Goal: Register for event/course

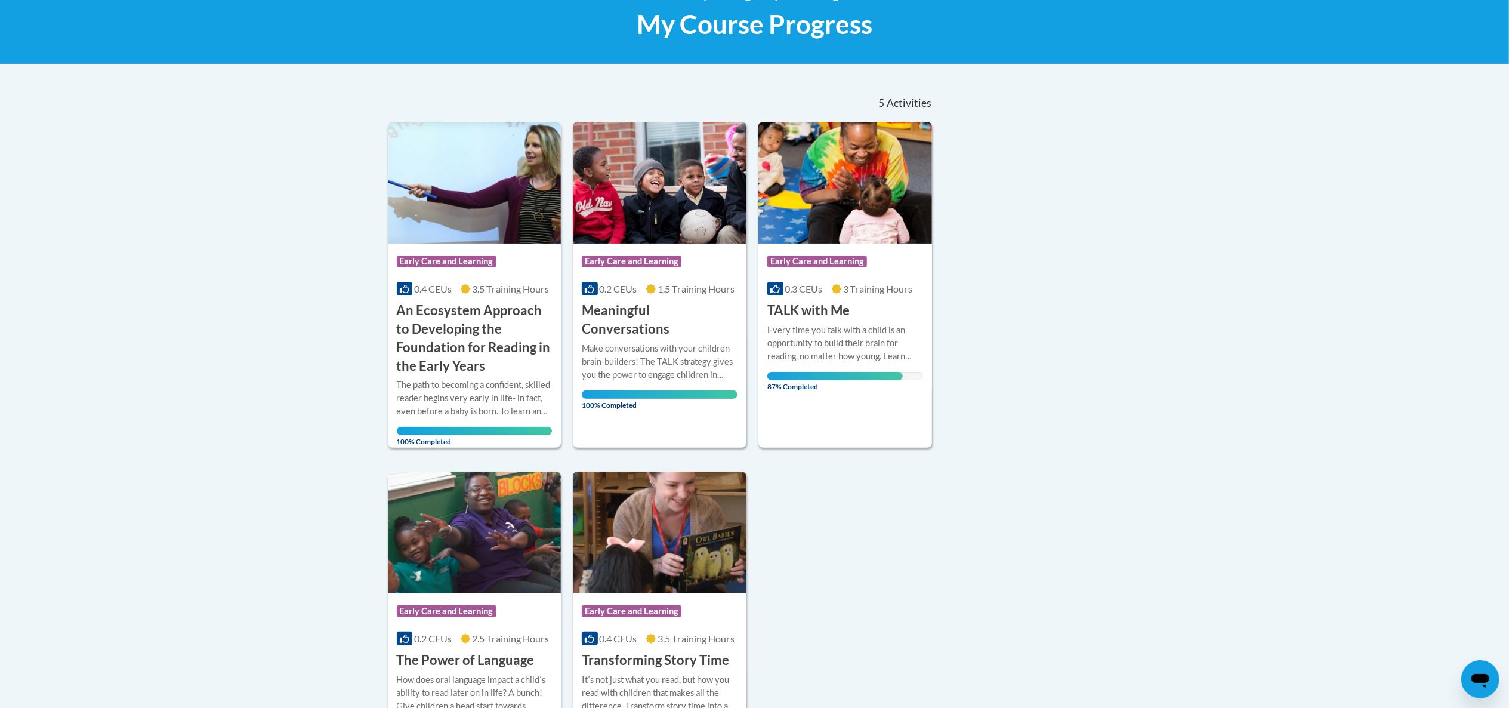
scroll to position [186, 0]
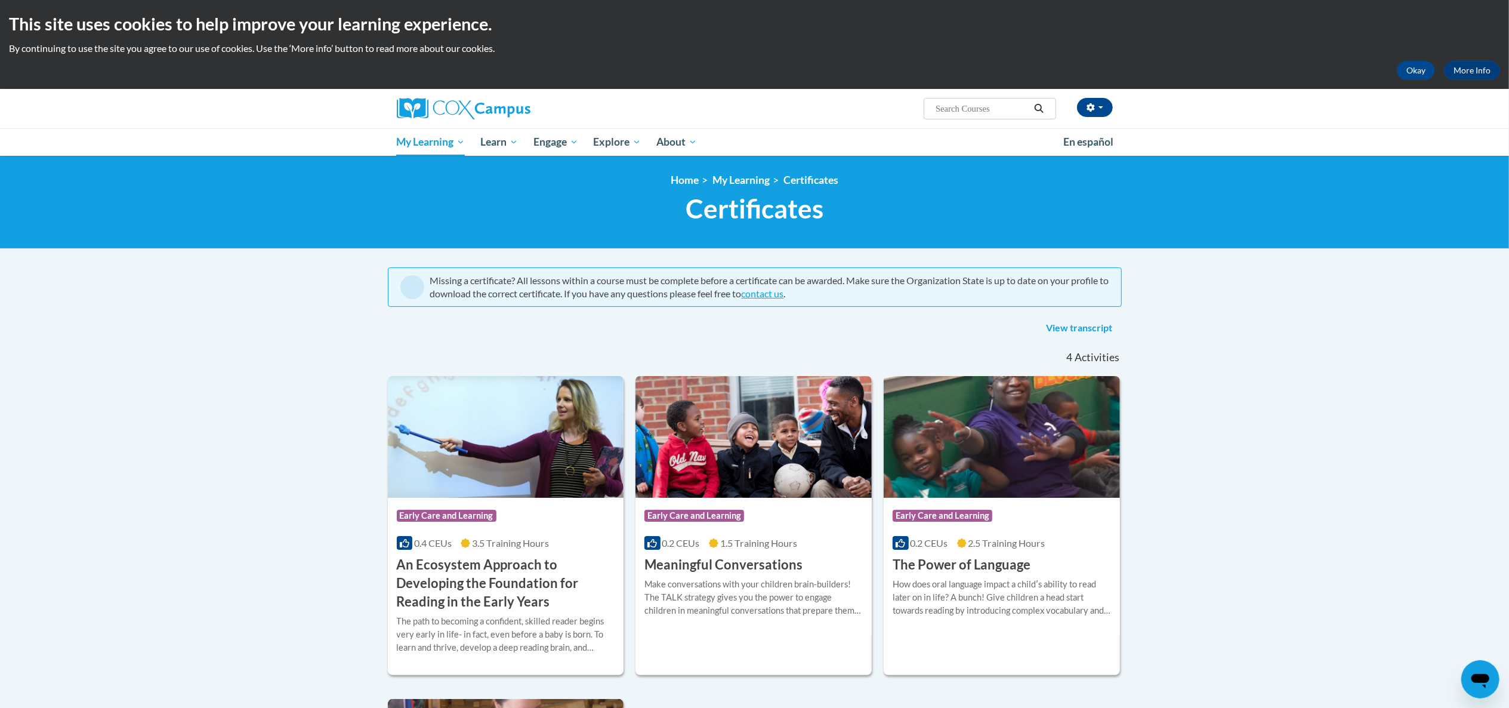
click at [950, 109] on input "Search..." at bounding box center [981, 108] width 95 height 14
type input "ST10126788"
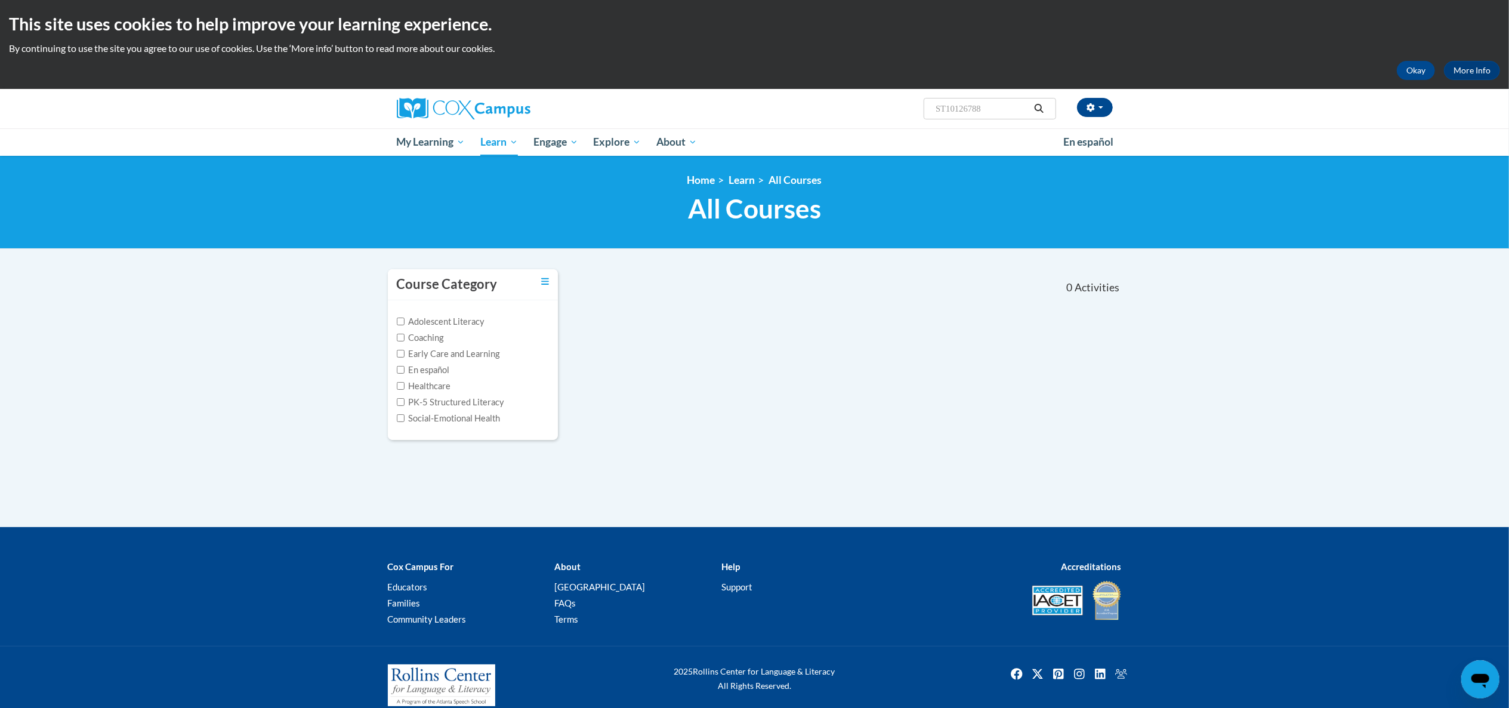
click at [1005, 113] on input "ST10126788" at bounding box center [981, 108] width 95 height 14
type input "S"
type input "Buiding world knowledge"
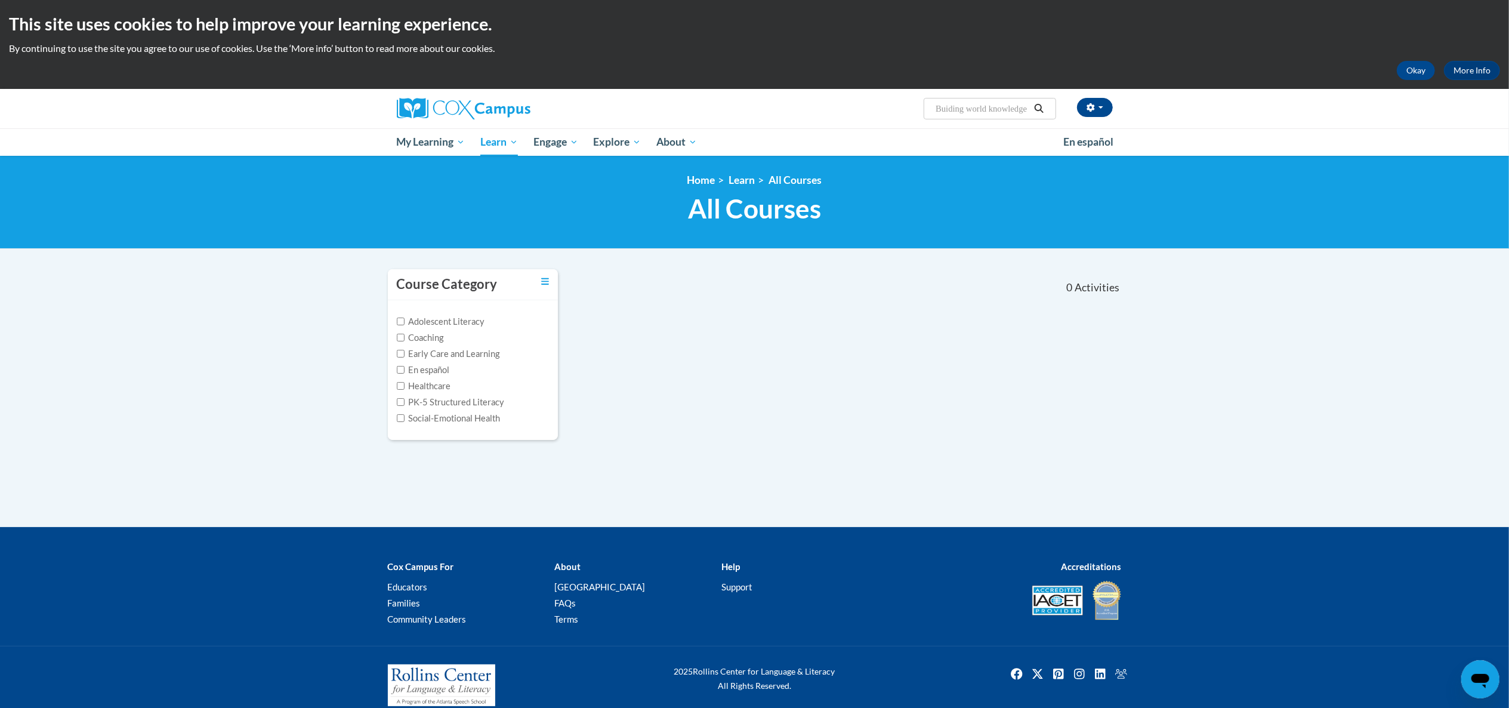
click at [1038, 111] on icon "Search" at bounding box center [1039, 108] width 9 height 9
type input "Buiding world knowledge"
click at [1035, 106] on icon "Search" at bounding box center [1039, 108] width 9 height 9
type input "Buiding world knowledge"
click at [428, 142] on span "My Learning" at bounding box center [430, 142] width 69 height 14
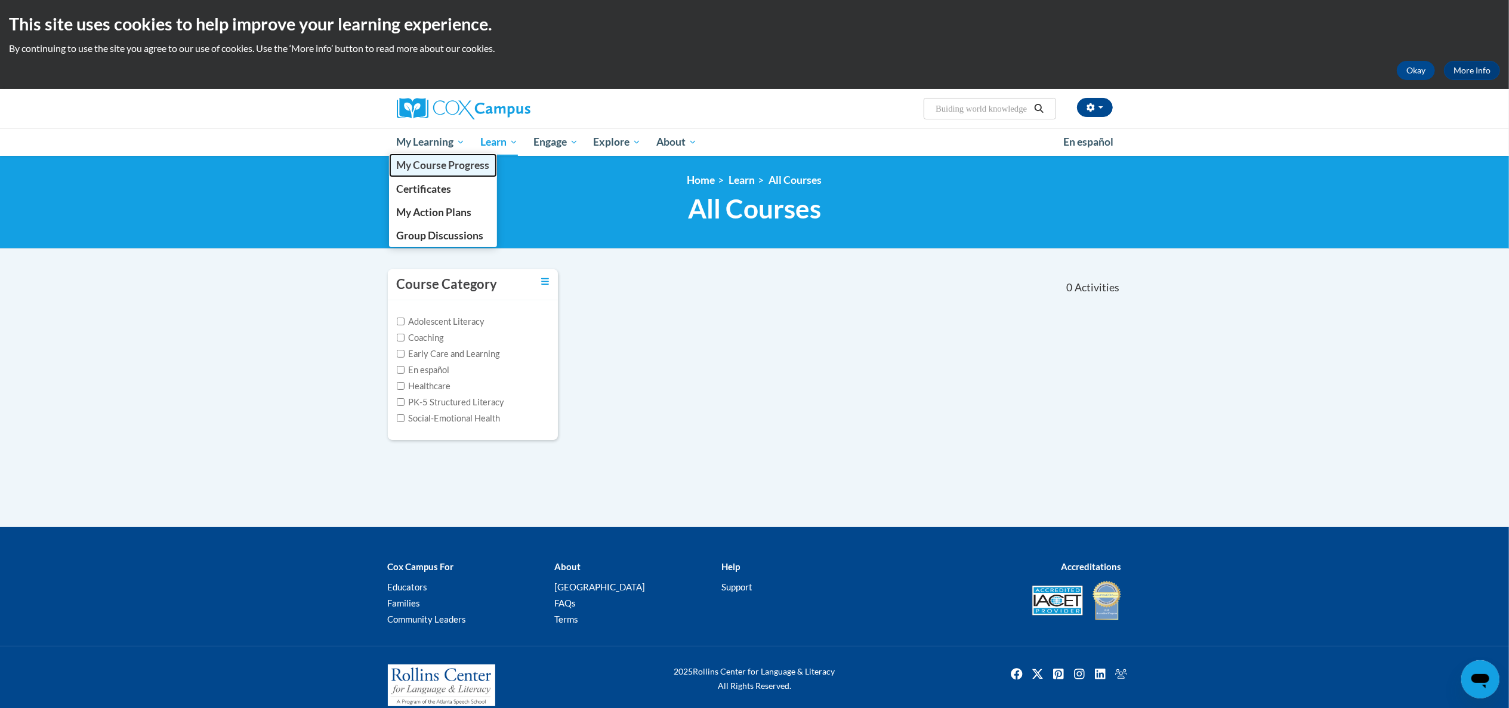
click at [443, 169] on span "My Course Progress" at bounding box center [442, 165] width 93 height 13
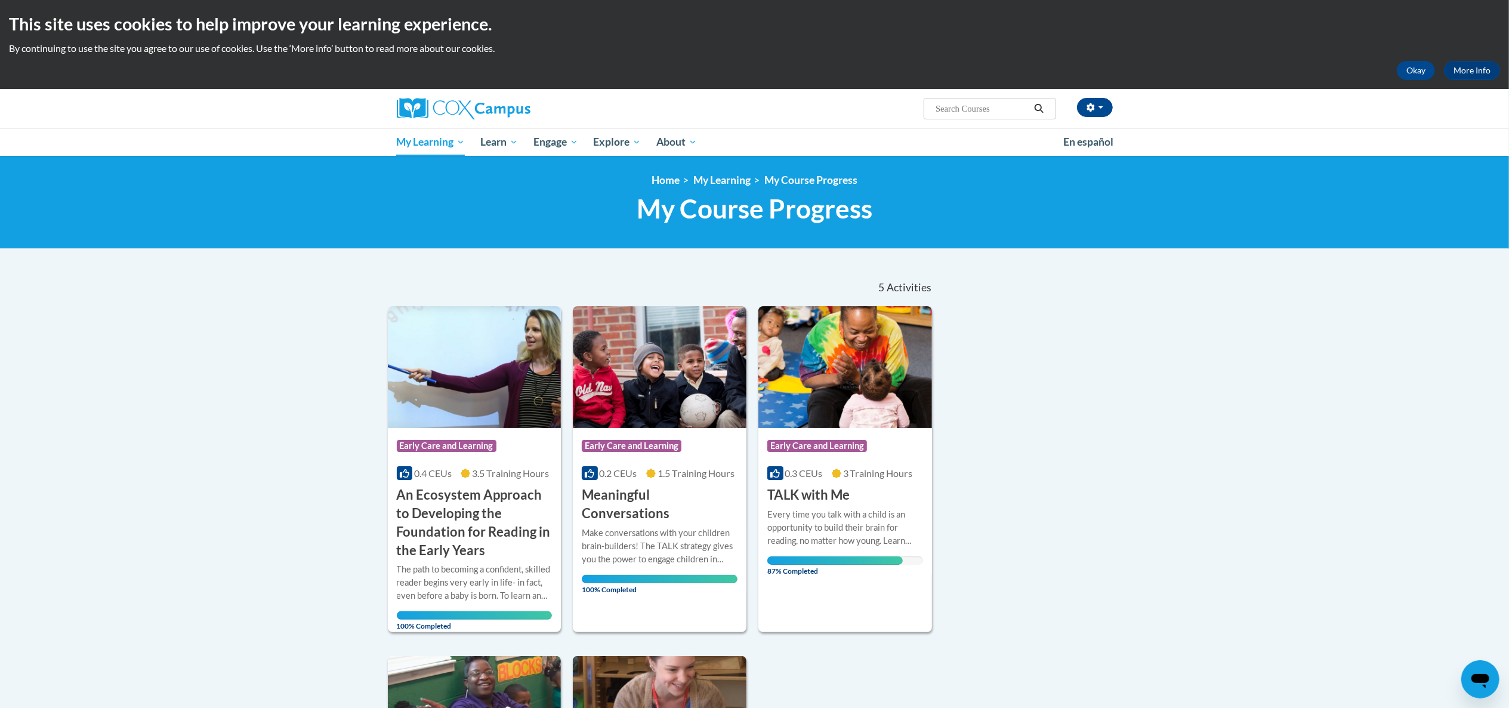
click at [1004, 111] on input "Search..." at bounding box center [981, 108] width 95 height 14
click at [828, 486] on h3 "TALK with Me" at bounding box center [808, 495] width 82 height 18
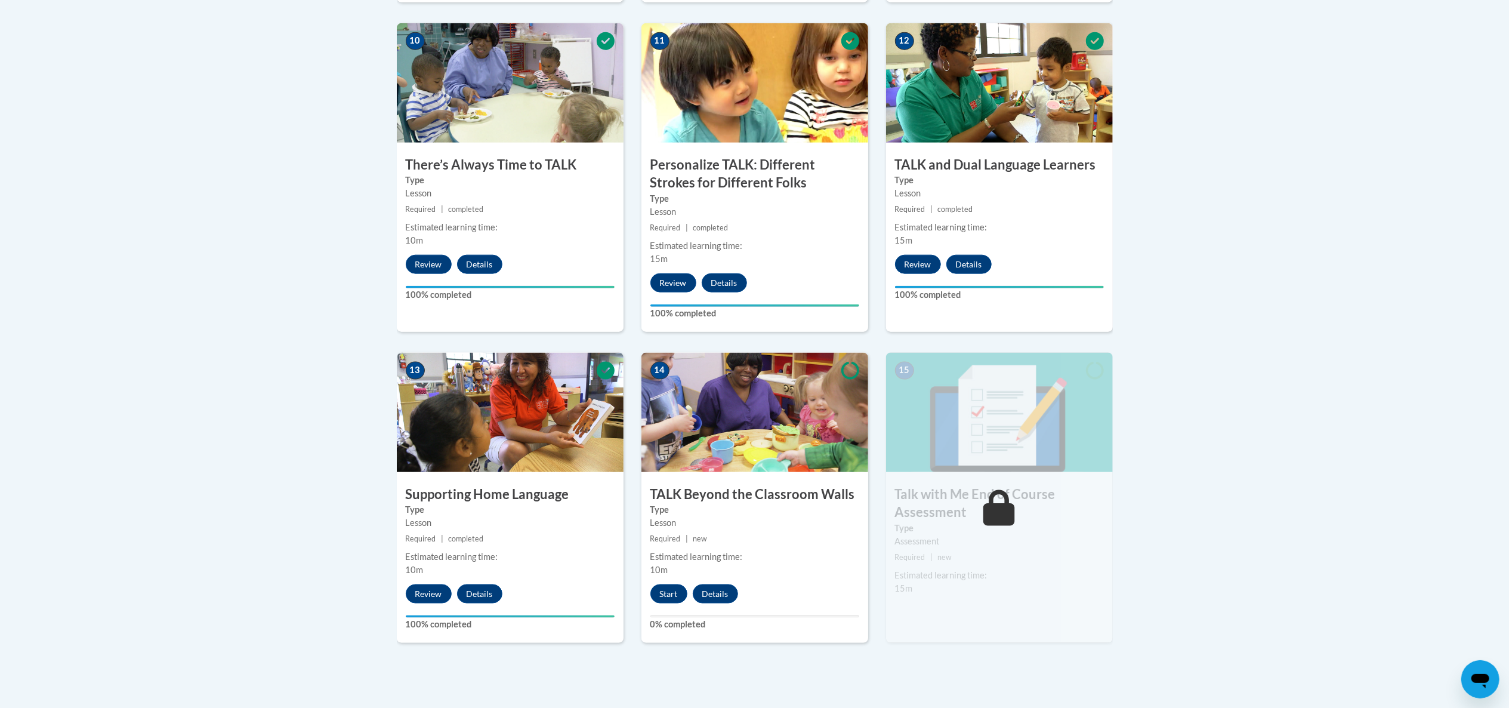
scroll to position [1592, 0]
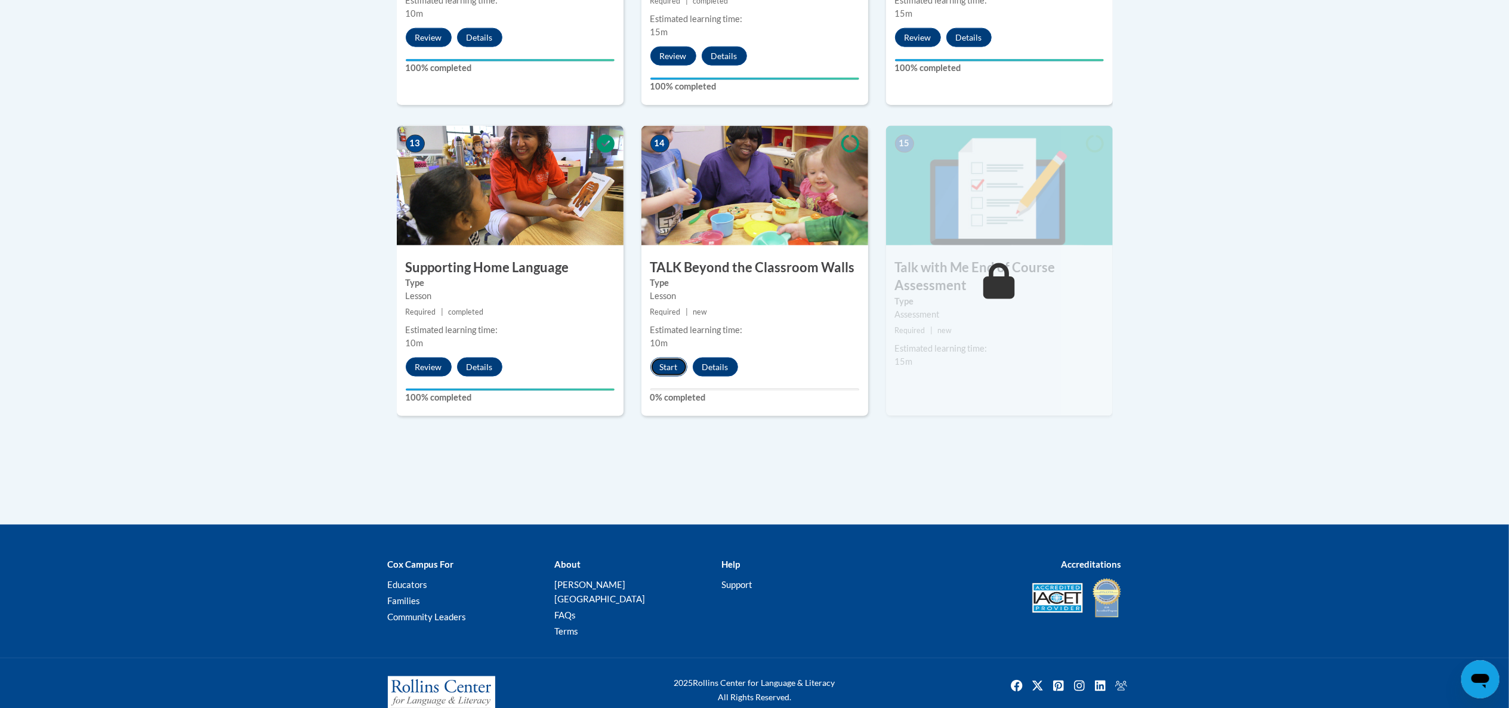
click at [671, 366] on button "Start" at bounding box center [668, 366] width 37 height 19
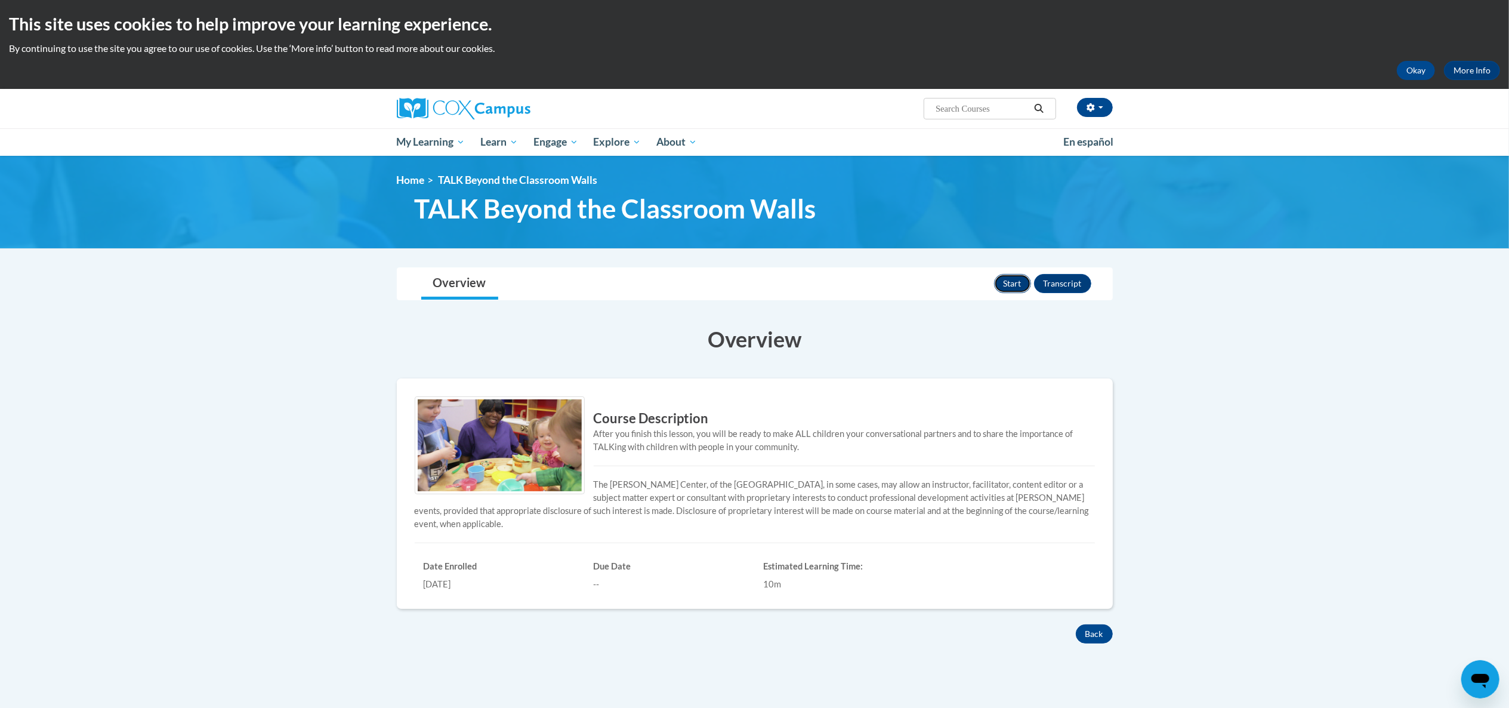
click at [1008, 280] on button "Start" at bounding box center [1012, 283] width 37 height 19
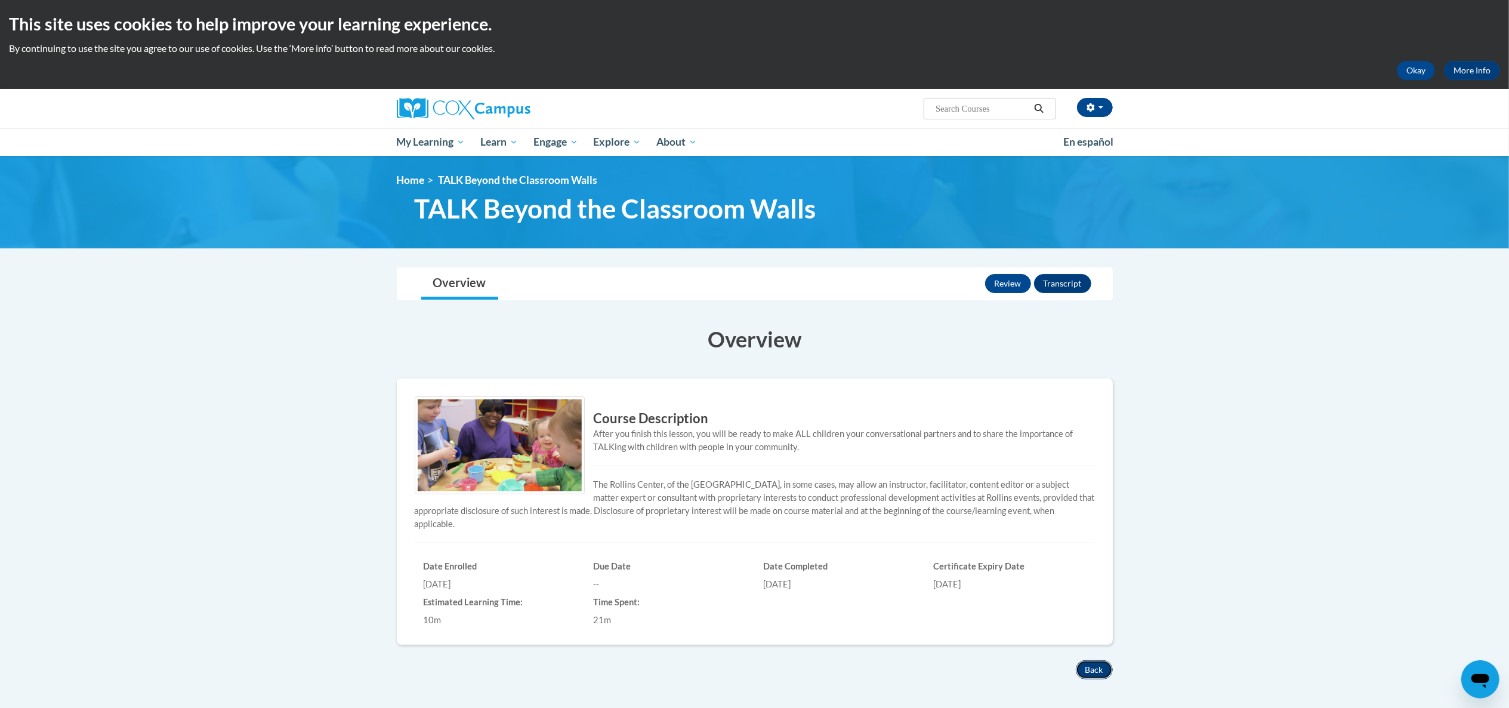
click at [1093, 664] on button "Back" at bounding box center [1094, 669] width 37 height 19
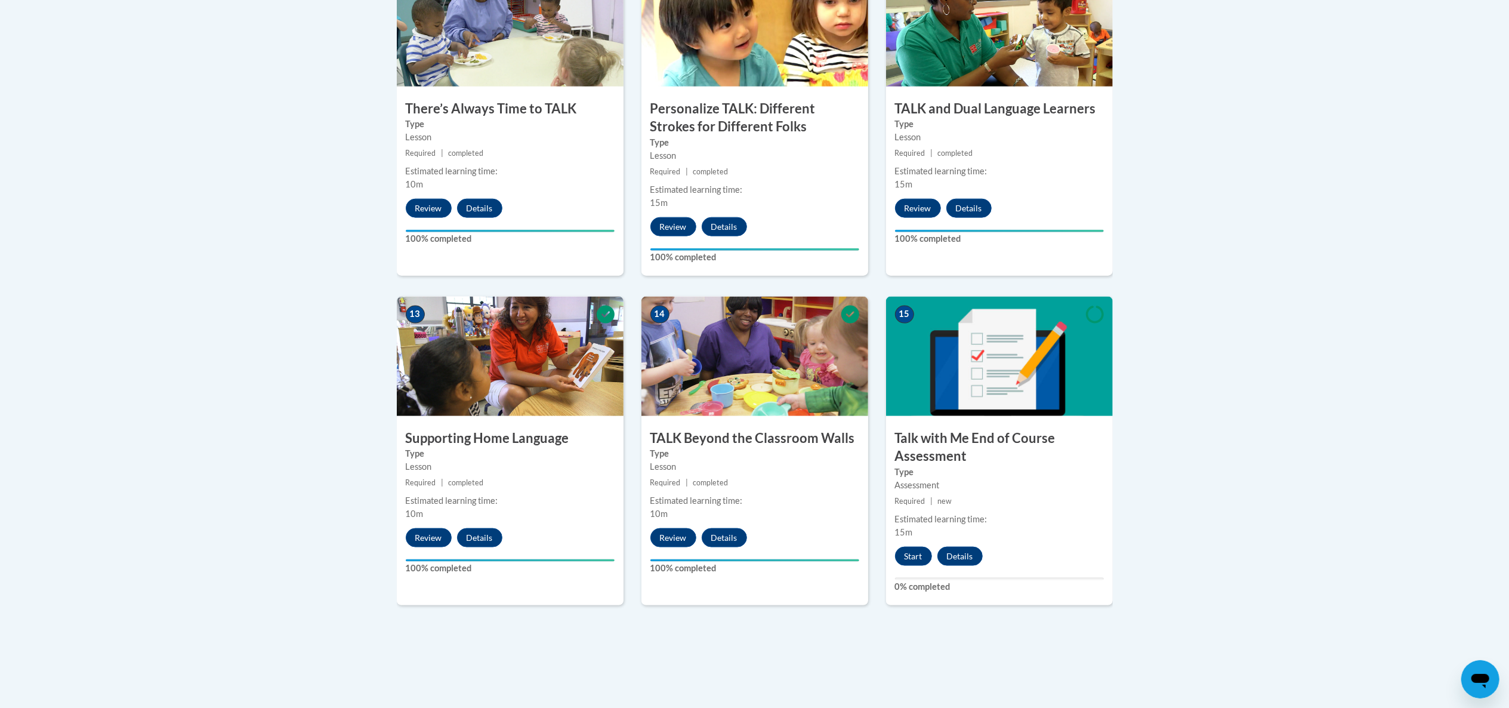
scroll to position [1480, 0]
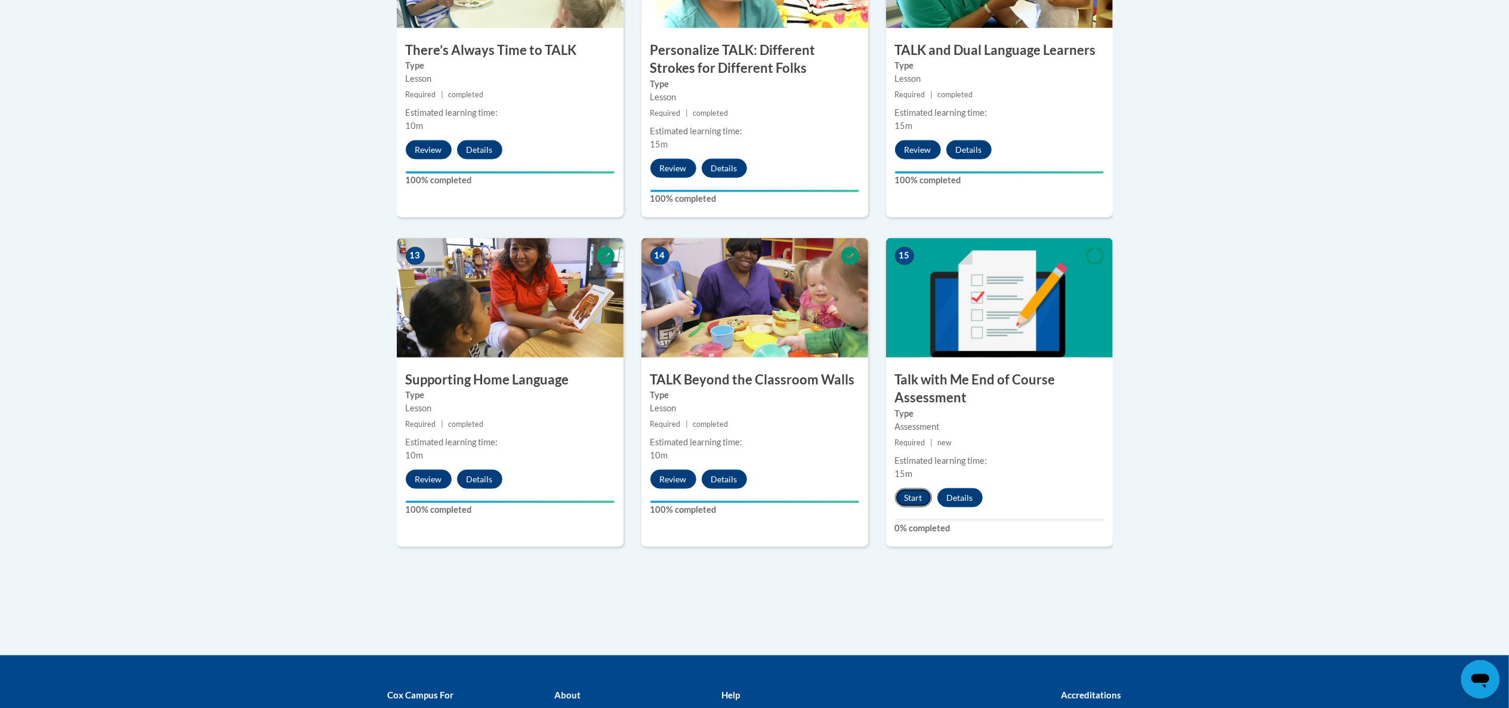
click at [923, 491] on button "Start" at bounding box center [913, 497] width 37 height 19
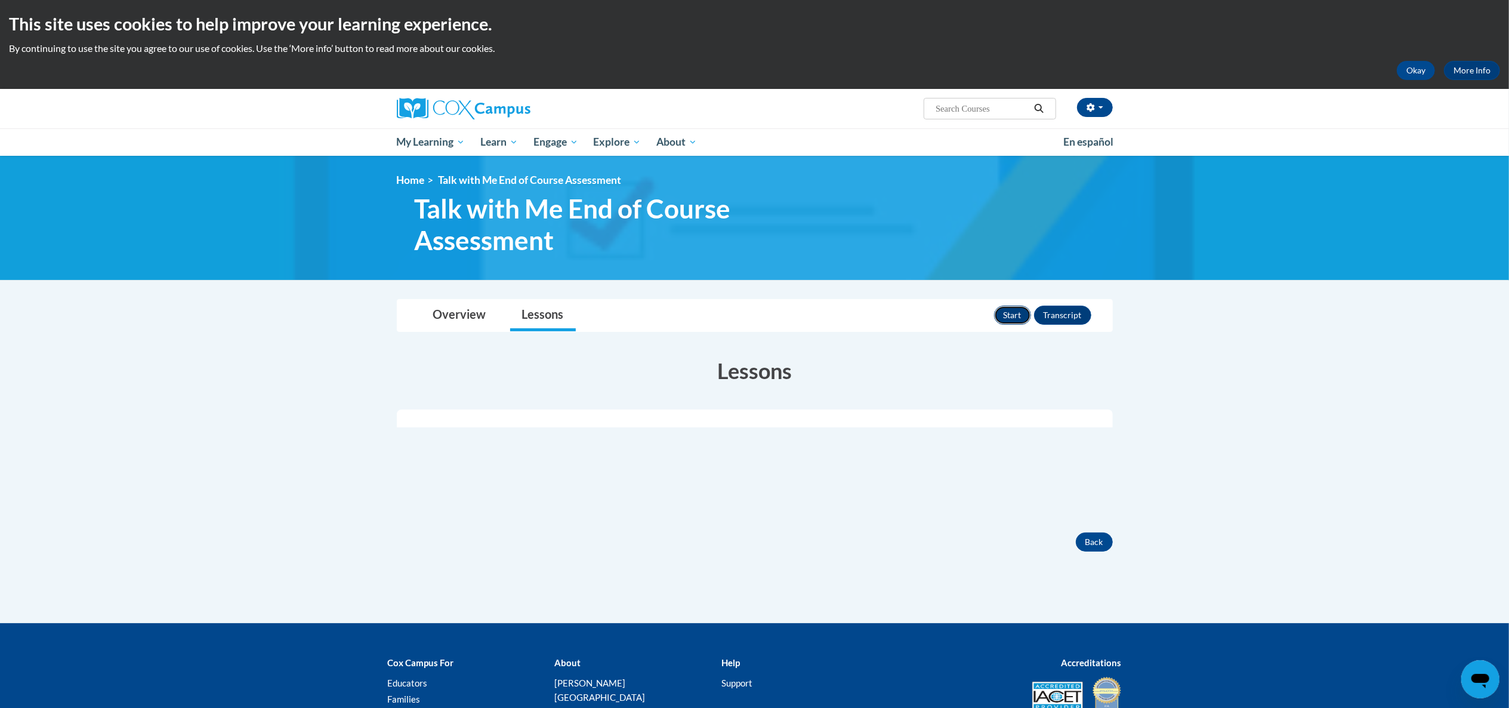
click at [999, 314] on button "Start" at bounding box center [1012, 315] width 37 height 19
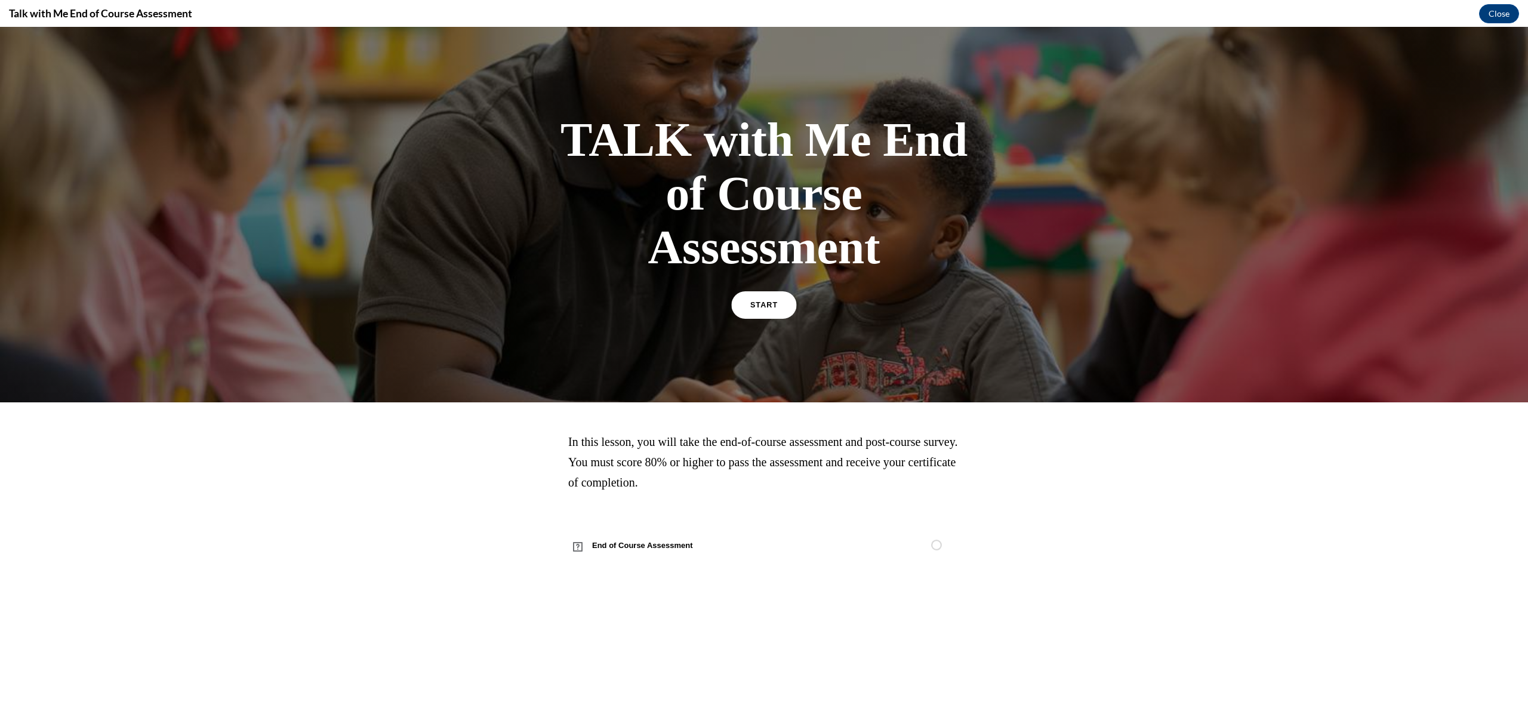
click at [778, 294] on link "START" at bounding box center [763, 304] width 65 height 27
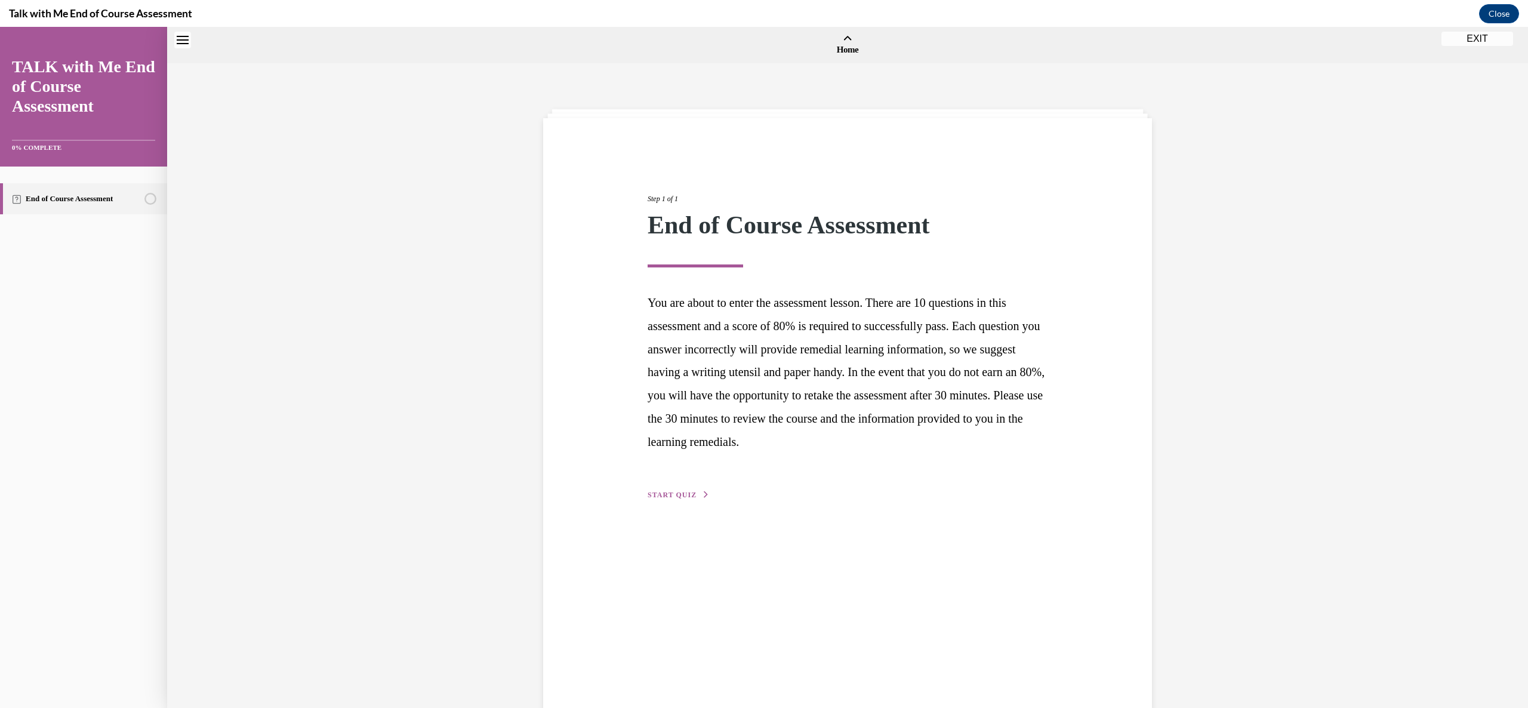
scroll to position [37, 0]
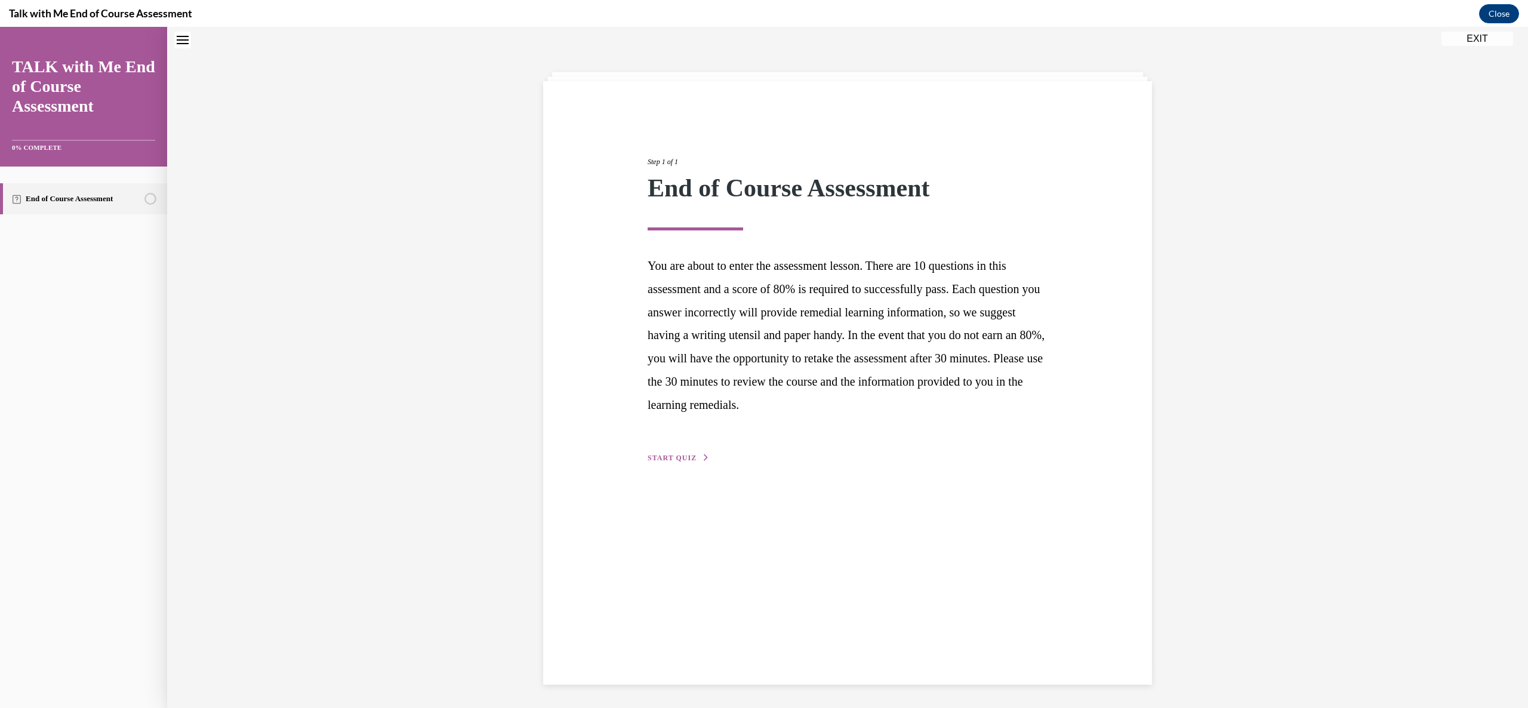
click at [670, 455] on span "START QUIZ" at bounding box center [671, 458] width 49 height 8
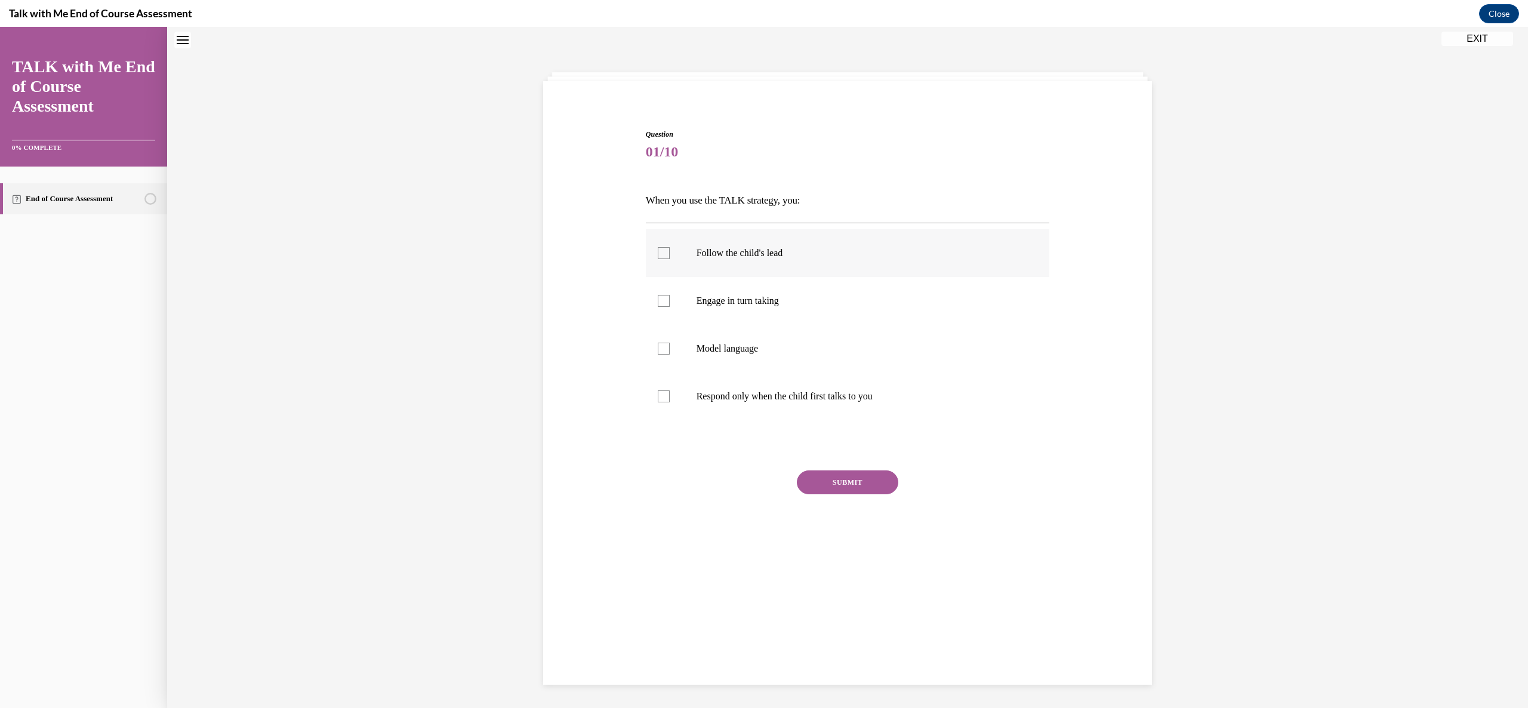
click at [664, 260] on label "Follow the child's lead" at bounding box center [848, 253] width 404 height 48
click at [664, 259] on input "Follow the child's lead" at bounding box center [664, 253] width 12 height 12
checkbox input "true"
click at [658, 300] on div at bounding box center [664, 301] width 12 height 12
click at [658, 300] on input "Engage in turn taking" at bounding box center [664, 301] width 12 height 12
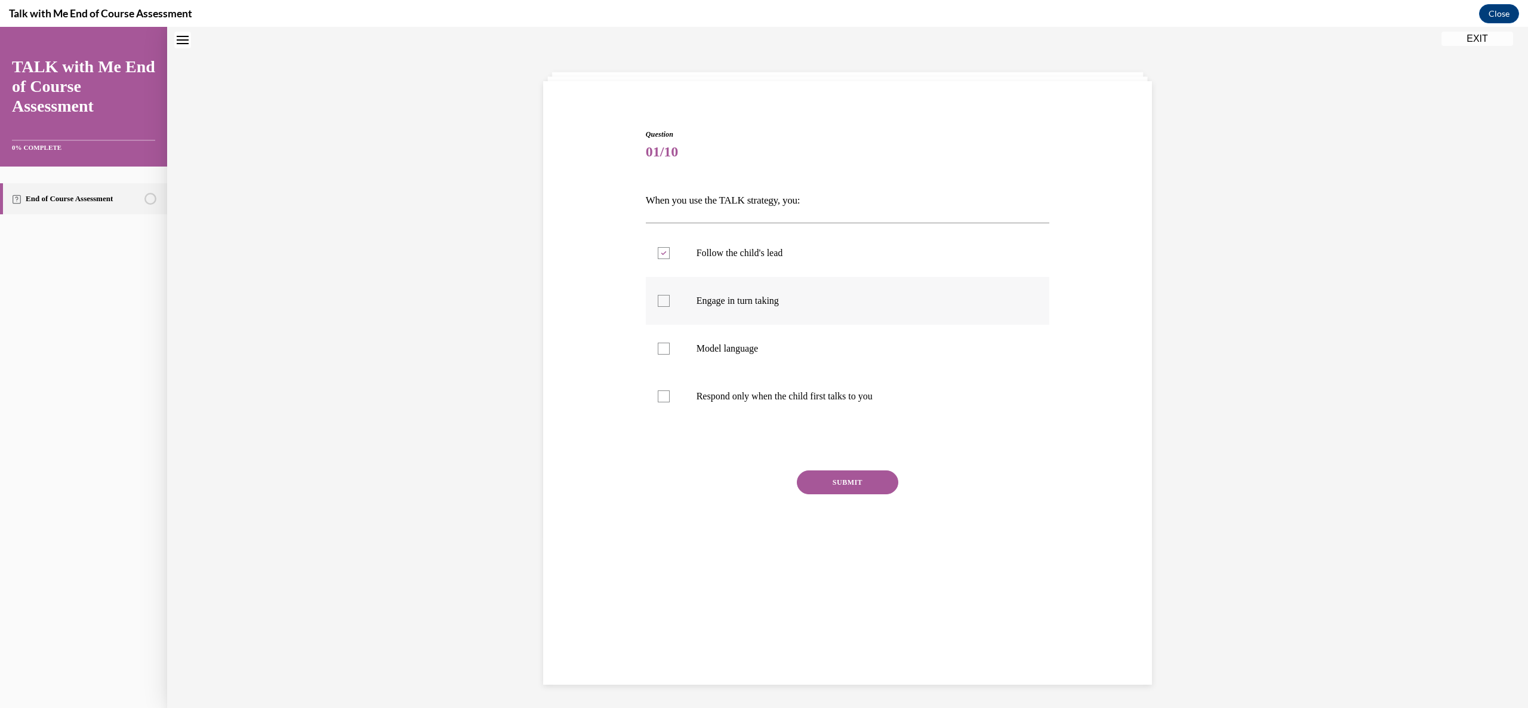
checkbox input "true"
click at [658, 345] on div at bounding box center [664, 349] width 12 height 12
click at [658, 345] on input "Model language" at bounding box center [664, 349] width 12 height 12
checkbox input "true"
click at [822, 483] on button "SUBMIT" at bounding box center [847, 482] width 101 height 24
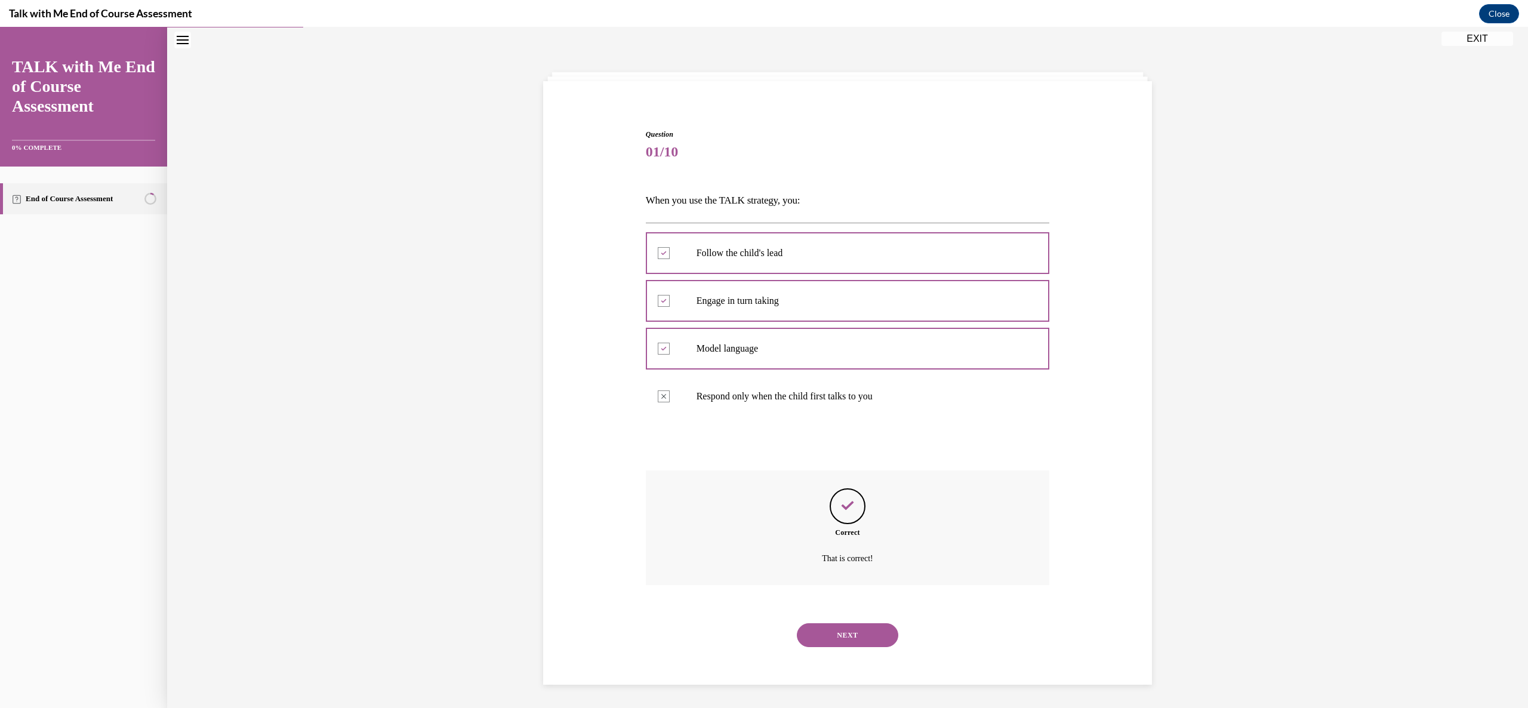
click at [841, 627] on button "NEXT" at bounding box center [847, 635] width 101 height 24
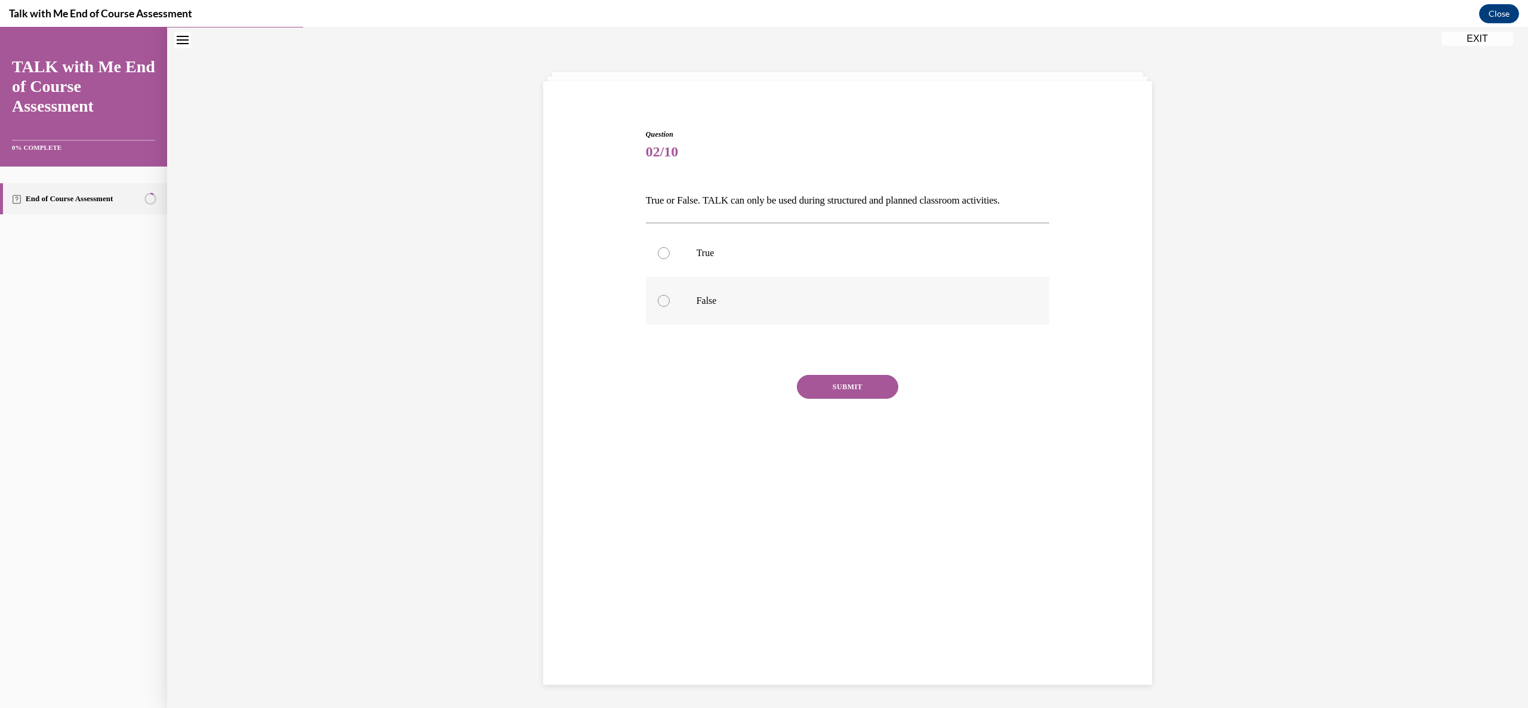
click at [658, 304] on div at bounding box center [664, 301] width 12 height 12
click at [658, 304] on input "False" at bounding box center [664, 301] width 12 height 12
radio input "true"
click at [829, 380] on button "SUBMIT" at bounding box center [847, 387] width 101 height 24
click at [831, 529] on button "NEXT" at bounding box center [847, 539] width 101 height 24
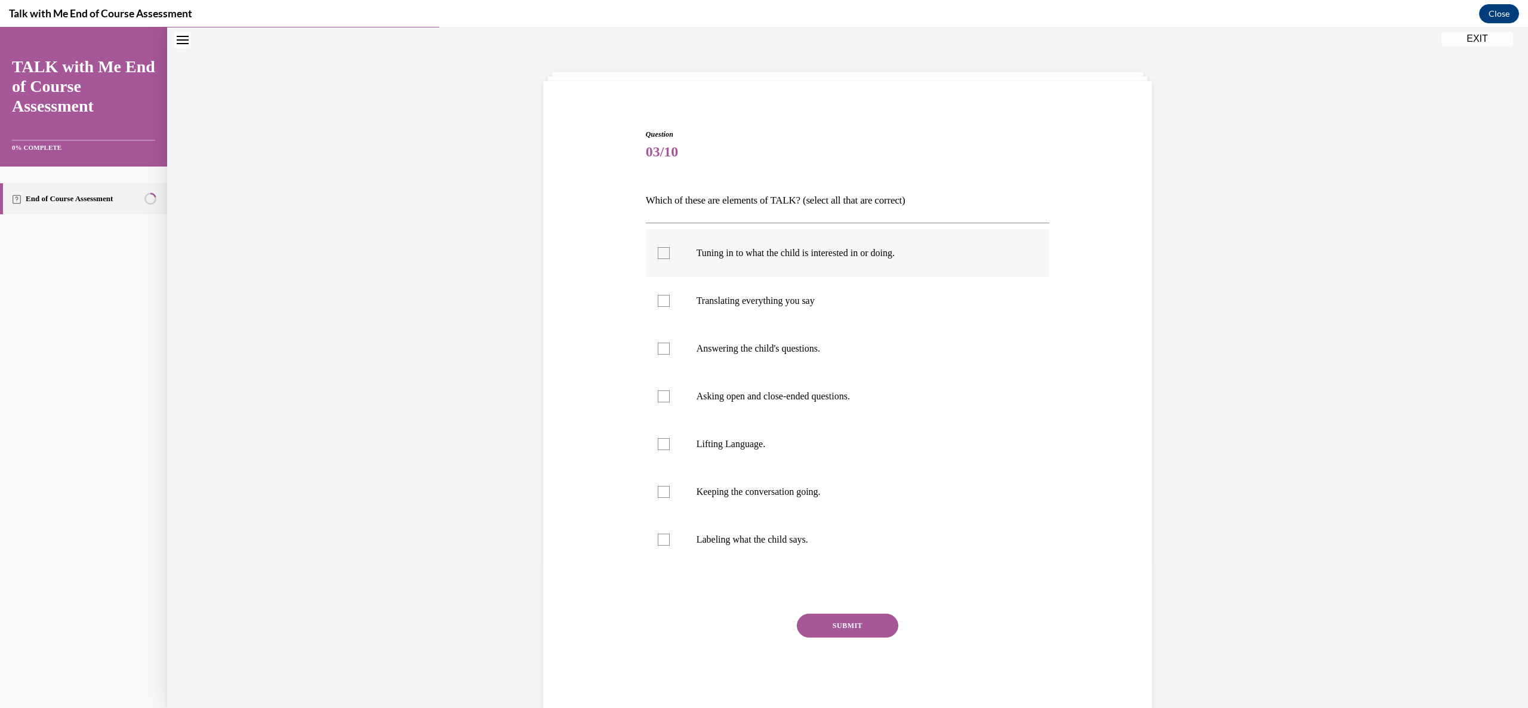
click at [659, 258] on div at bounding box center [664, 253] width 12 height 12
click at [659, 258] on input "Tuning in to what the child is interested in or doing." at bounding box center [664, 253] width 12 height 12
checkbox input "true"
click at [658, 399] on div at bounding box center [664, 396] width 12 height 12
click at [658, 399] on input "Asking open and close-ended questions." at bounding box center [664, 396] width 12 height 12
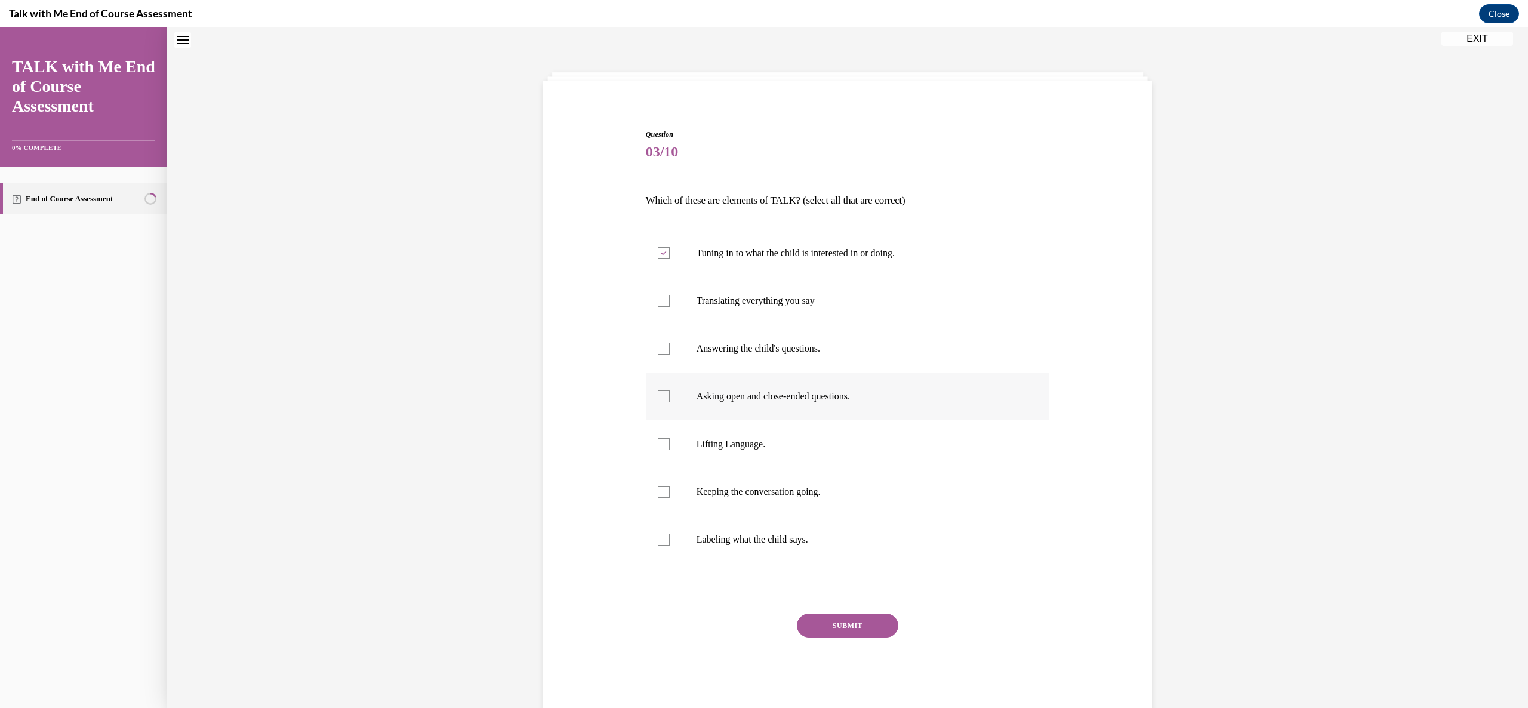
checkbox input "true"
click at [658, 444] on div at bounding box center [664, 444] width 12 height 12
click at [658, 444] on input "Lifting Language." at bounding box center [664, 444] width 12 height 12
checkbox input "true"
click at [657, 484] on label "Keeping the conversation going." at bounding box center [848, 492] width 404 height 48
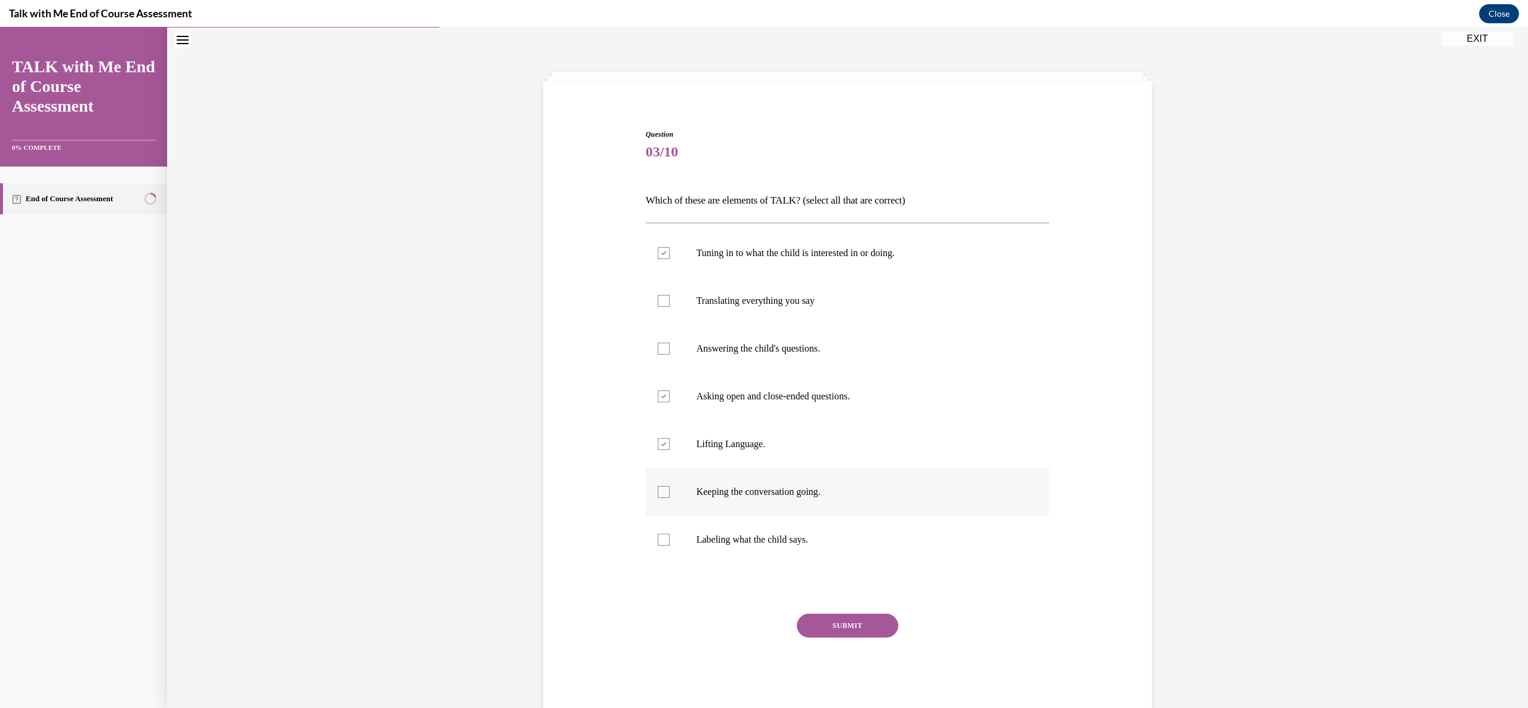
click at [658, 486] on input "Keeping the conversation going." at bounding box center [664, 492] width 12 height 12
checkbox input "true"
click at [812, 621] on button "SUBMIT" at bounding box center [847, 625] width 101 height 24
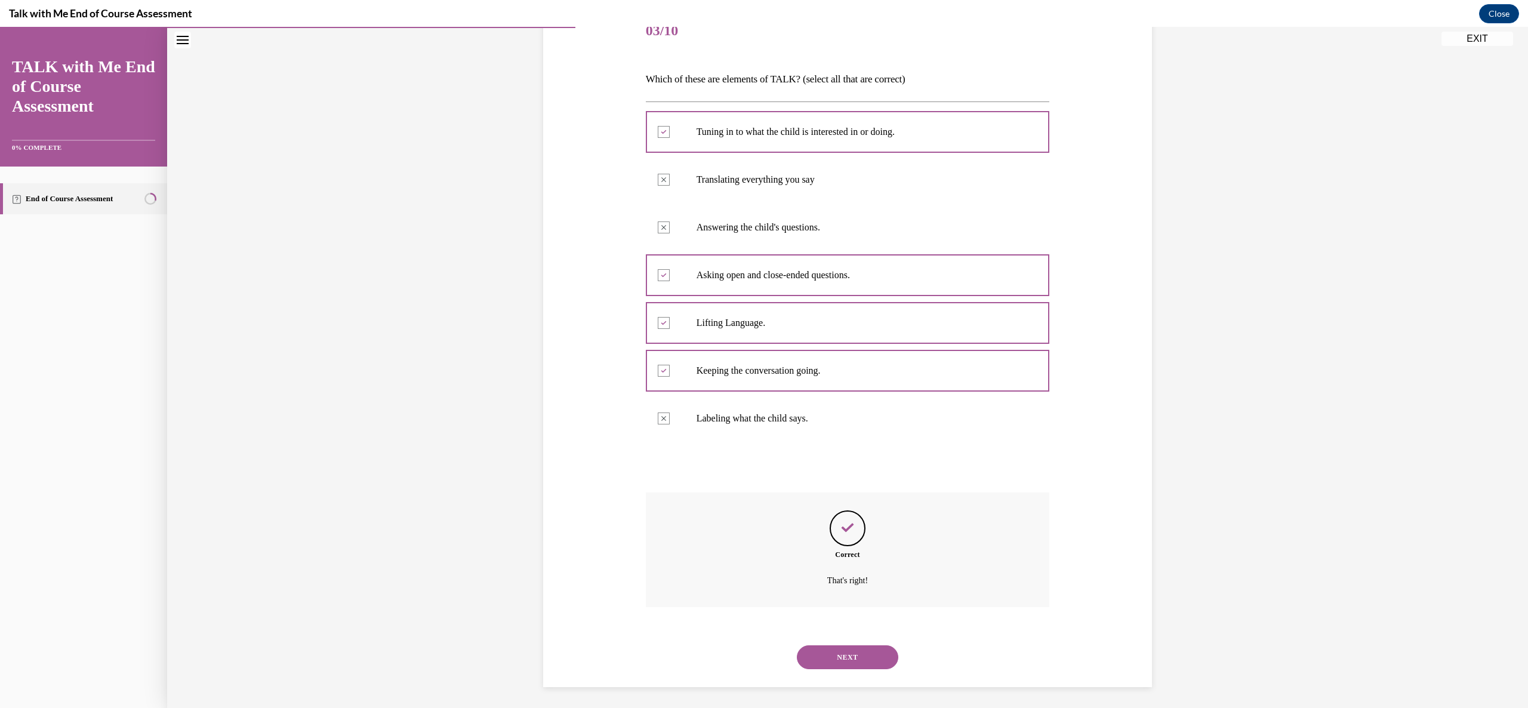
scroll to position [161, 0]
click at [832, 646] on button "NEXT" at bounding box center [847, 655] width 101 height 24
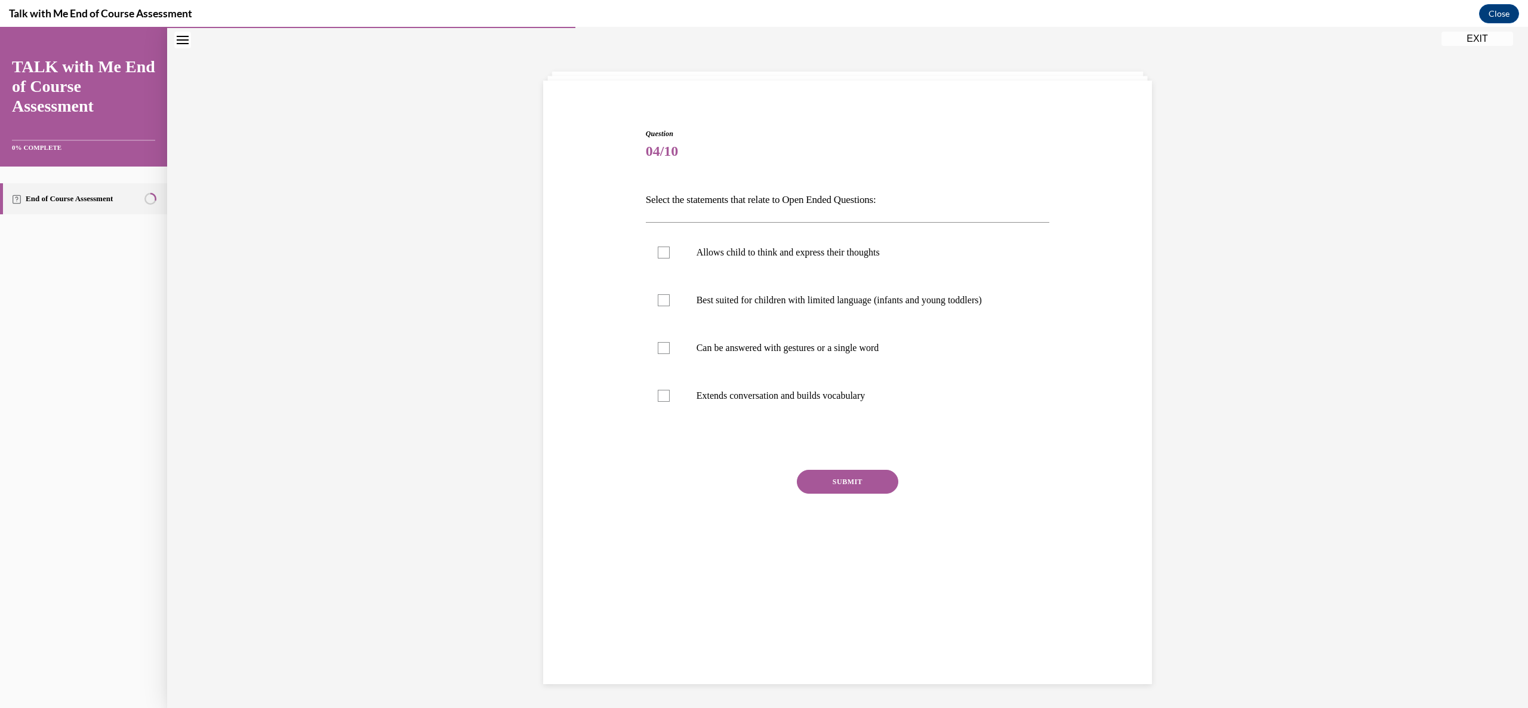
scroll to position [37, 0]
click at [664, 249] on label "Allows child to think and express their thoughts" at bounding box center [848, 253] width 404 height 48
click at [664, 249] on input "Allows child to think and express their thoughts" at bounding box center [664, 253] width 12 height 12
checkbox input "true"
click at [664, 396] on label "Extends conversation and builds vocabulary" at bounding box center [848, 396] width 404 height 48
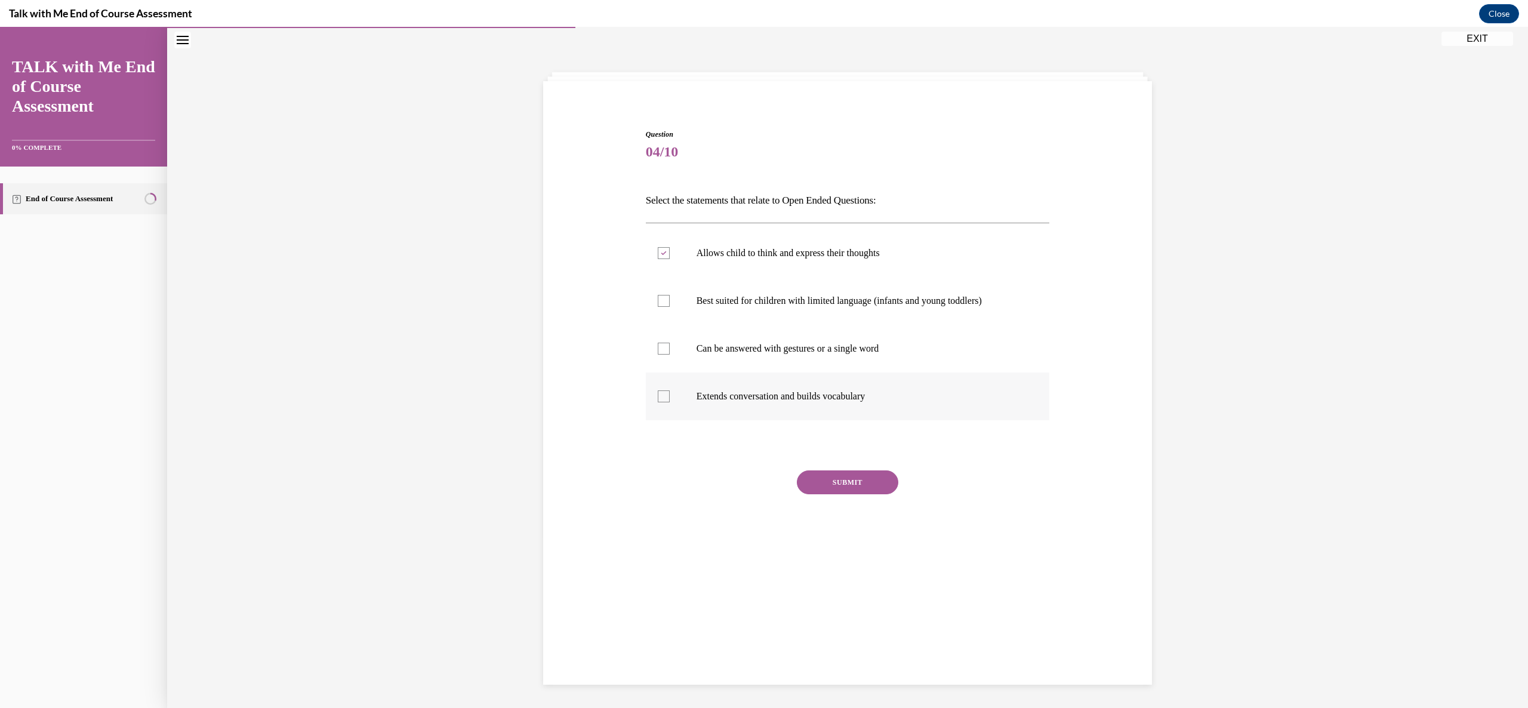
click at [664, 396] on input "Extends conversation and builds vocabulary" at bounding box center [664, 396] width 12 height 12
checkbox input "true"
click at [824, 474] on button "SUBMIT" at bounding box center [847, 482] width 101 height 24
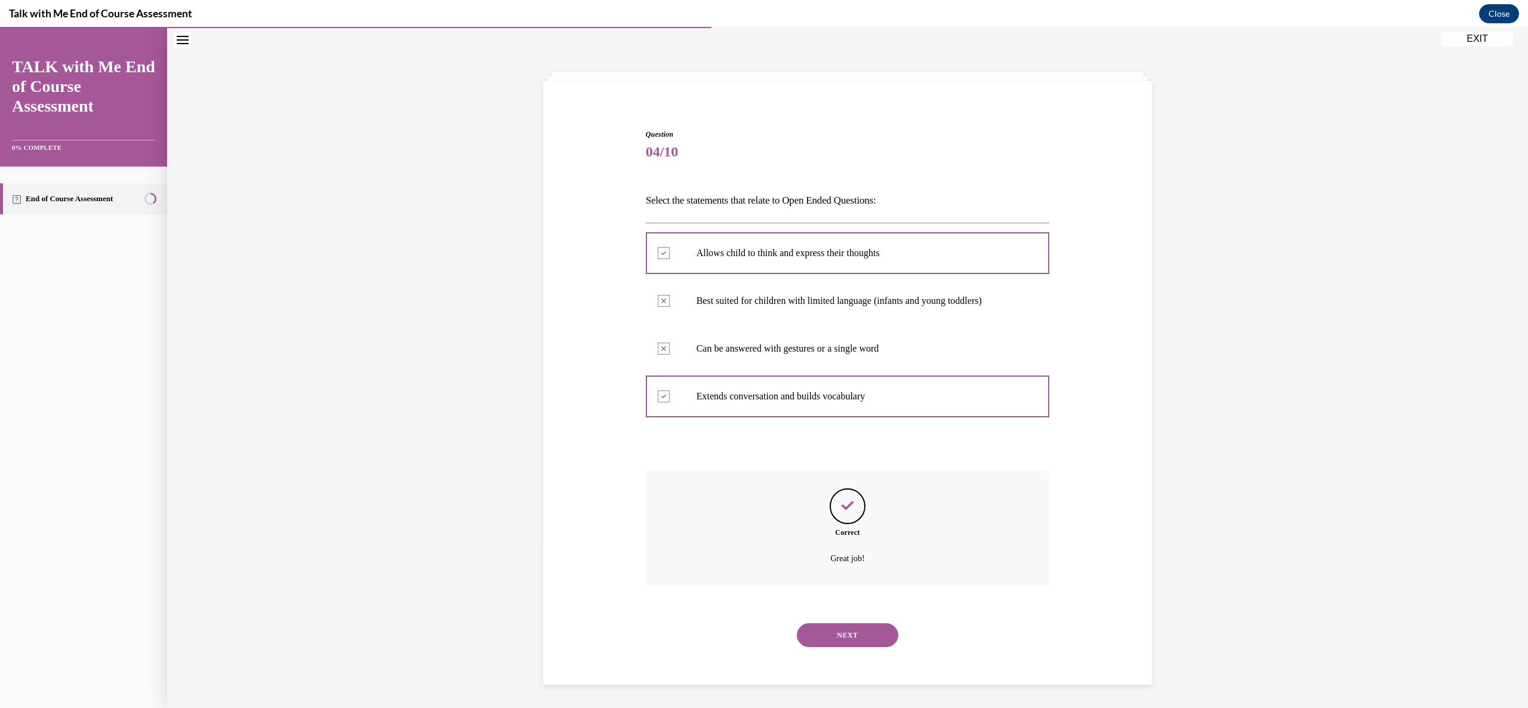
click at [841, 628] on button "NEXT" at bounding box center [847, 635] width 101 height 24
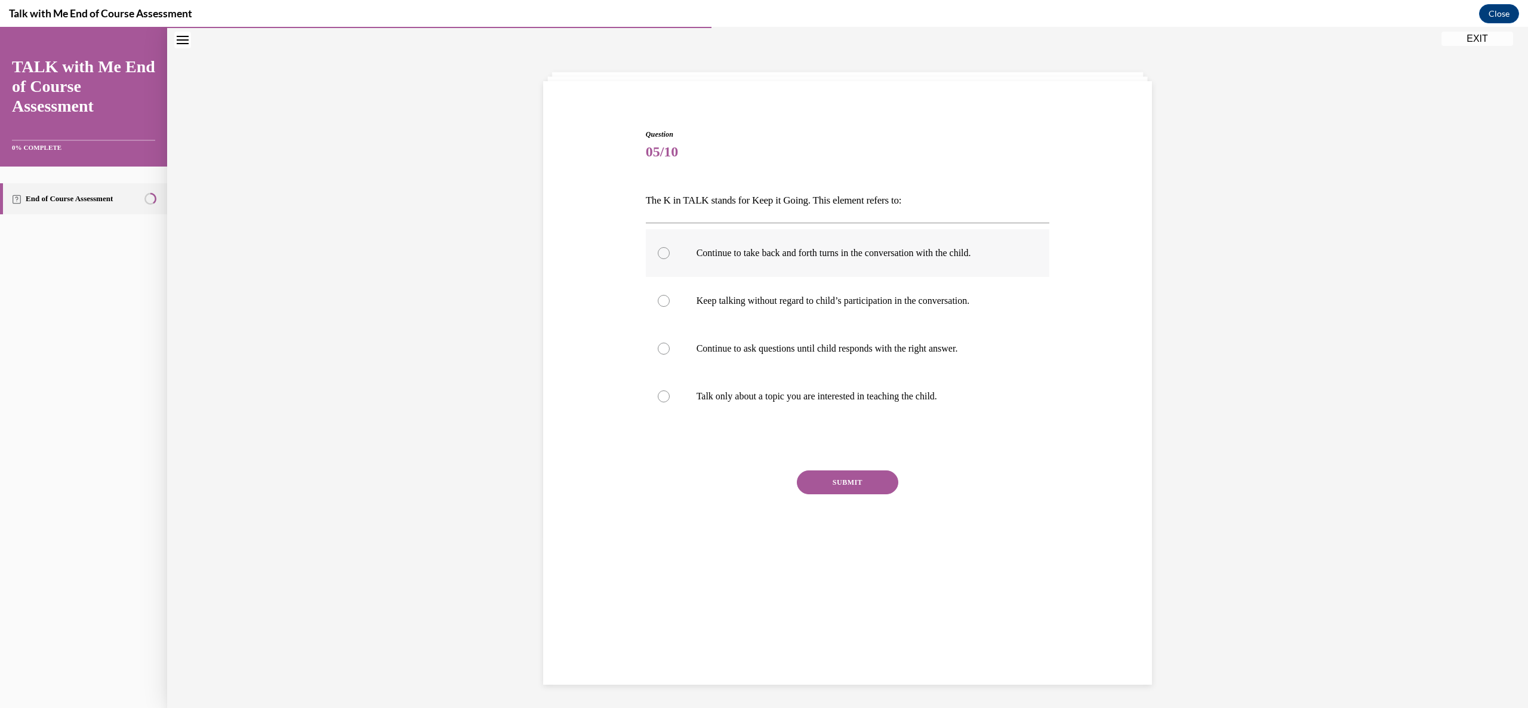
click at [658, 257] on div at bounding box center [664, 253] width 12 height 12
click at [658, 257] on input "Continue to take back and forth turns in the conversation with the child." at bounding box center [664, 253] width 12 height 12
radio input "true"
click at [817, 479] on button "SUBMIT" at bounding box center [847, 482] width 101 height 24
click at [829, 625] on button "NEXT" at bounding box center [847, 635] width 101 height 24
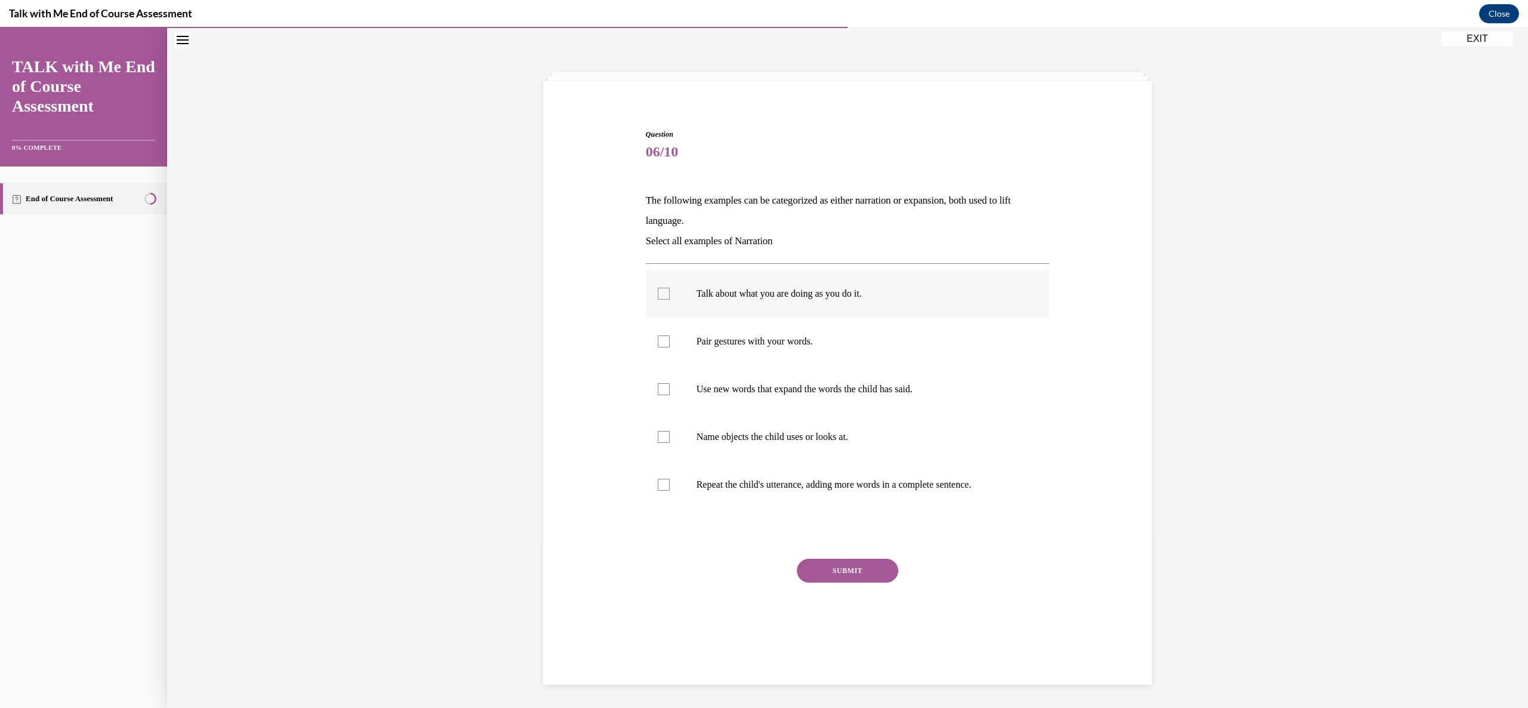
click at [658, 291] on div at bounding box center [664, 294] width 12 height 12
click at [658, 291] on input "Talk about what you are doing as you do it." at bounding box center [664, 294] width 12 height 12
checkbox input "true"
click at [658, 438] on div at bounding box center [664, 437] width 12 height 12
click at [658, 438] on input "Name objects the child uses or looks at." at bounding box center [664, 437] width 12 height 12
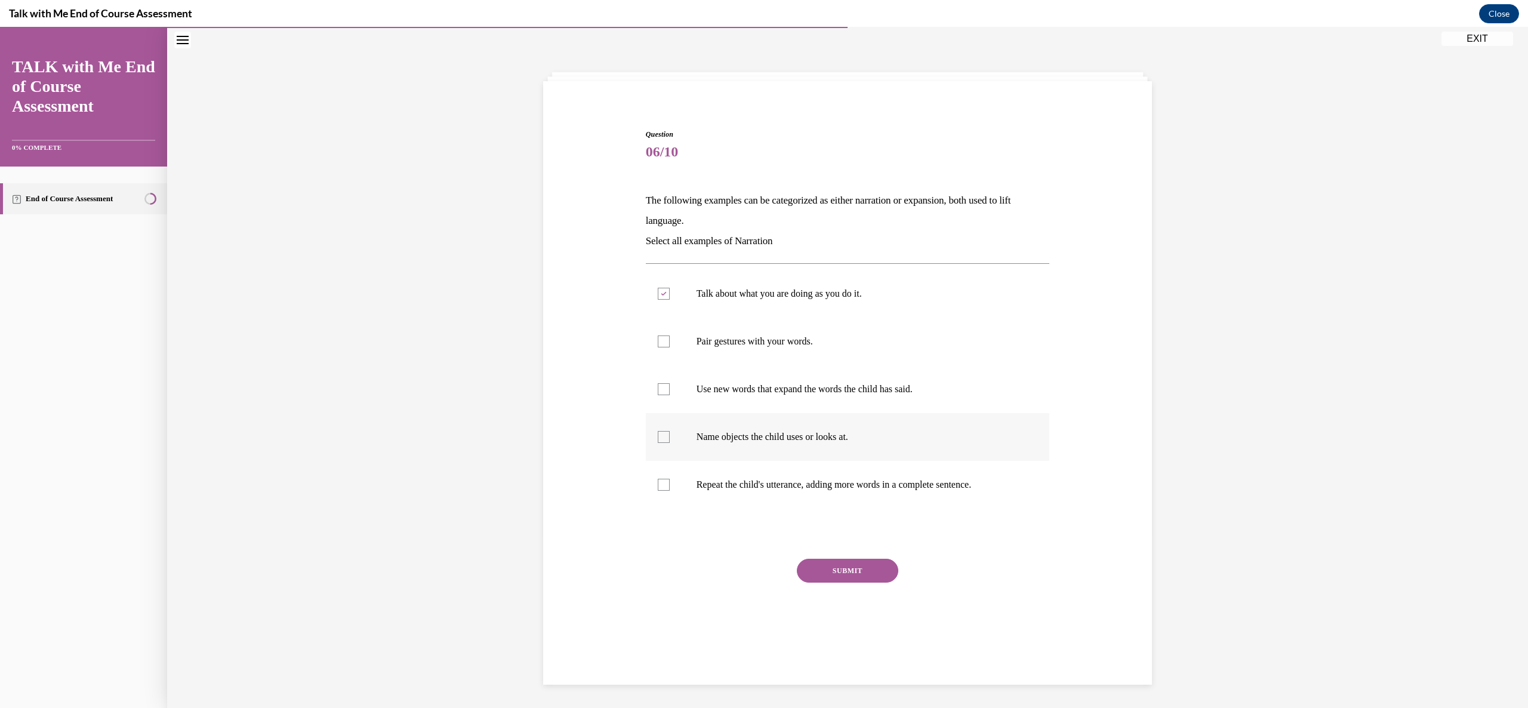
checkbox input "true"
click at [812, 564] on button "SUBMIT" at bounding box center [847, 571] width 101 height 24
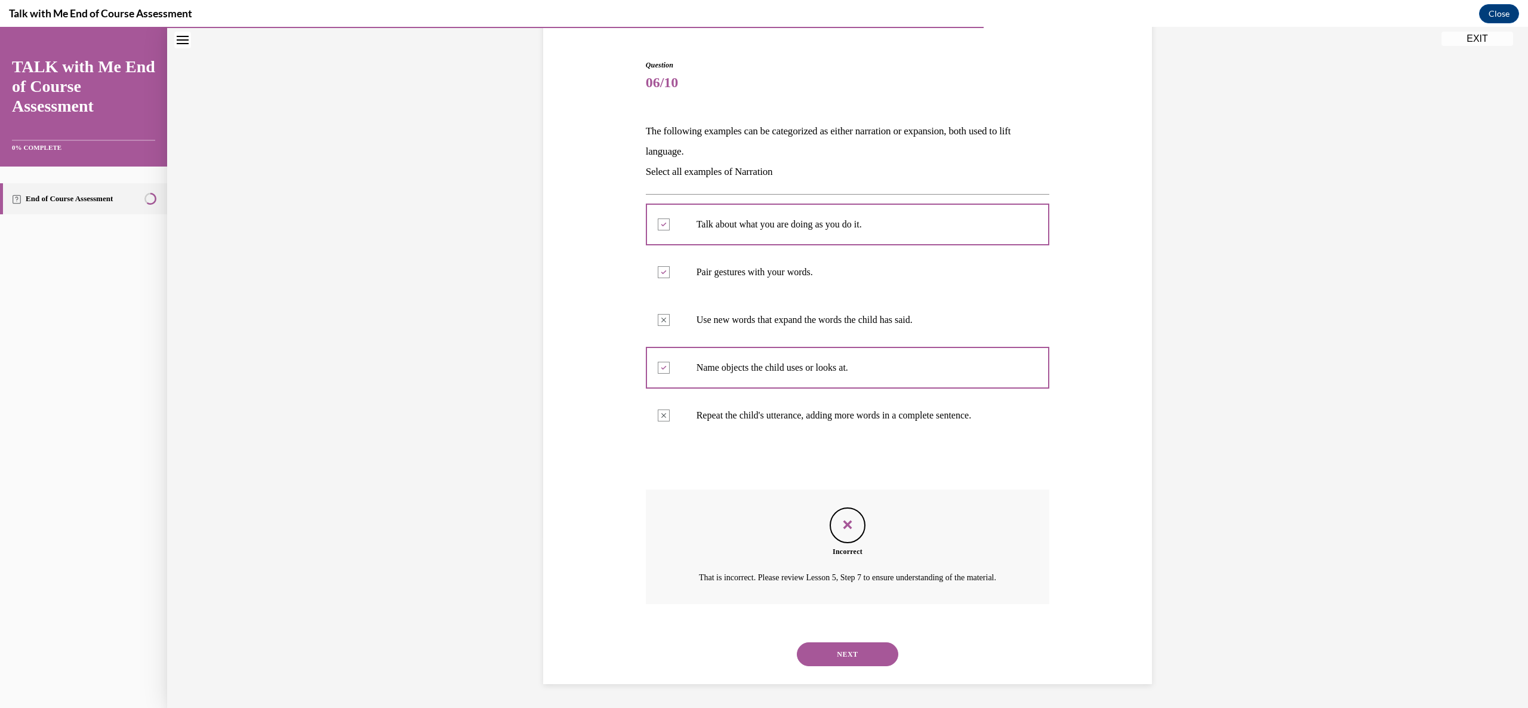
scroll to position [120, 0]
click at [850, 650] on button "NEXT" at bounding box center [847, 654] width 101 height 24
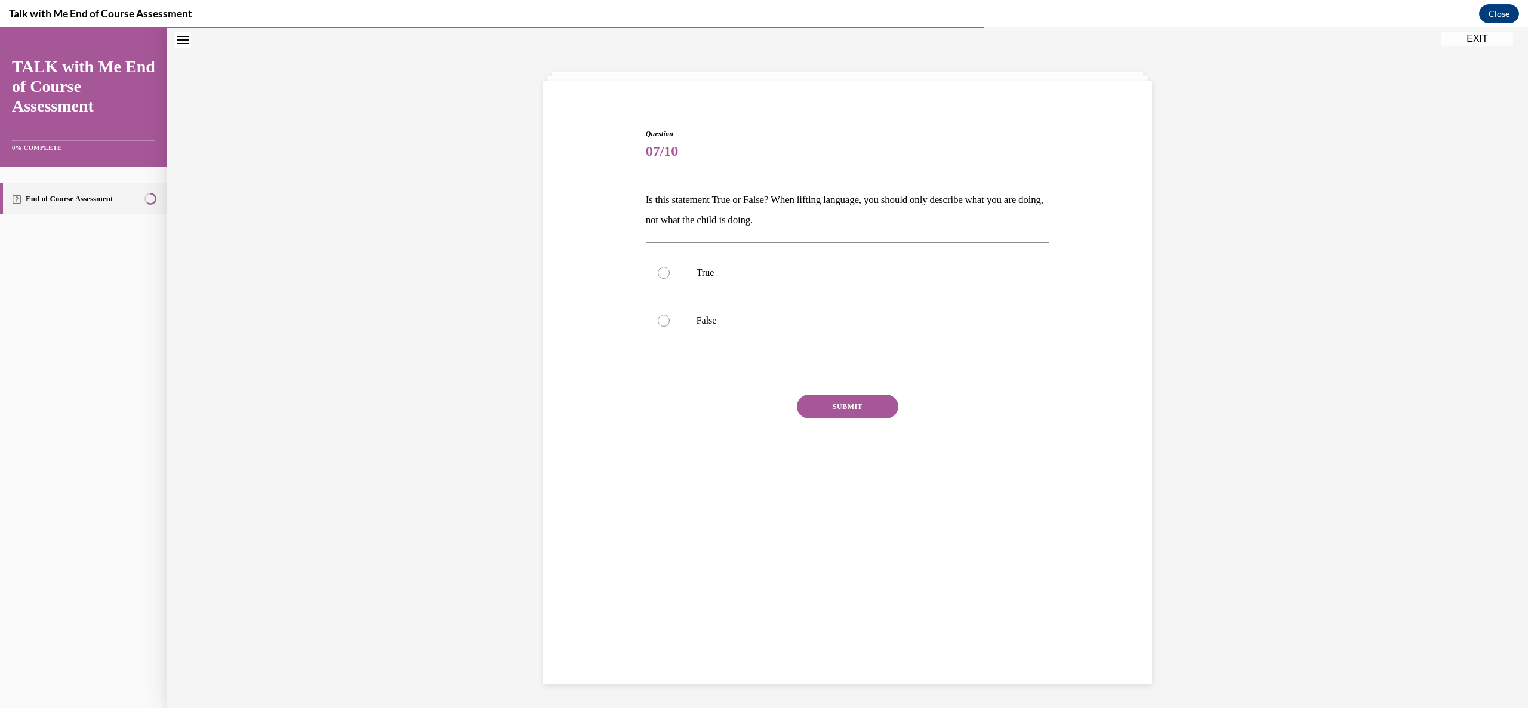
scroll to position [37, 0]
click at [659, 320] on div at bounding box center [664, 321] width 12 height 12
click at [659, 320] on input "False" at bounding box center [664, 321] width 12 height 12
radio input "true"
click at [817, 395] on button "SUBMIT" at bounding box center [847, 407] width 101 height 24
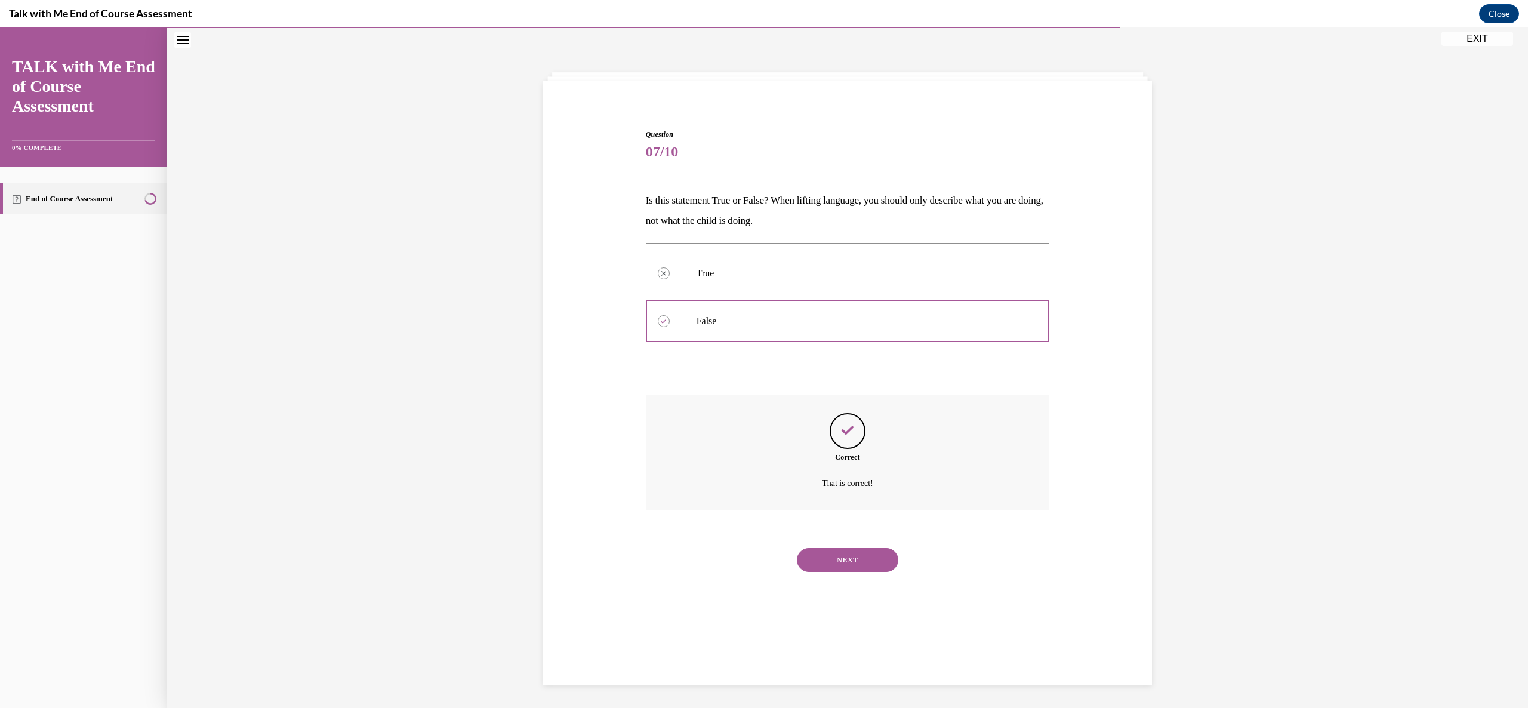
click at [849, 549] on button "NEXT" at bounding box center [847, 560] width 101 height 24
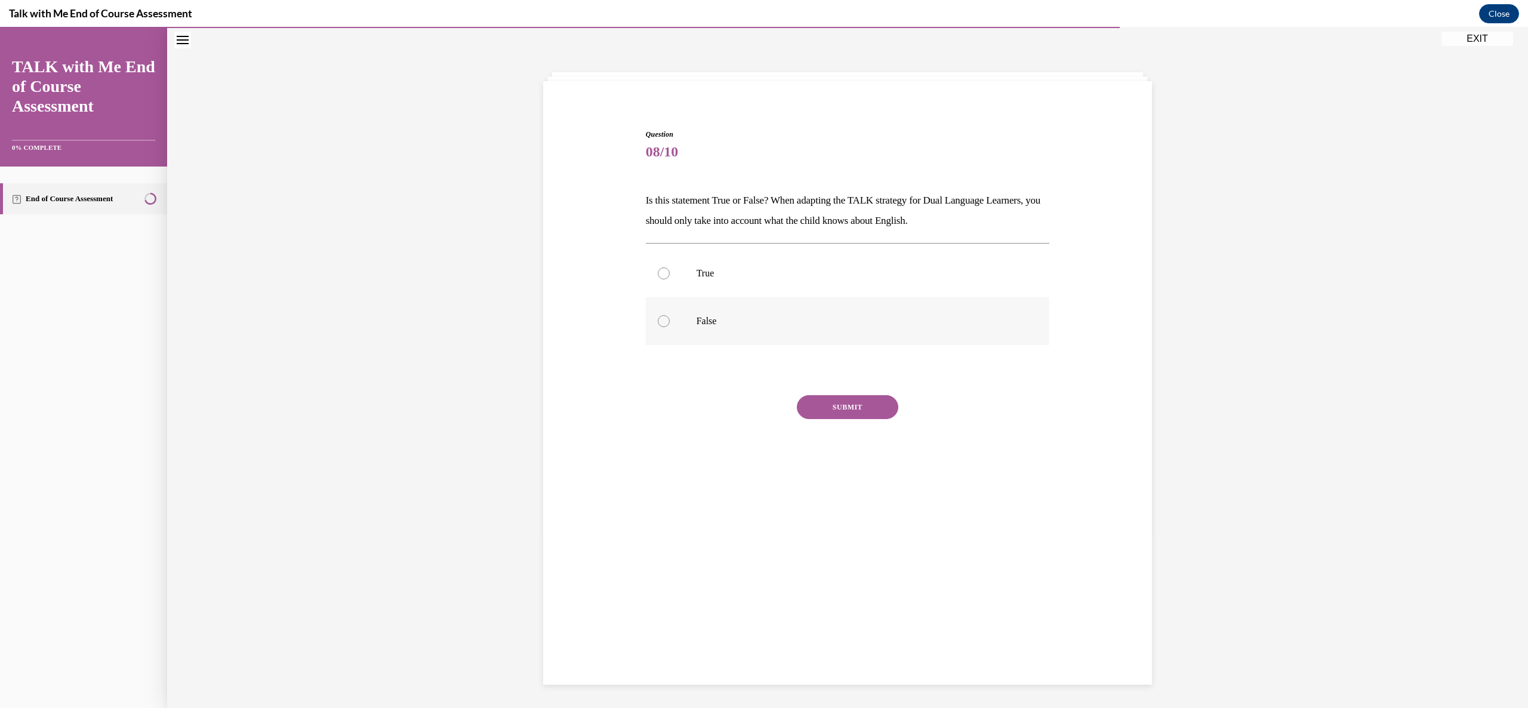
click at [658, 317] on div at bounding box center [664, 321] width 12 height 12
click at [658, 317] on input "False" at bounding box center [664, 321] width 12 height 12
radio input "true"
click at [838, 398] on button "SUBMIT" at bounding box center [847, 407] width 101 height 24
click at [817, 562] on button "NEXT" at bounding box center [847, 560] width 101 height 24
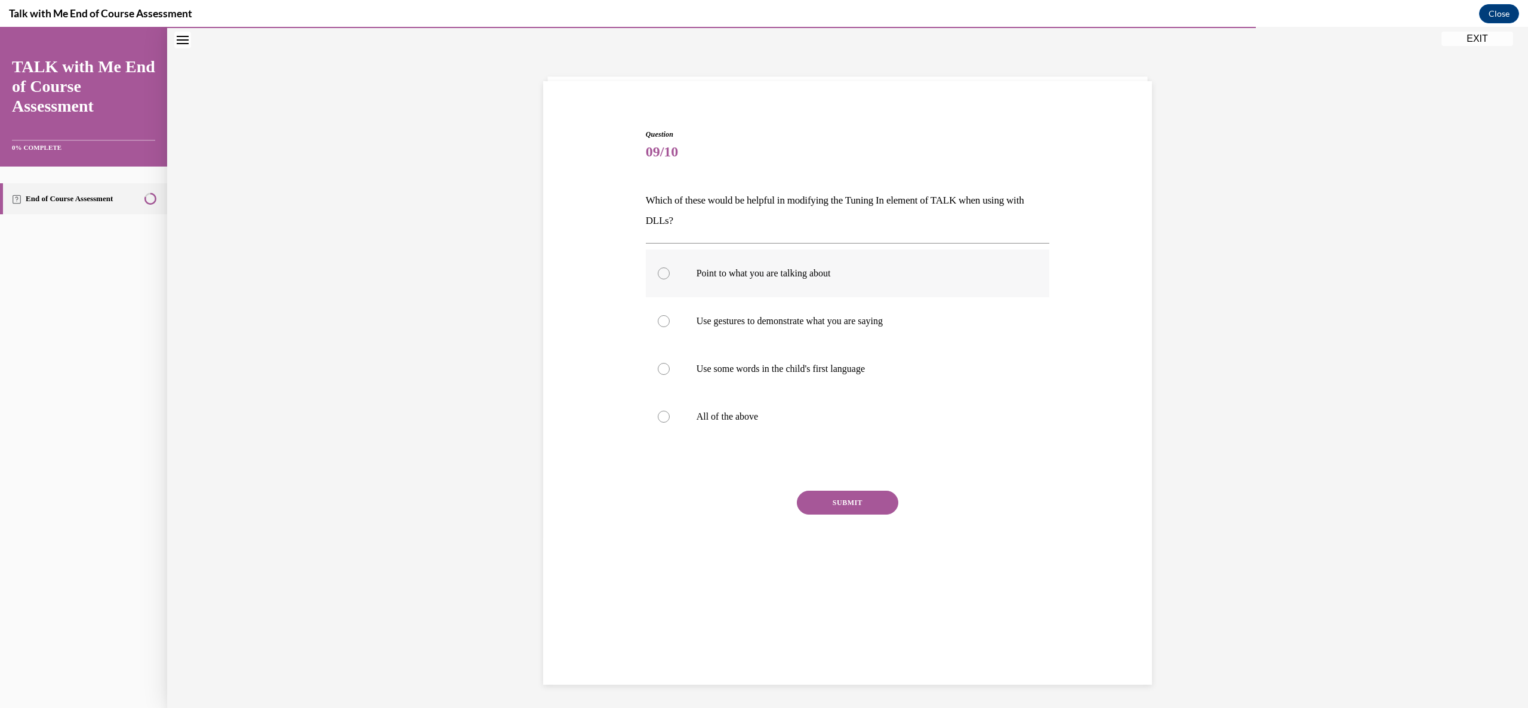
click at [662, 272] on label "Point to what you are talking about" at bounding box center [848, 273] width 404 height 48
click at [662, 272] on input "Point to what you are talking about" at bounding box center [664, 273] width 12 height 12
radio input "true"
click at [658, 317] on div at bounding box center [664, 321] width 12 height 12
click at [658, 317] on input "Use gestures to demonstrate what you are saying" at bounding box center [664, 321] width 12 height 12
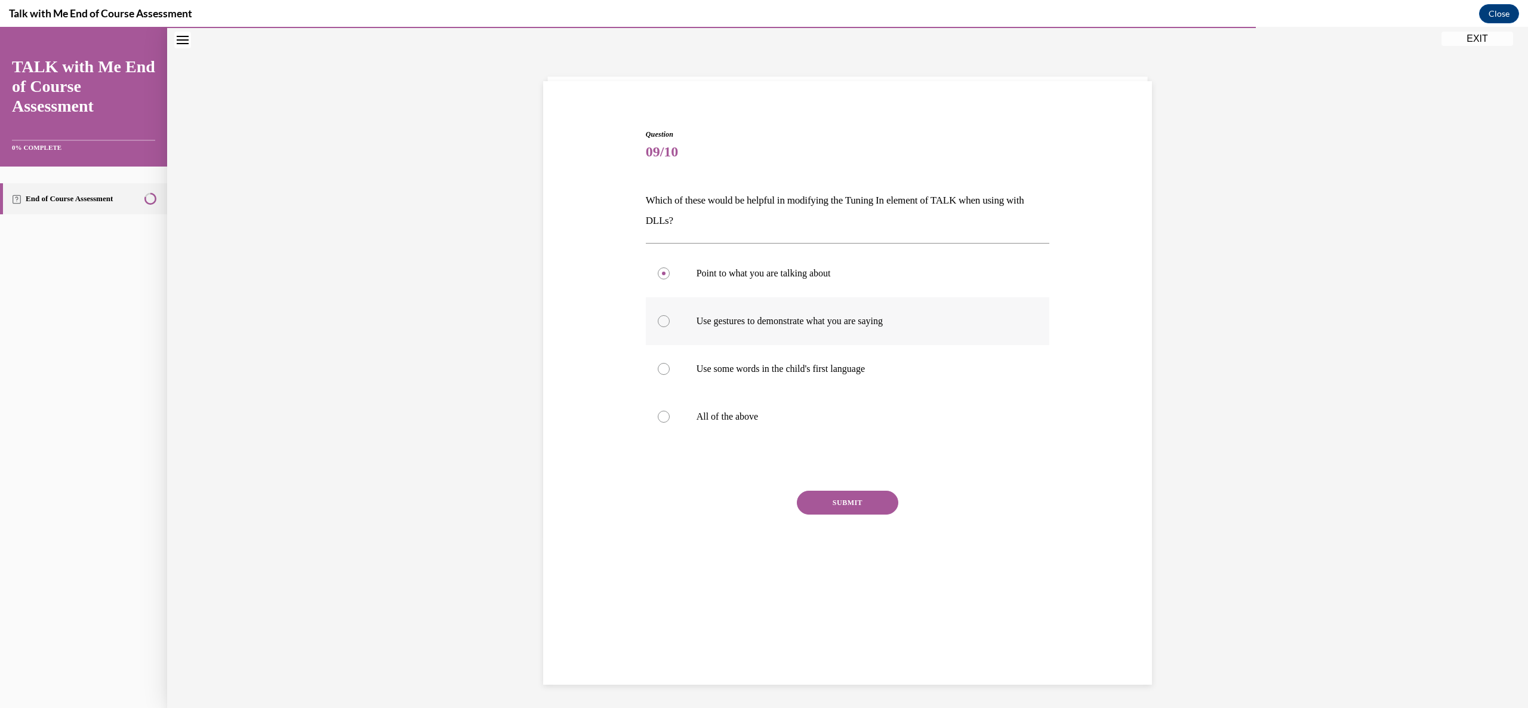
radio input "true"
click at [658, 418] on div at bounding box center [664, 417] width 12 height 12
click at [658, 418] on input "All of the above" at bounding box center [664, 417] width 12 height 12
radio input "true"
click at [826, 496] on button "SUBMIT" at bounding box center [847, 502] width 101 height 24
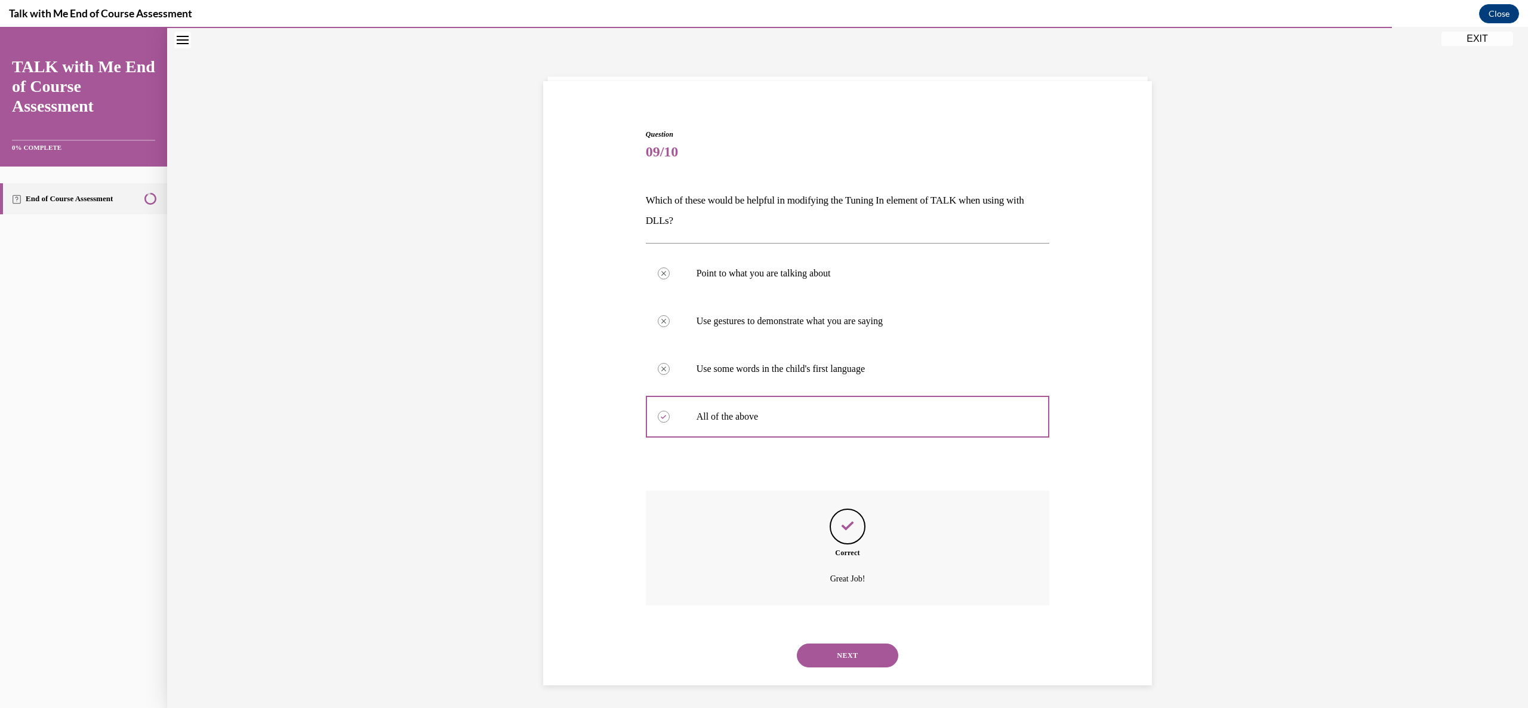
scroll to position [38, 0]
click at [838, 653] on button "NEXT" at bounding box center [847, 654] width 101 height 24
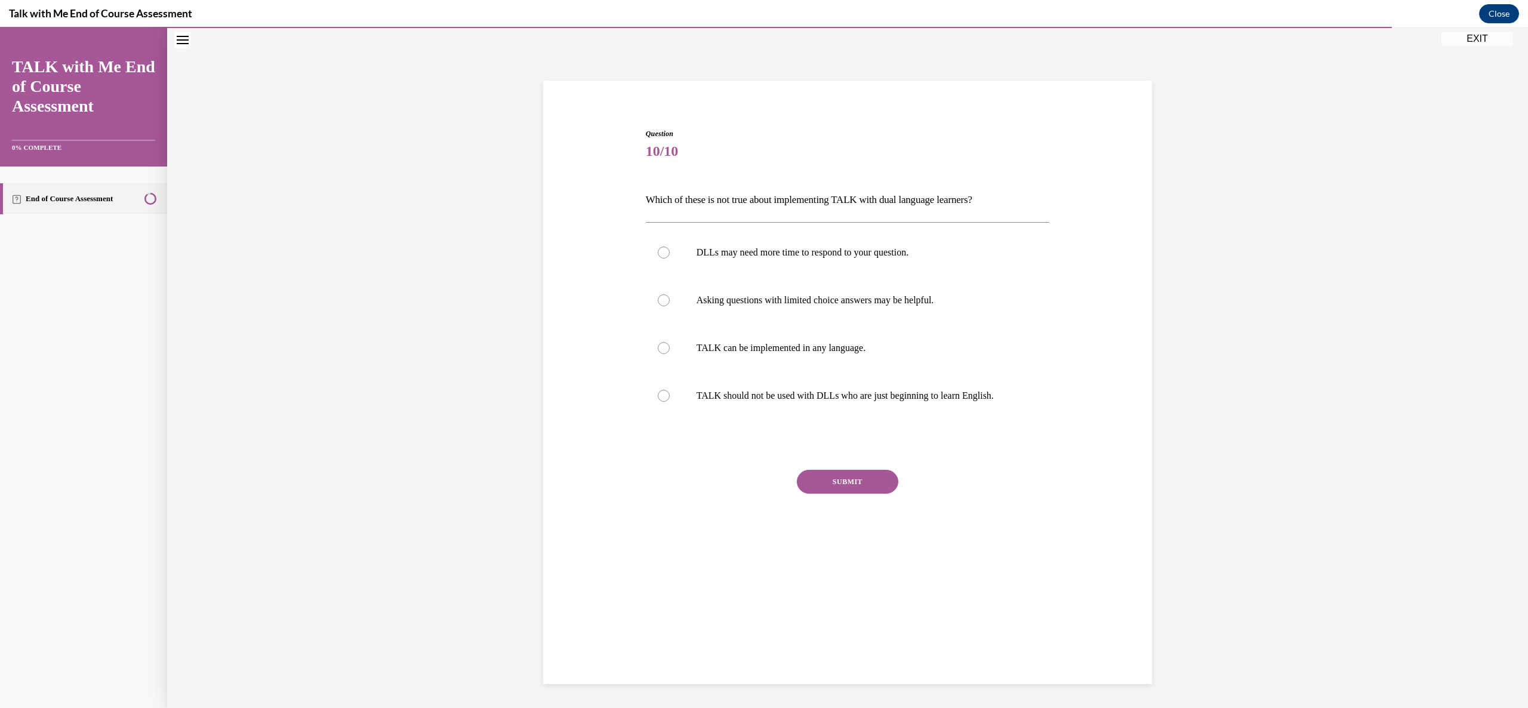
scroll to position [37, 0]
click at [658, 255] on div at bounding box center [664, 253] width 12 height 12
click at [658, 255] on input "DLLs may need more time to respond to your question." at bounding box center [664, 253] width 12 height 12
radio input "true"
click at [658, 347] on div at bounding box center [664, 349] width 12 height 12
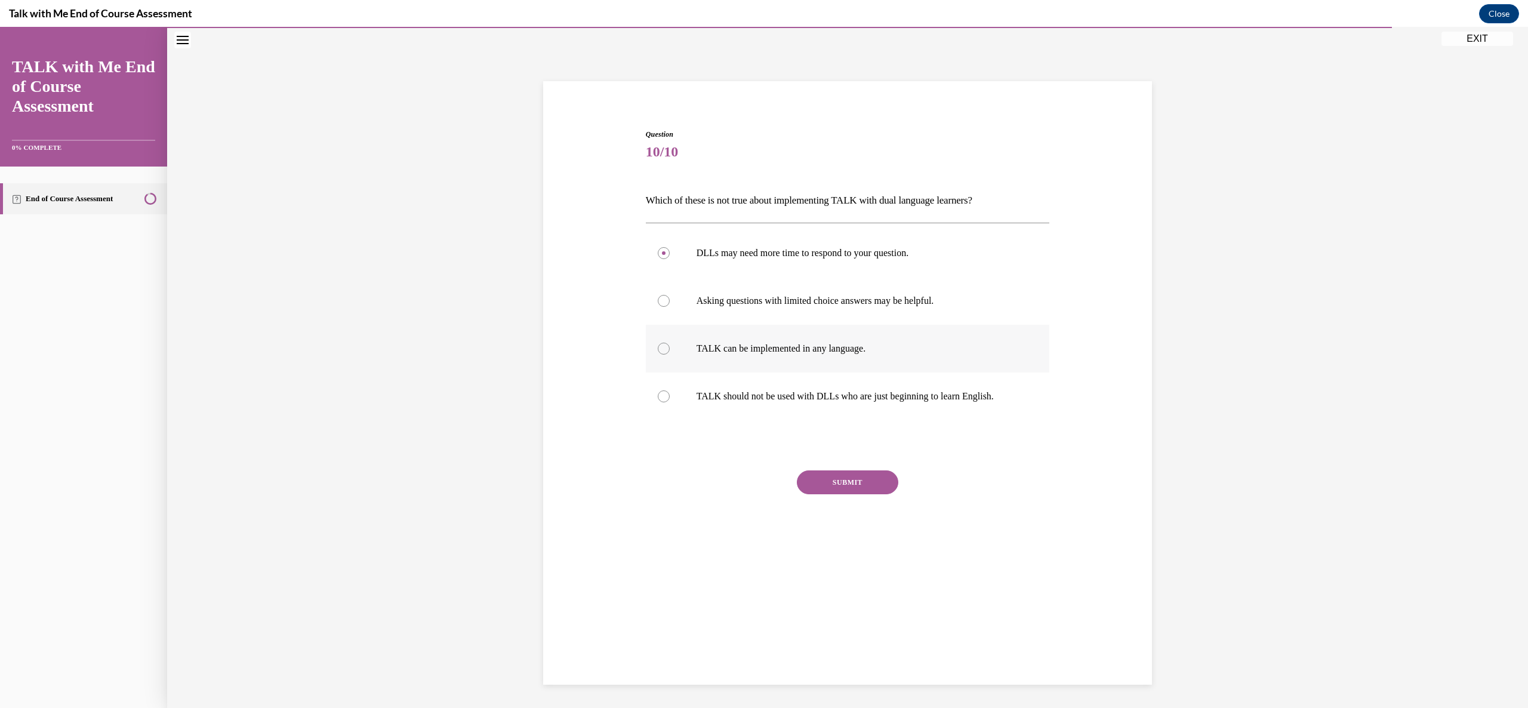
click at [658, 347] on input "TALK can be implemented in any language." at bounding box center [664, 349] width 12 height 12
radio input "true"
click at [654, 262] on label "DLLs may need more time to respond to your question." at bounding box center [848, 253] width 404 height 48
click at [658, 259] on input "DLLs may need more time to respond to your question." at bounding box center [664, 253] width 12 height 12
radio input "true"
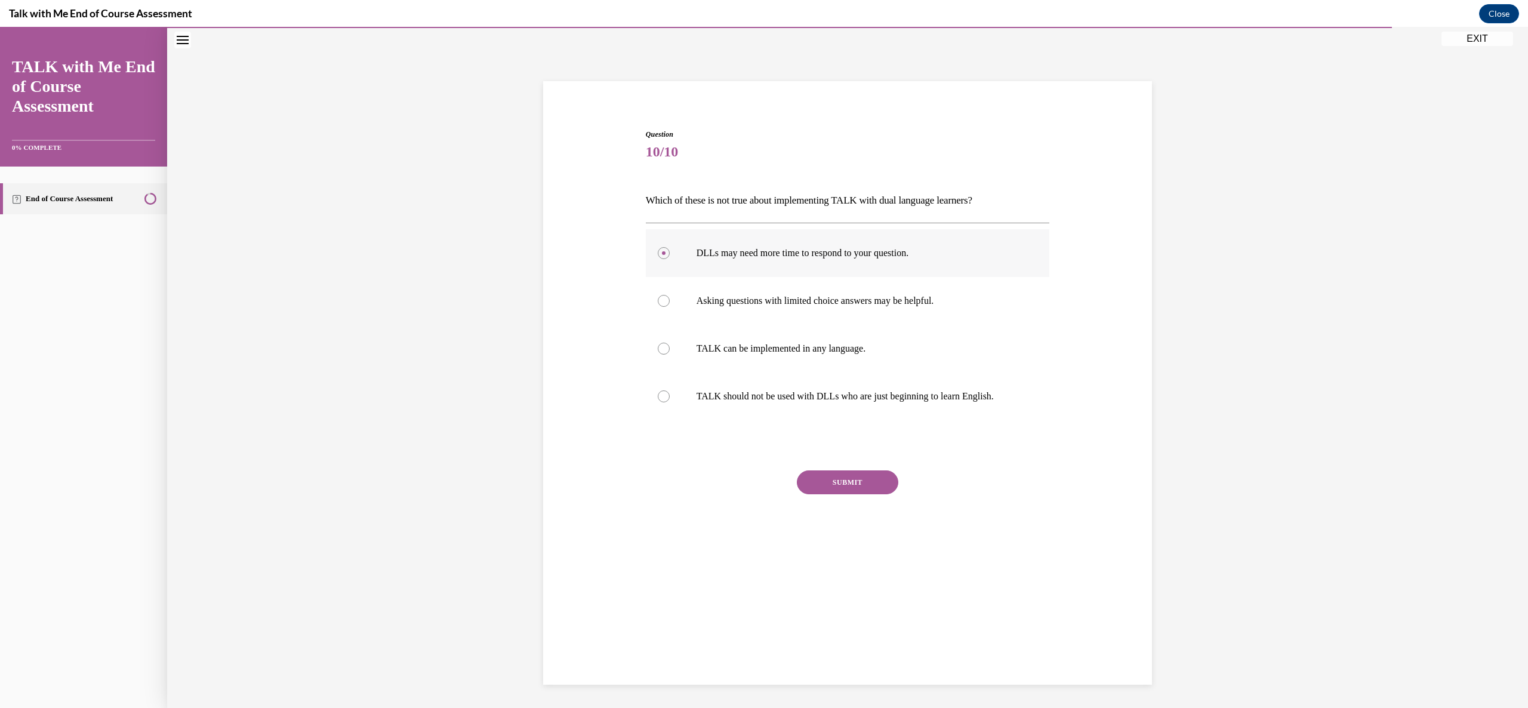
click at [659, 258] on label "DLLs may need more time to respond to your question." at bounding box center [848, 253] width 404 height 48
click at [659, 258] on input "DLLs may need more time to respond to your question." at bounding box center [664, 253] width 12 height 12
click at [658, 257] on div at bounding box center [664, 253] width 12 height 12
click at [658, 257] on input "DLLs may need more time to respond to your question." at bounding box center [664, 253] width 12 height 12
click at [662, 253] on circle at bounding box center [664, 253] width 4 height 4
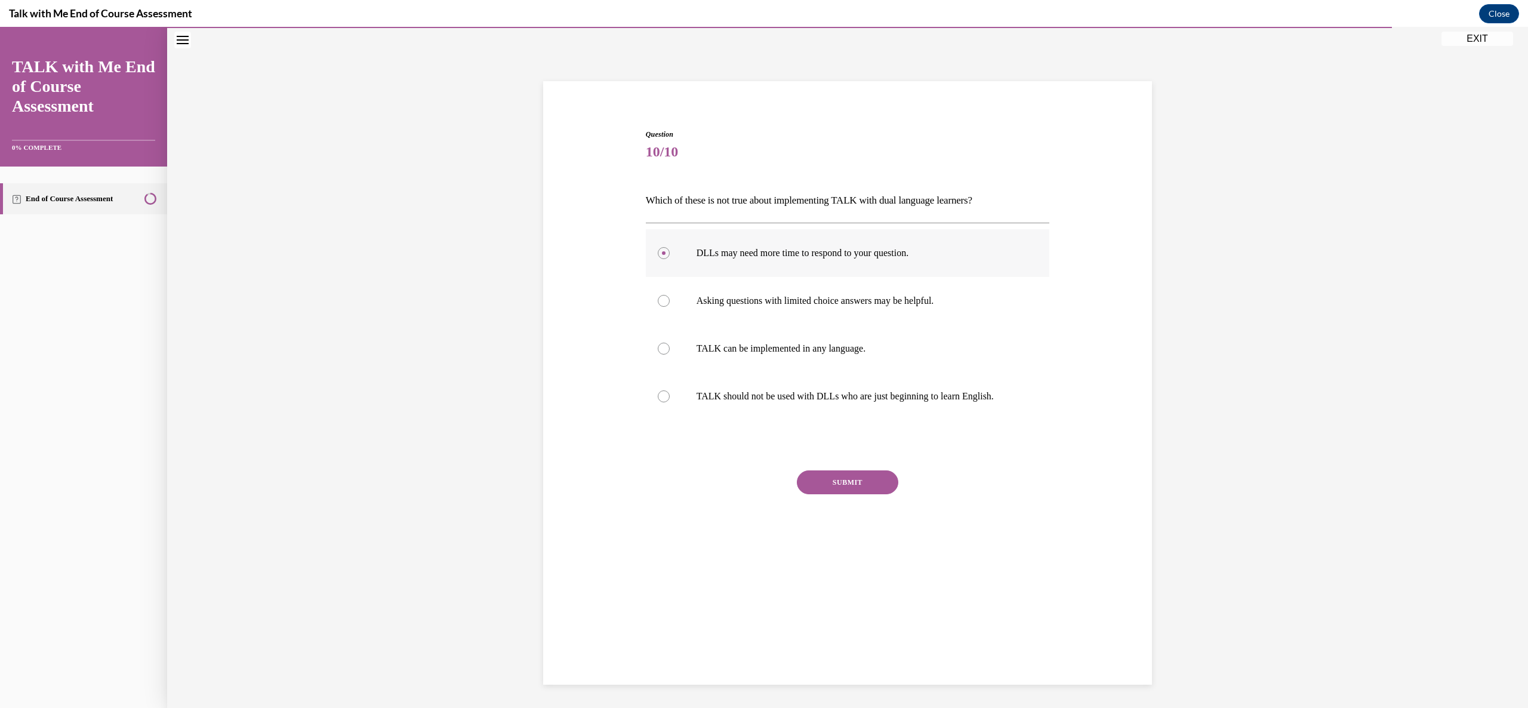
click at [658, 253] on input "DLLs may need more time to respond to your question." at bounding box center [664, 253] width 12 height 12
click at [662, 253] on circle at bounding box center [664, 253] width 4 height 4
click at [658, 253] on input "DLLs may need more time to respond to your question." at bounding box center [664, 253] width 12 height 12
click at [652, 389] on label "TALK should not be used with DLLs who are just beginning to learn English." at bounding box center [848, 396] width 404 height 48
click at [658, 390] on input "TALK should not be used with DLLs who are just beginning to learn English." at bounding box center [664, 396] width 12 height 12
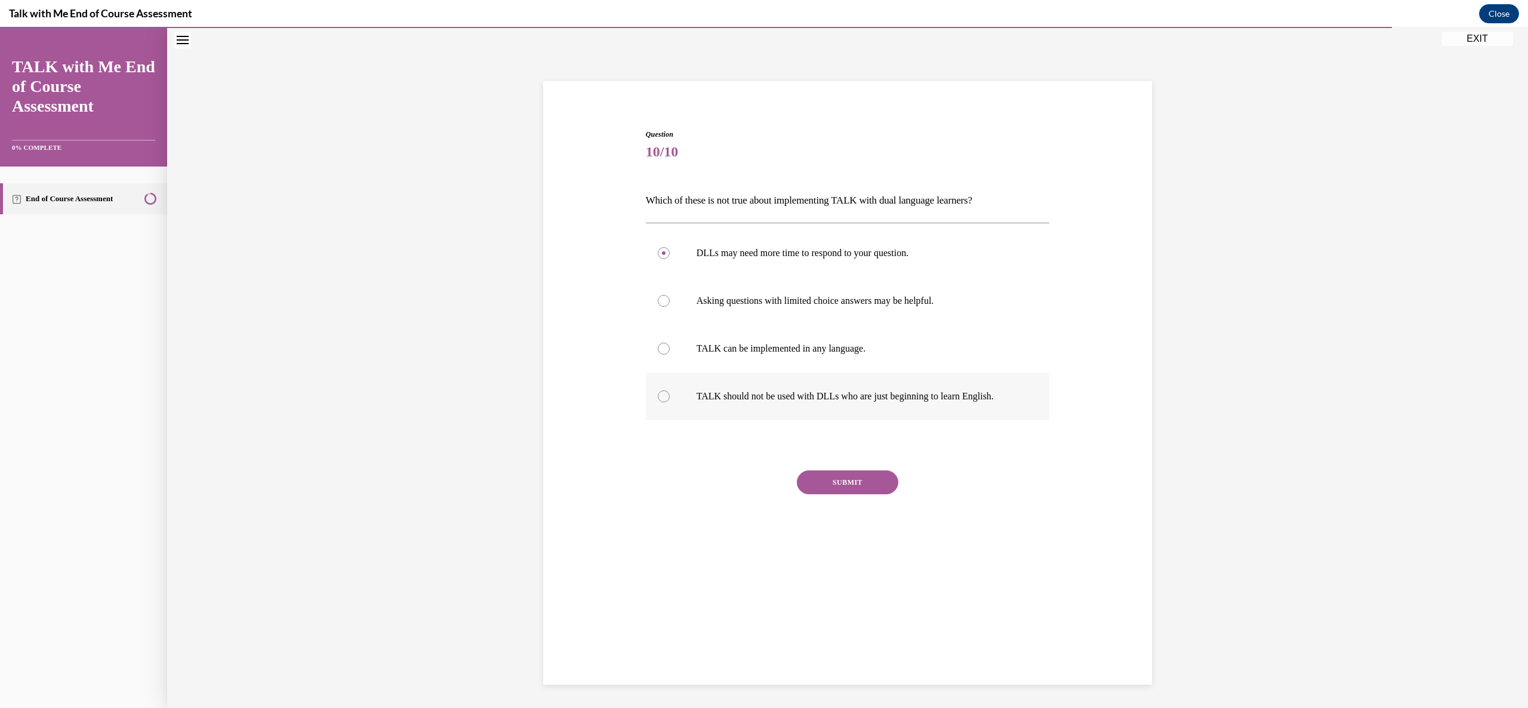
radio input "true"
click at [662, 397] on circle at bounding box center [664, 396] width 4 height 4
click at [658, 397] on input "TALK should not be used with DLLs who are just beginning to learn English." at bounding box center [664, 396] width 12 height 12
click at [662, 397] on circle at bounding box center [664, 396] width 4 height 4
click at [658, 397] on input "TALK should not be used with DLLs who are just beginning to learn English." at bounding box center [664, 396] width 12 height 12
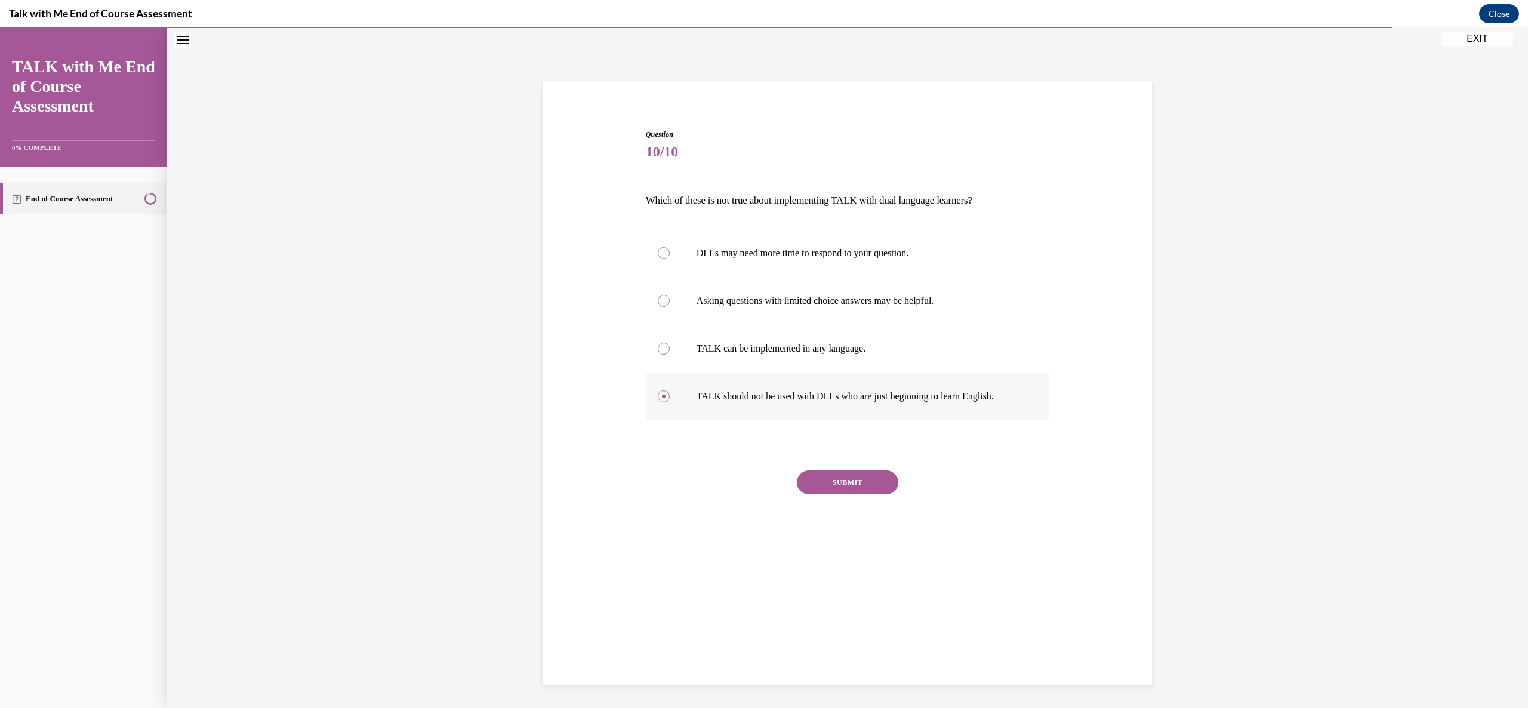
click at [658, 400] on div at bounding box center [664, 396] width 12 height 12
click at [658, 400] on input "TALK should not be used with DLLs who are just beginning to learn English." at bounding box center [664, 396] width 12 height 12
click at [810, 481] on button "SUBMIT" at bounding box center [847, 482] width 101 height 24
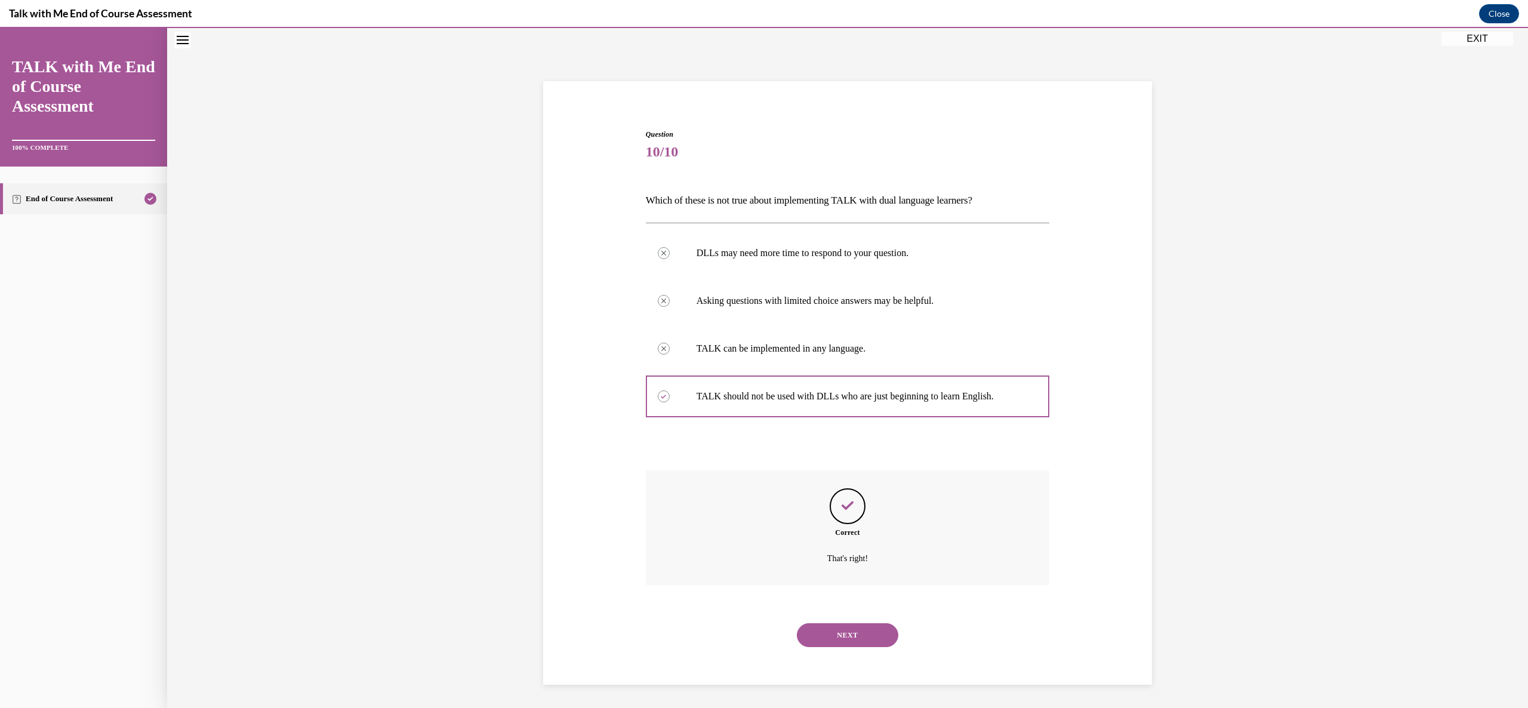
click at [844, 637] on button "NEXT" at bounding box center [847, 635] width 101 height 24
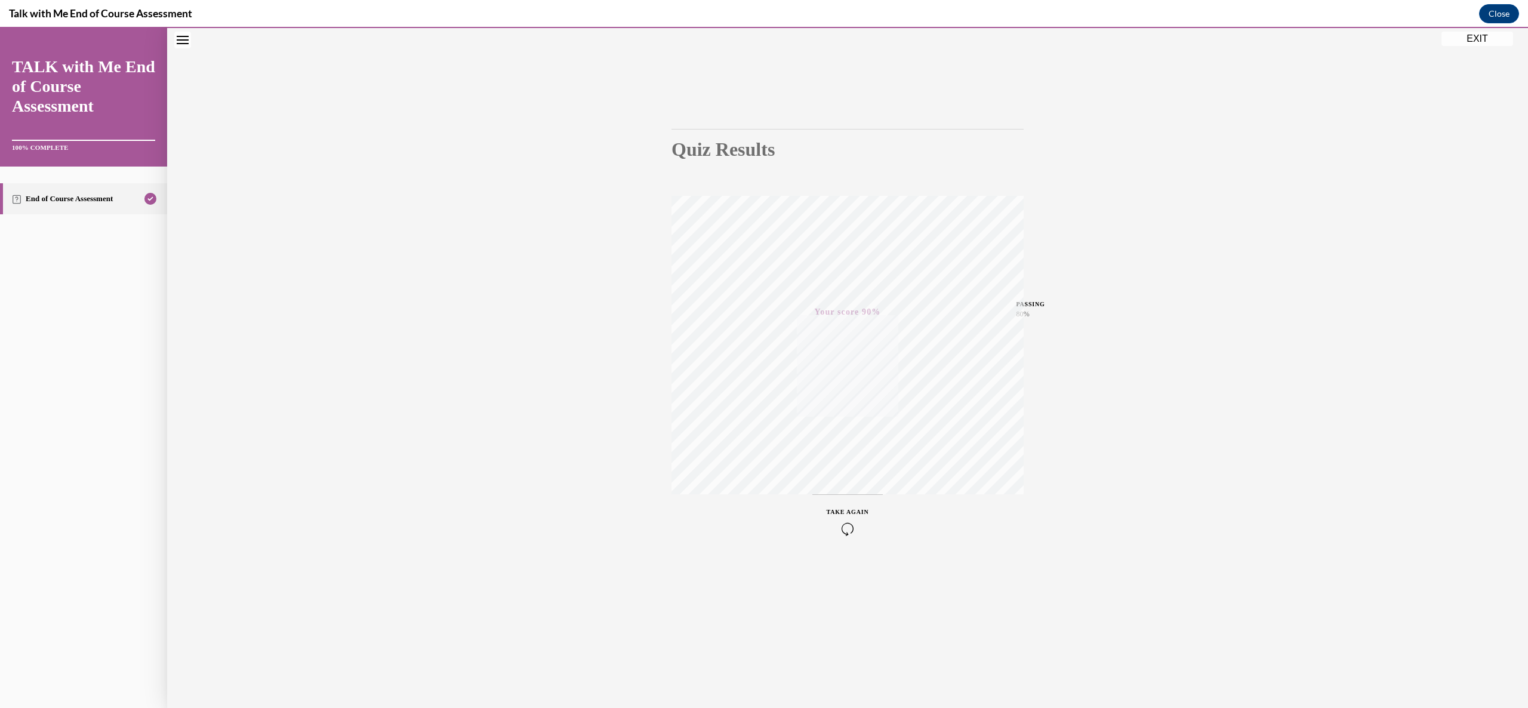
scroll to position [0, 0]
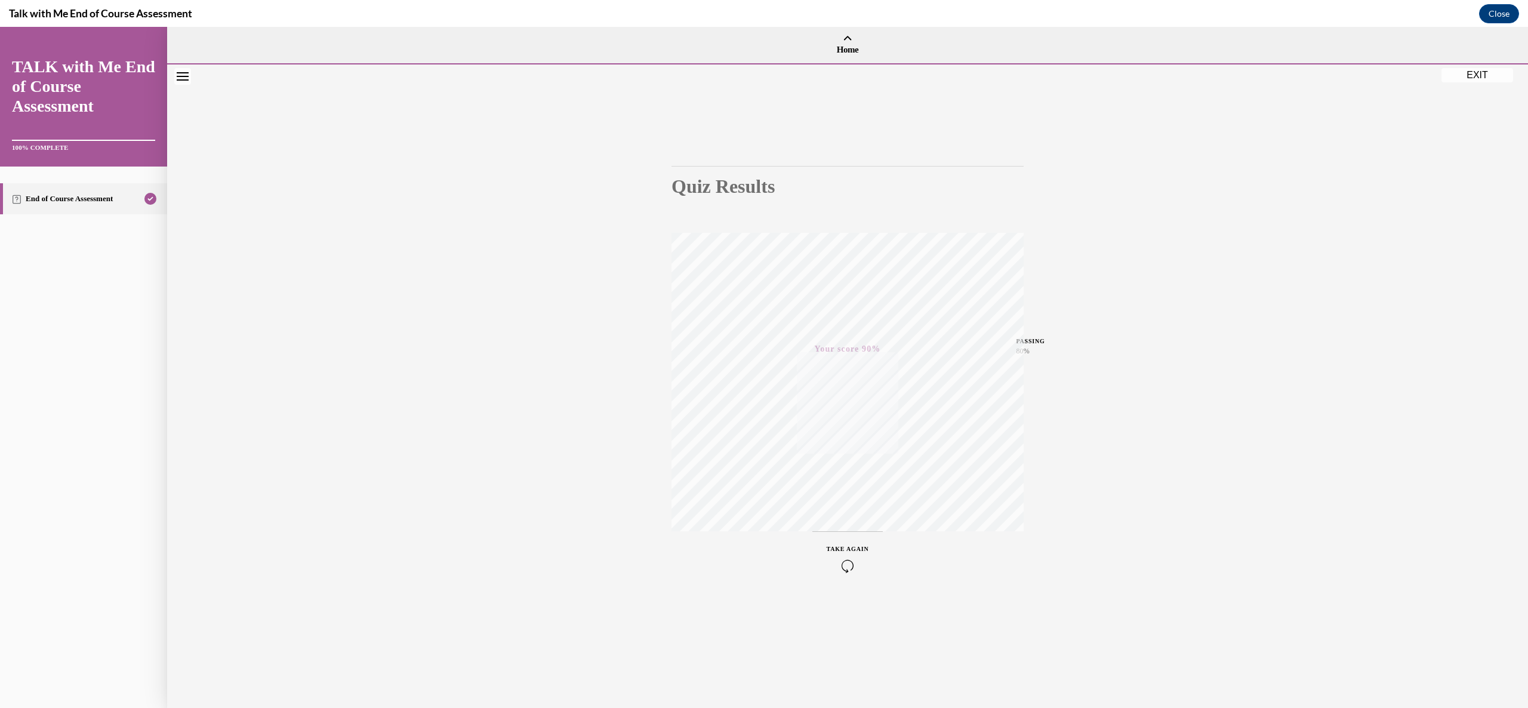
click at [1474, 78] on button "EXIT" at bounding box center [1477, 75] width 72 height 14
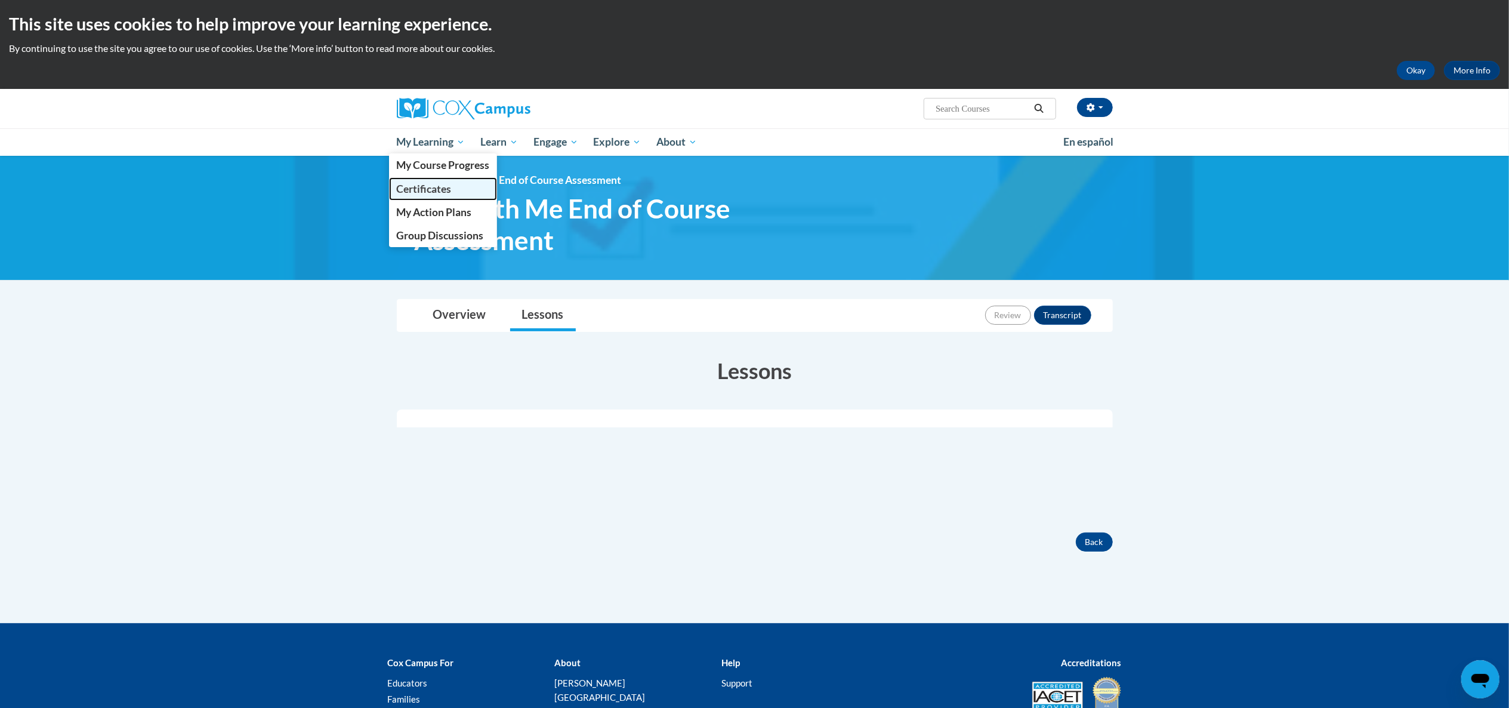
click at [446, 181] on link "Certificates" at bounding box center [443, 188] width 109 height 23
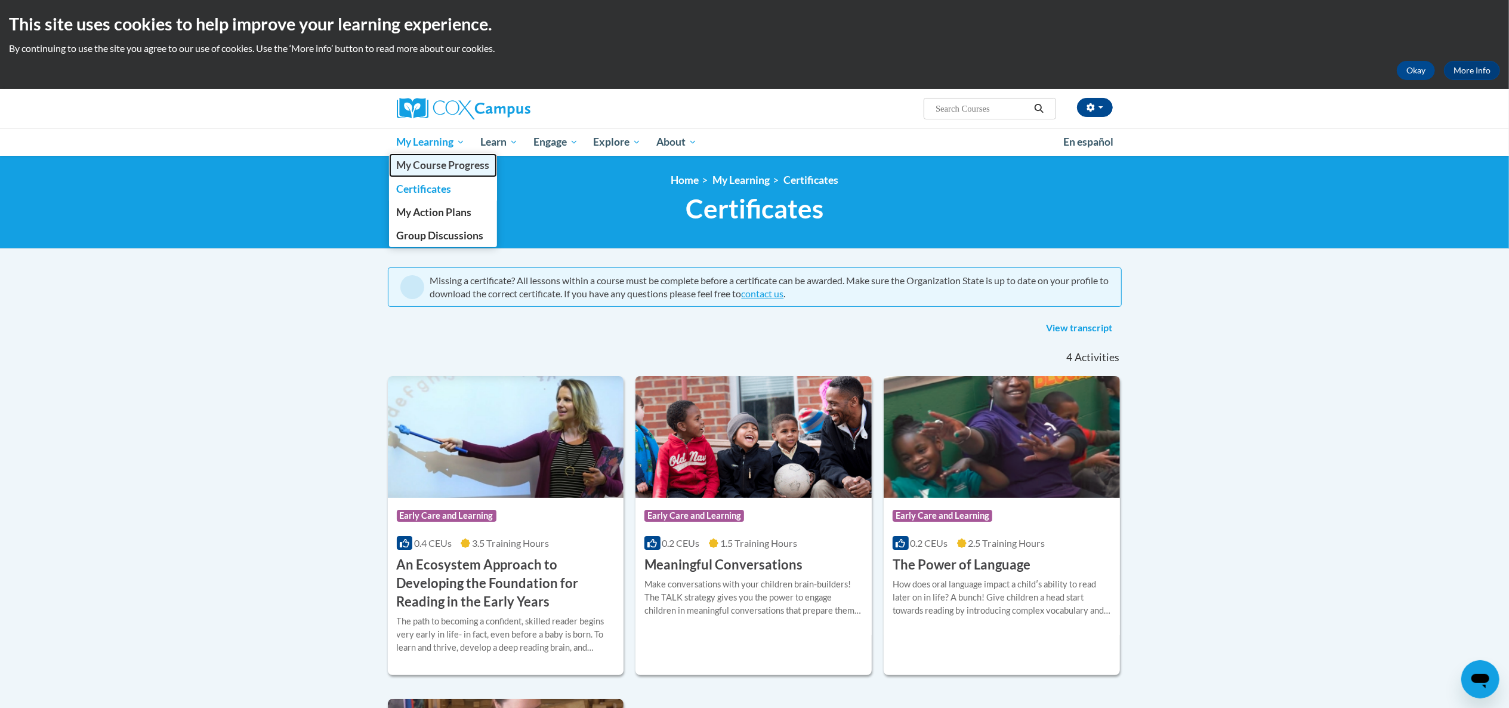
click at [433, 165] on span "My Course Progress" at bounding box center [442, 165] width 93 height 13
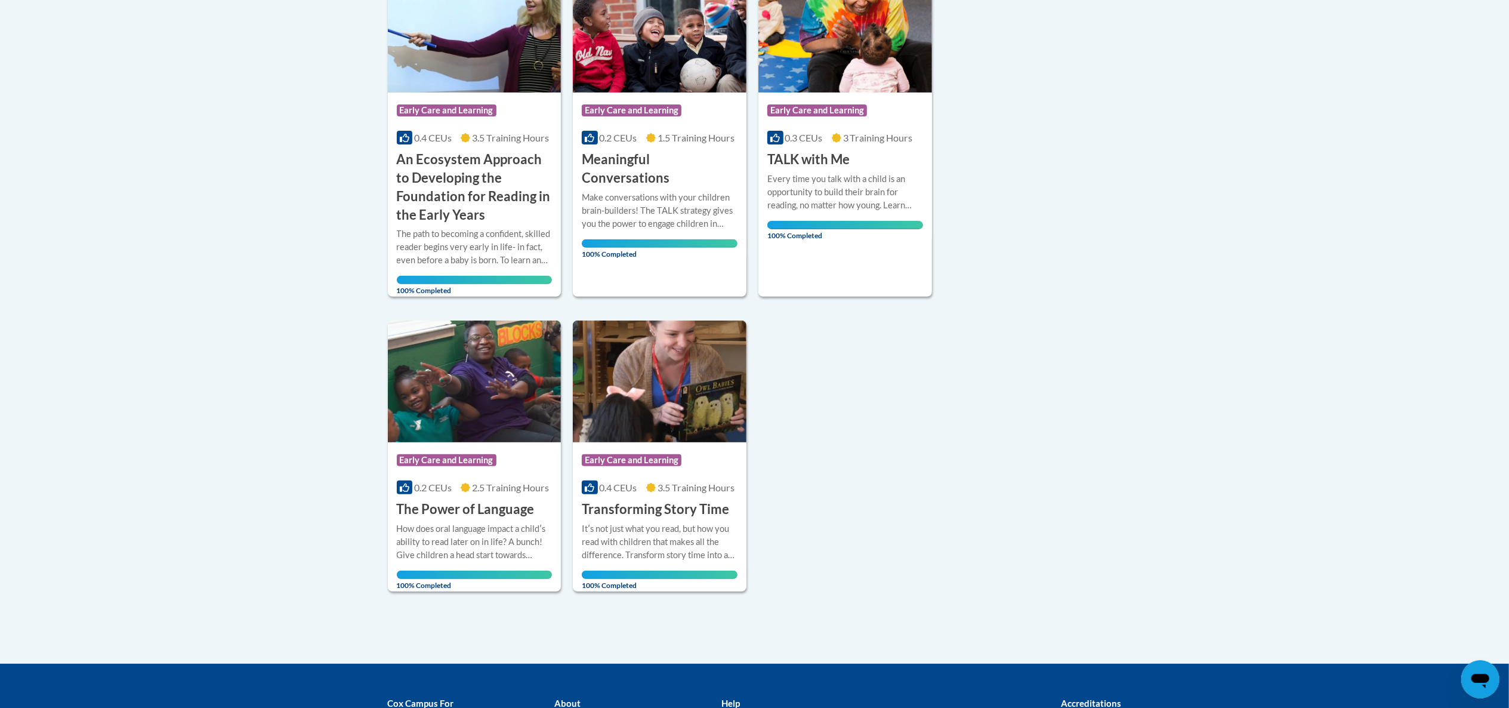
scroll to position [340, 0]
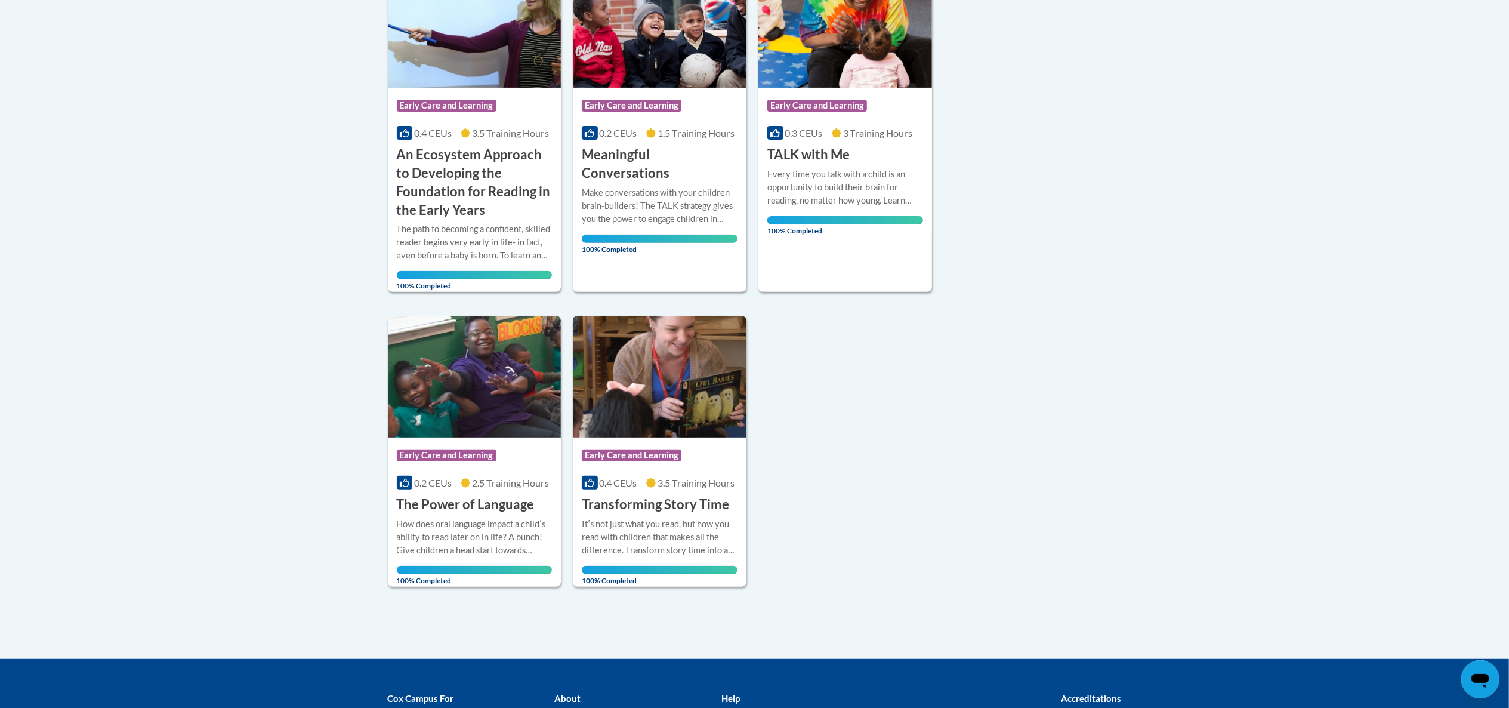
drag, startPoint x: 113, startPoint y: 21, endPoint x: 433, endPoint y: 52, distance: 321.9
click at [433, 52] on body "This site uses cookies to help improve your learning experience. By continuing …" at bounding box center [754, 265] width 1509 height 1210
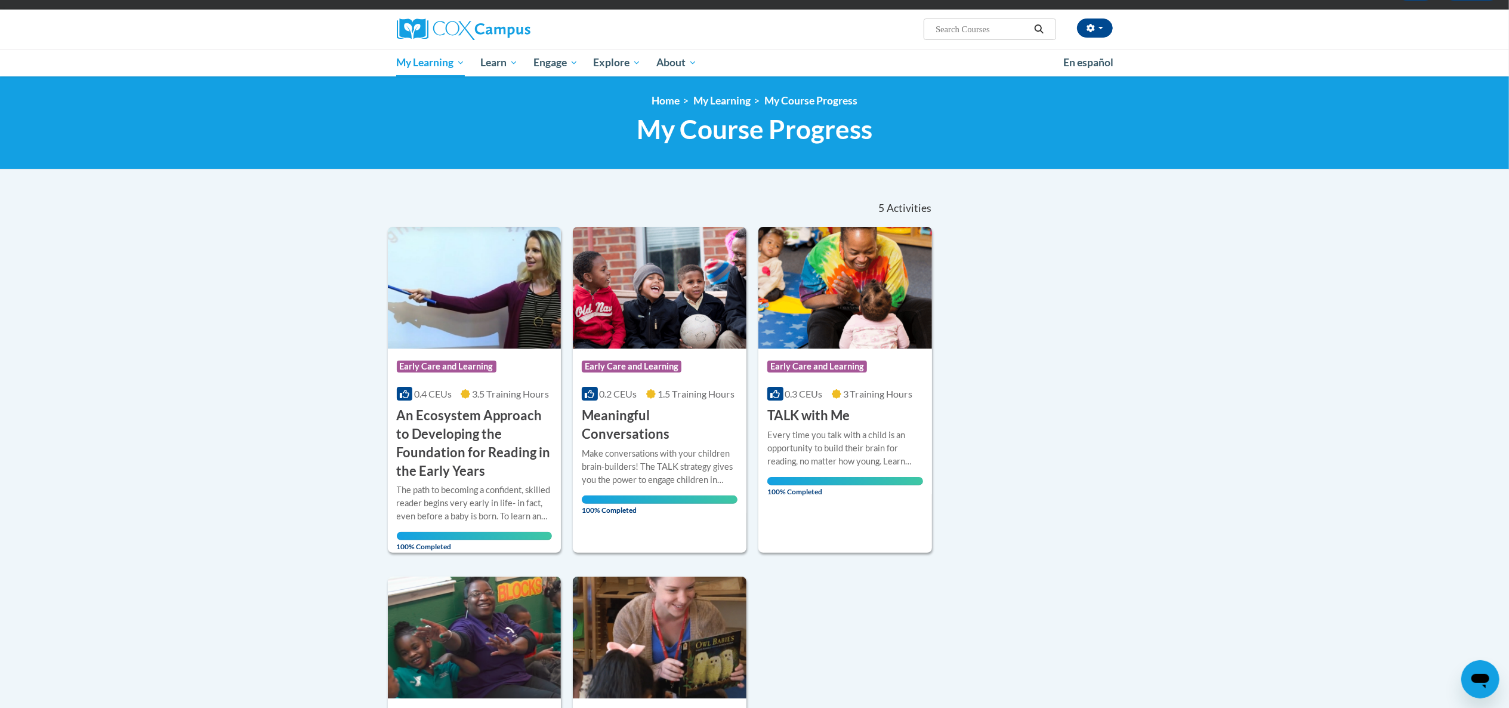
scroll to position [0, 0]
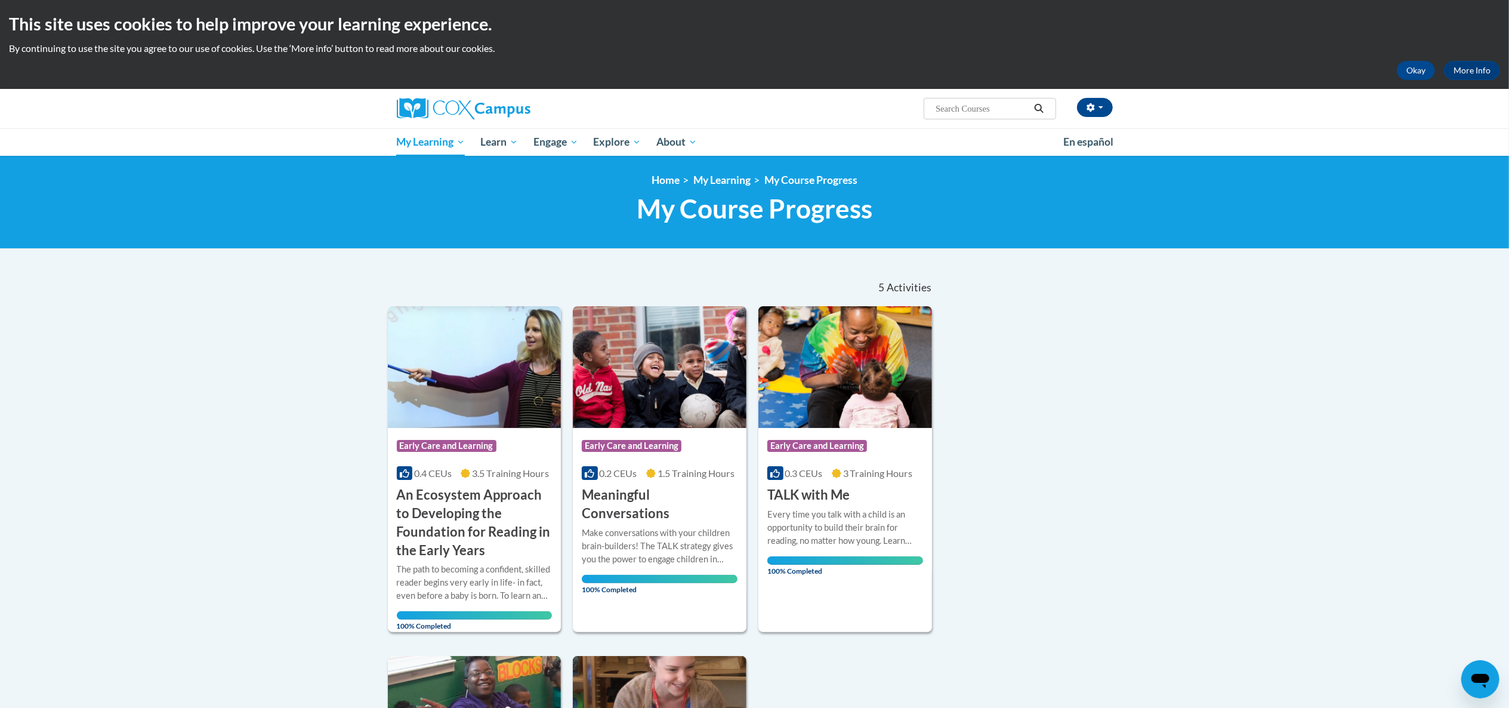
click at [960, 111] on input "Search..." at bounding box center [981, 108] width 95 height 14
click at [433, 208] on span "My Action Plans" at bounding box center [433, 212] width 75 height 13
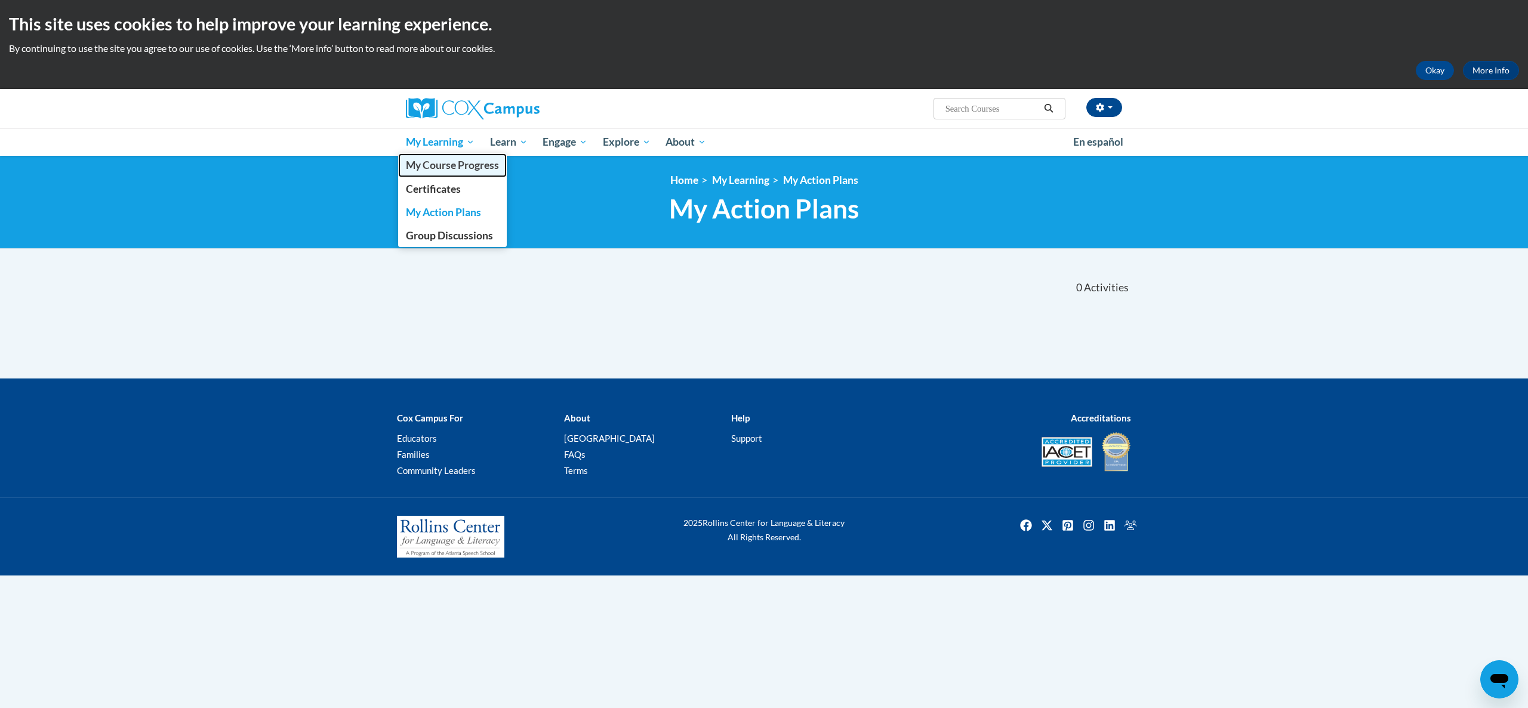
click at [443, 162] on span "My Course Progress" at bounding box center [452, 165] width 93 height 13
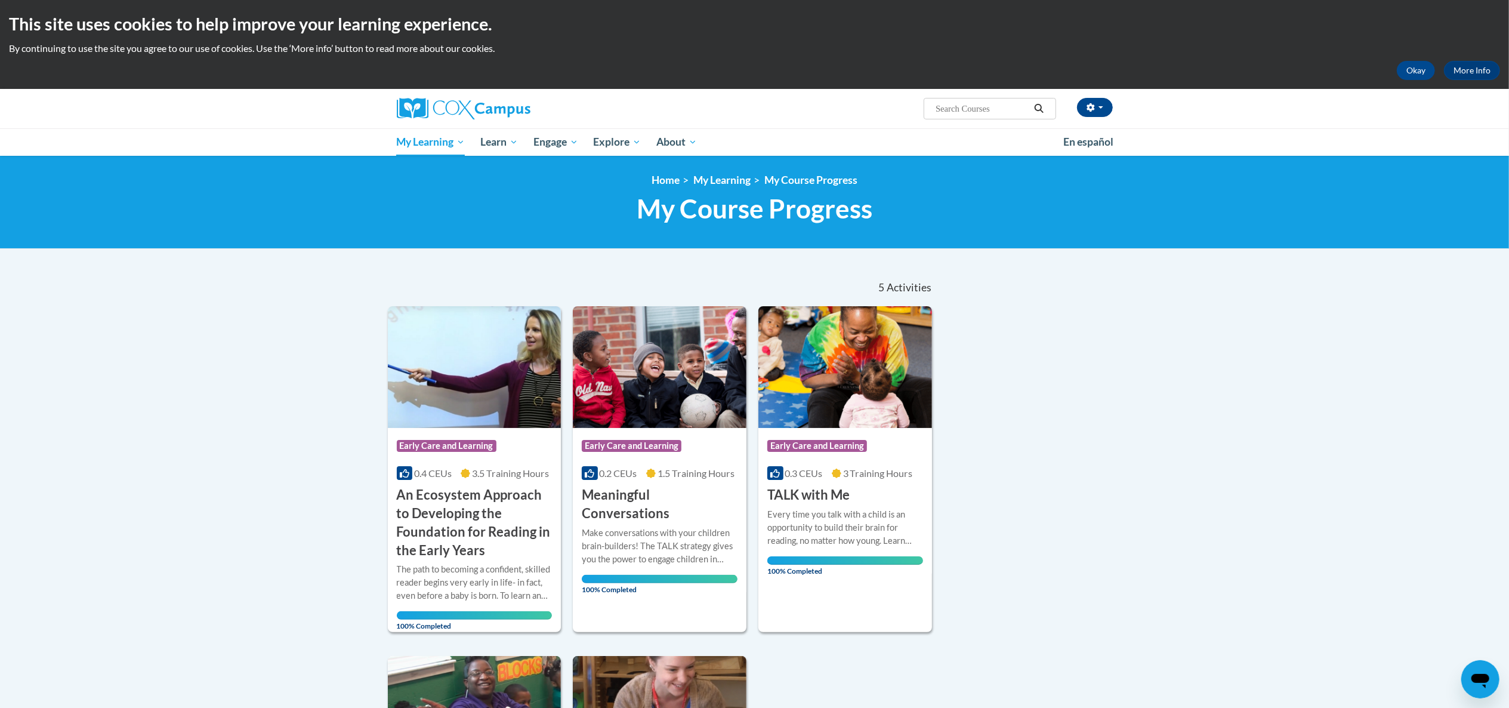
click at [977, 111] on input "Search..." at bounding box center [981, 108] width 95 height 14
type input "building world knowledge"
click at [1037, 110] on icon "Search" at bounding box center [1039, 108] width 11 height 9
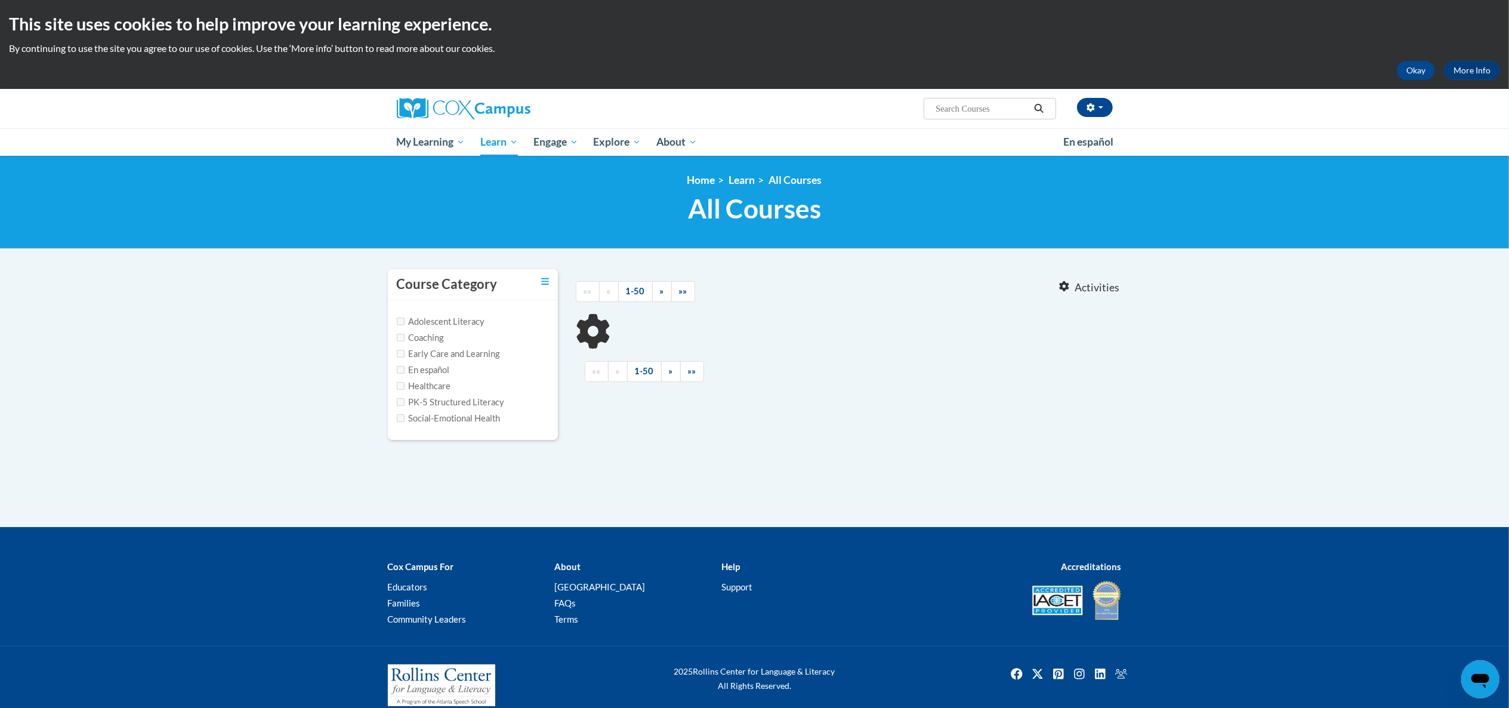
type input "building world knowledge"
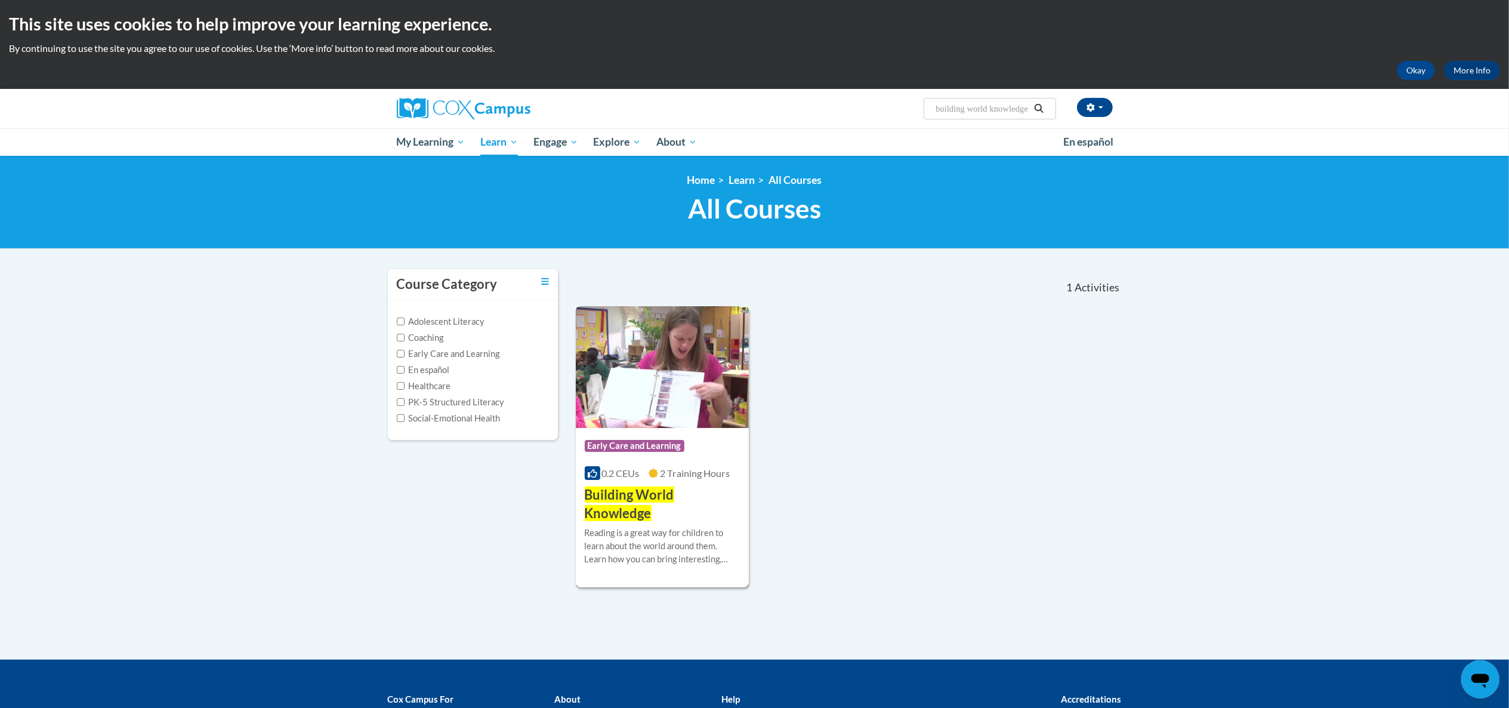
click at [681, 498] on h3 "Building World Knowledge" at bounding box center [663, 504] width 156 height 37
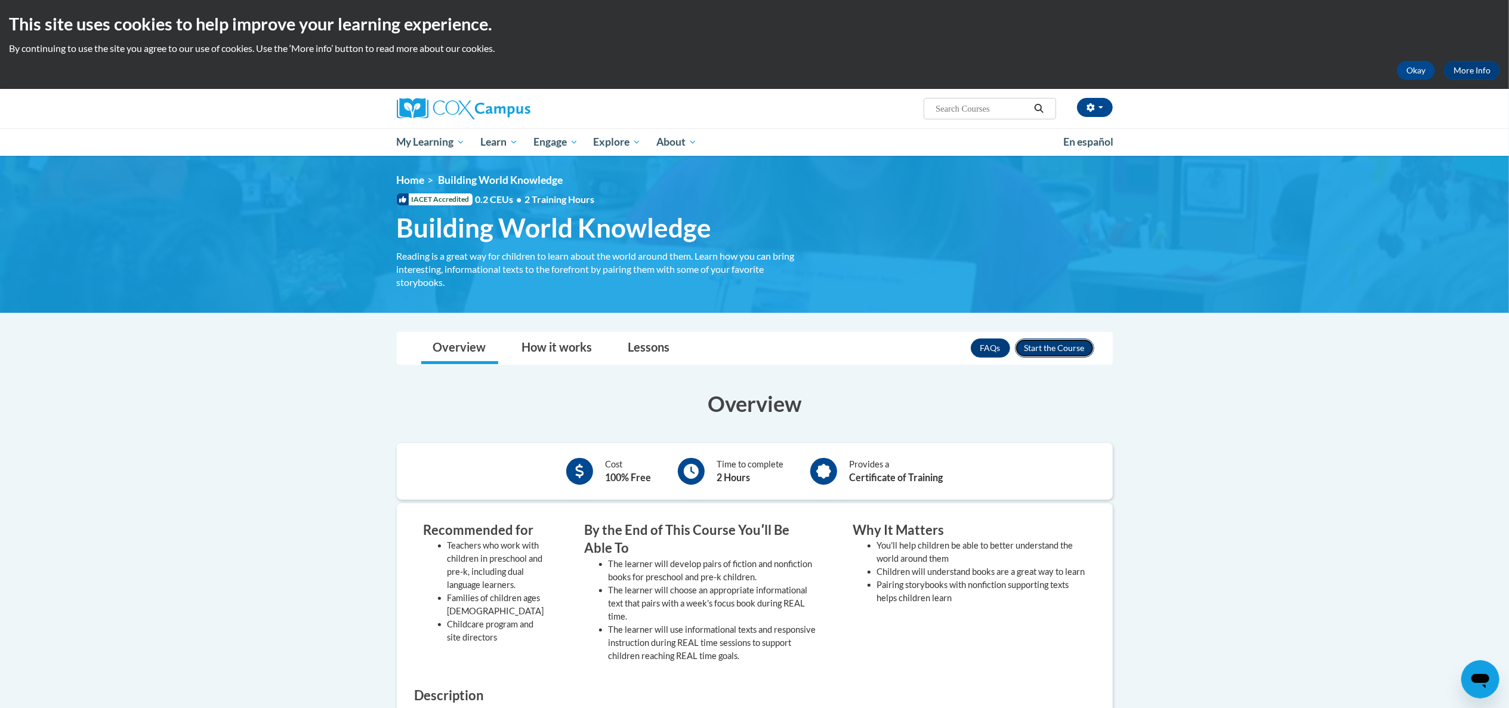
drag, startPoint x: 1049, startPoint y: 345, endPoint x: 1039, endPoint y: 345, distance: 10.2
click at [1039, 345] on button "Enroll" at bounding box center [1054, 347] width 79 height 19
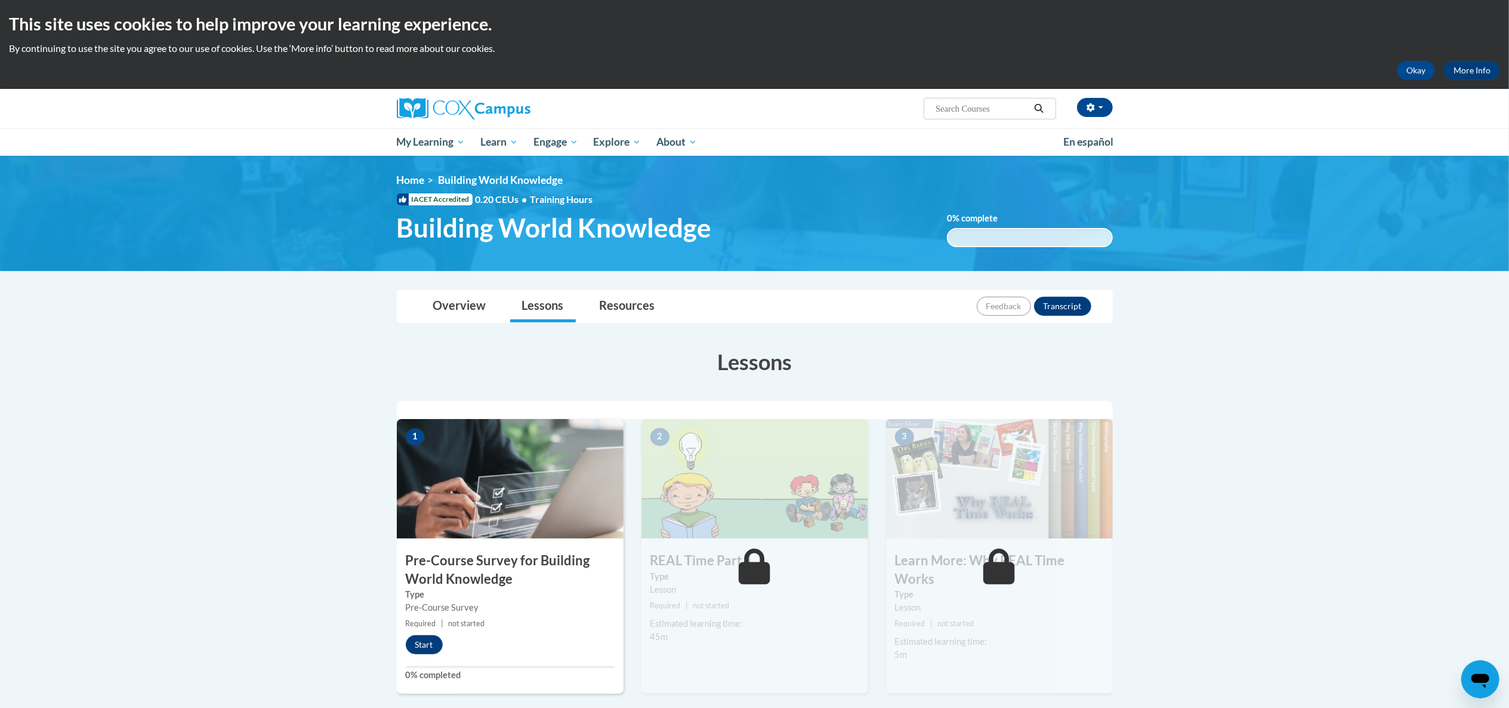
click at [963, 109] on input "Search..." at bounding box center [981, 108] width 95 height 14
click at [948, 112] on input "monirotiring childrens progress" at bounding box center [981, 108] width 95 height 14
click at [924, 110] on span "Search Search... monirotiring childrens progress" at bounding box center [990, 108] width 132 height 21
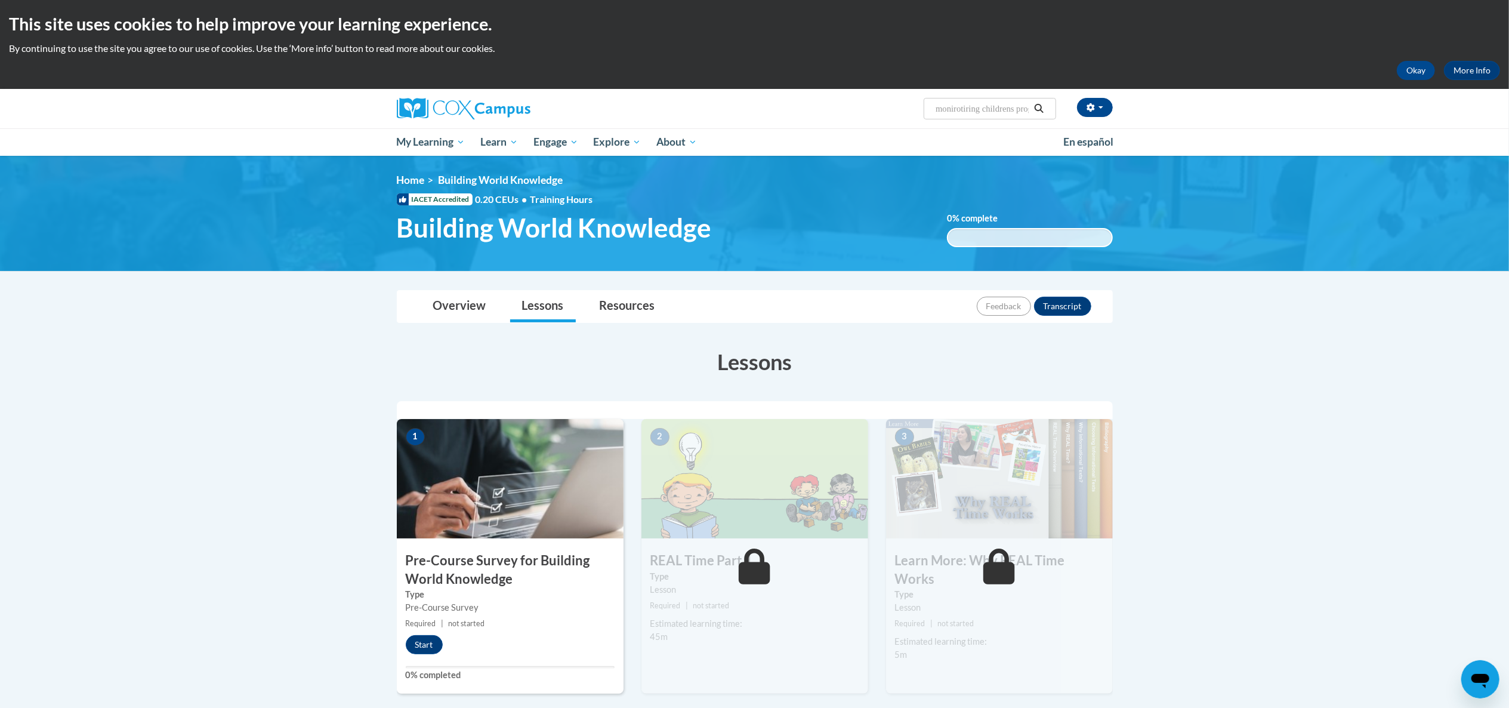
click at [967, 106] on input "monirotiring childrens progress" at bounding box center [981, 108] width 95 height 14
type input "monitoring childrens progress"
click at [1041, 110] on icon "Search" at bounding box center [1039, 108] width 11 height 9
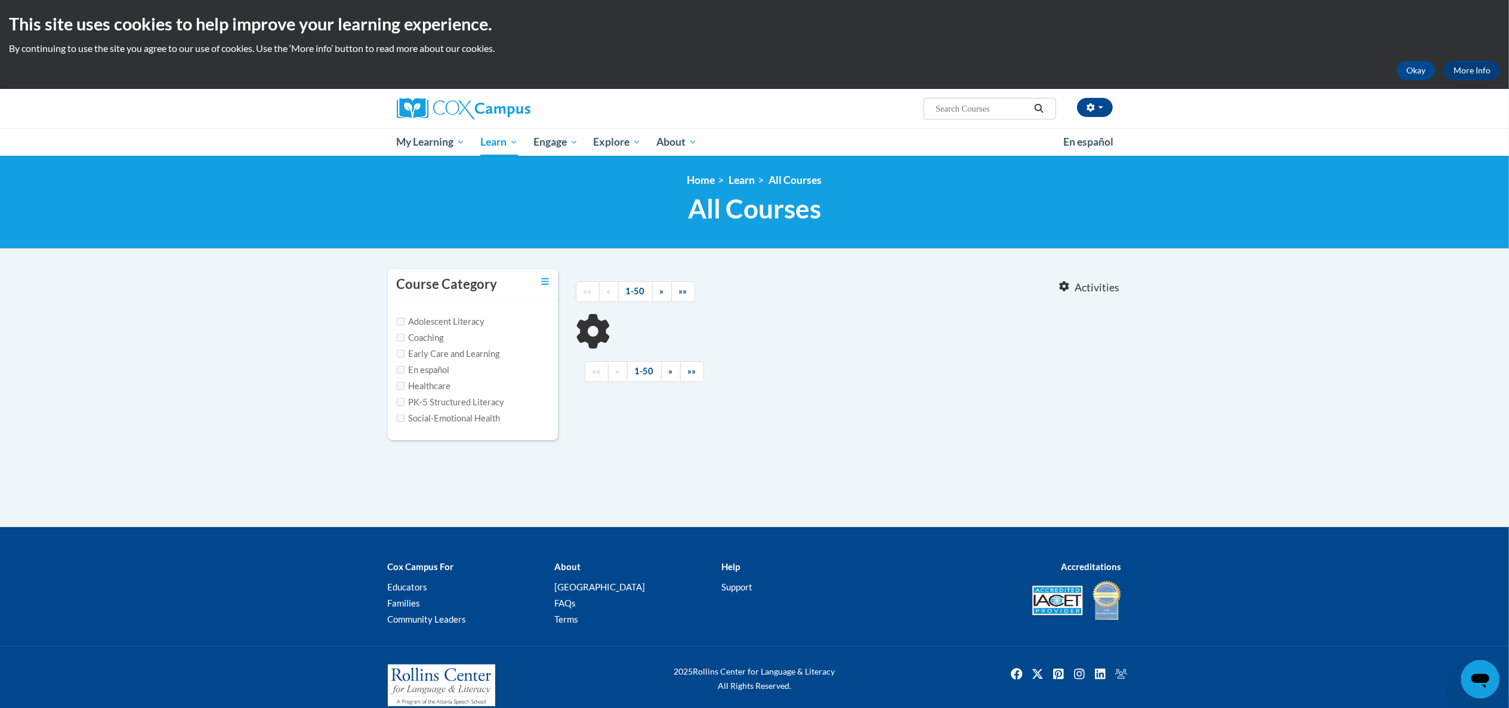
type input "monitoring childrens progress"
click at [1030, 112] on button "Search" at bounding box center [1039, 108] width 18 height 14
click at [1013, 112] on input "monitoring childrens progress" at bounding box center [981, 108] width 95 height 14
type input "monitoring children's progress"
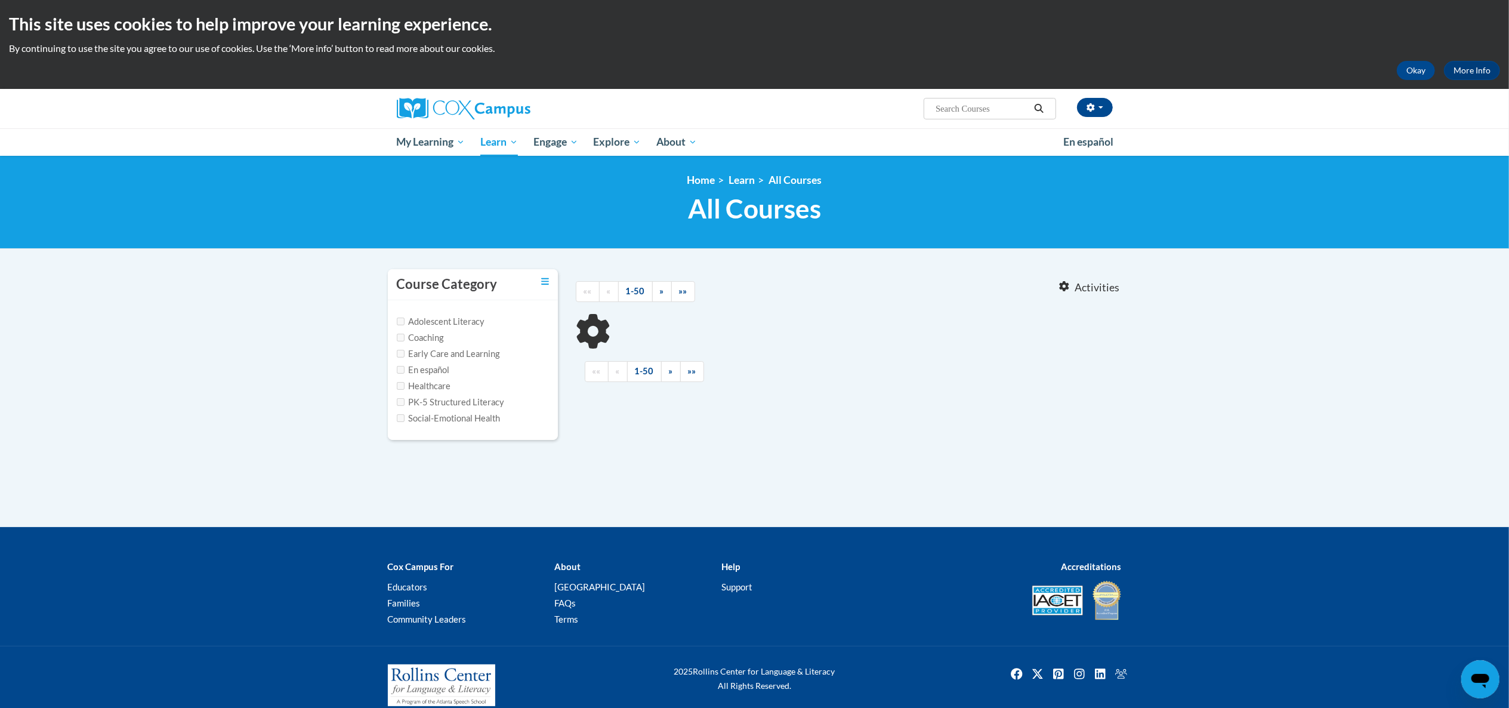
type input "monitoring children's progress"
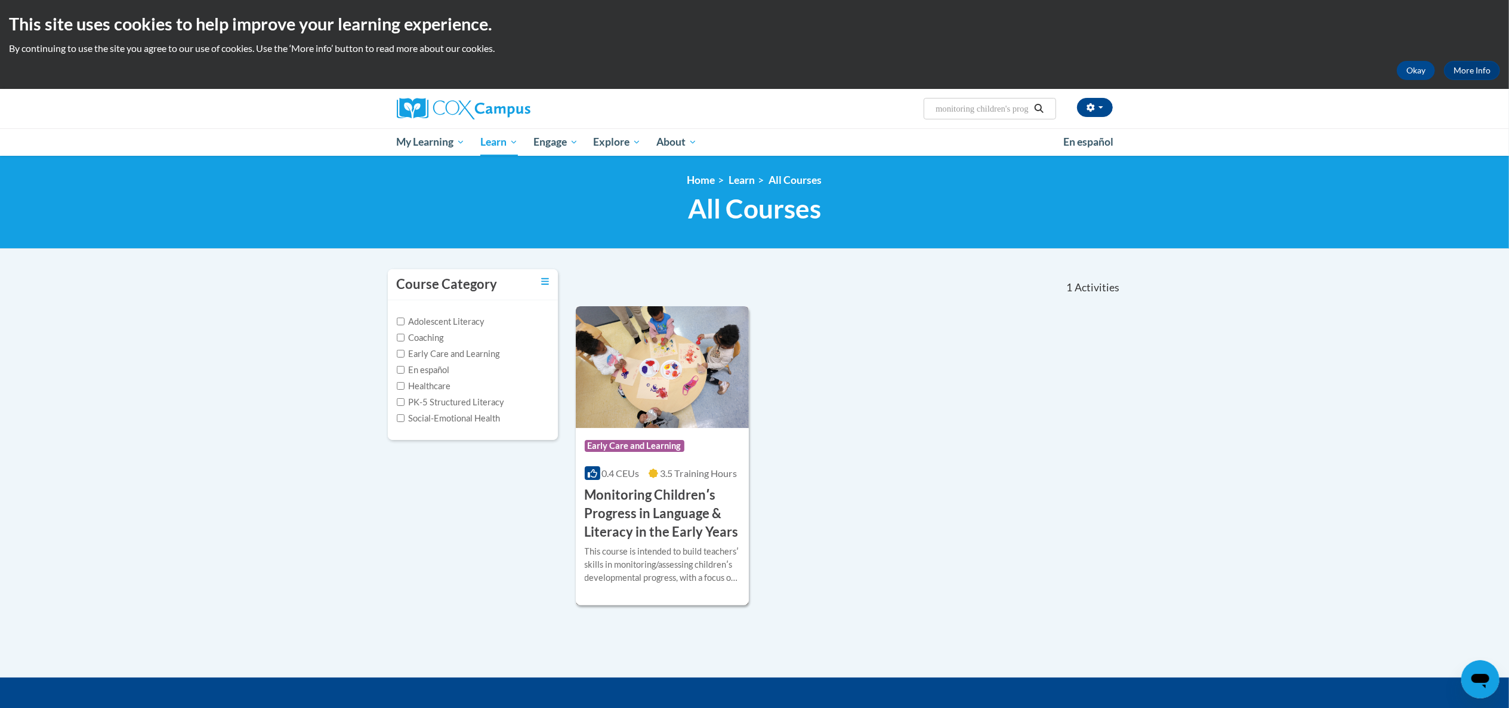
click at [687, 508] on h3 "Monitoring Childrenʹs Progress in Language & Literacy in the Early Years" at bounding box center [663, 513] width 156 height 55
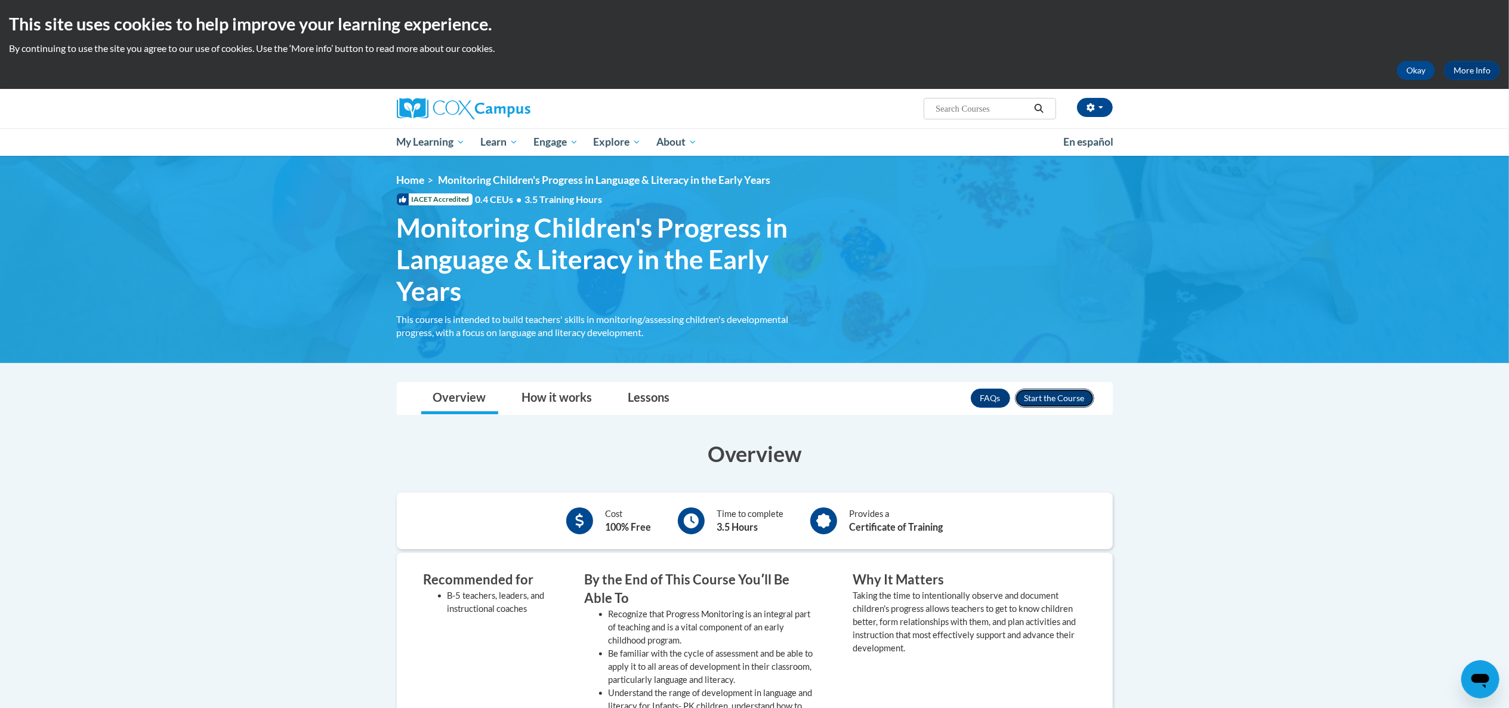
click at [1018, 397] on button "Enroll" at bounding box center [1054, 397] width 79 height 19
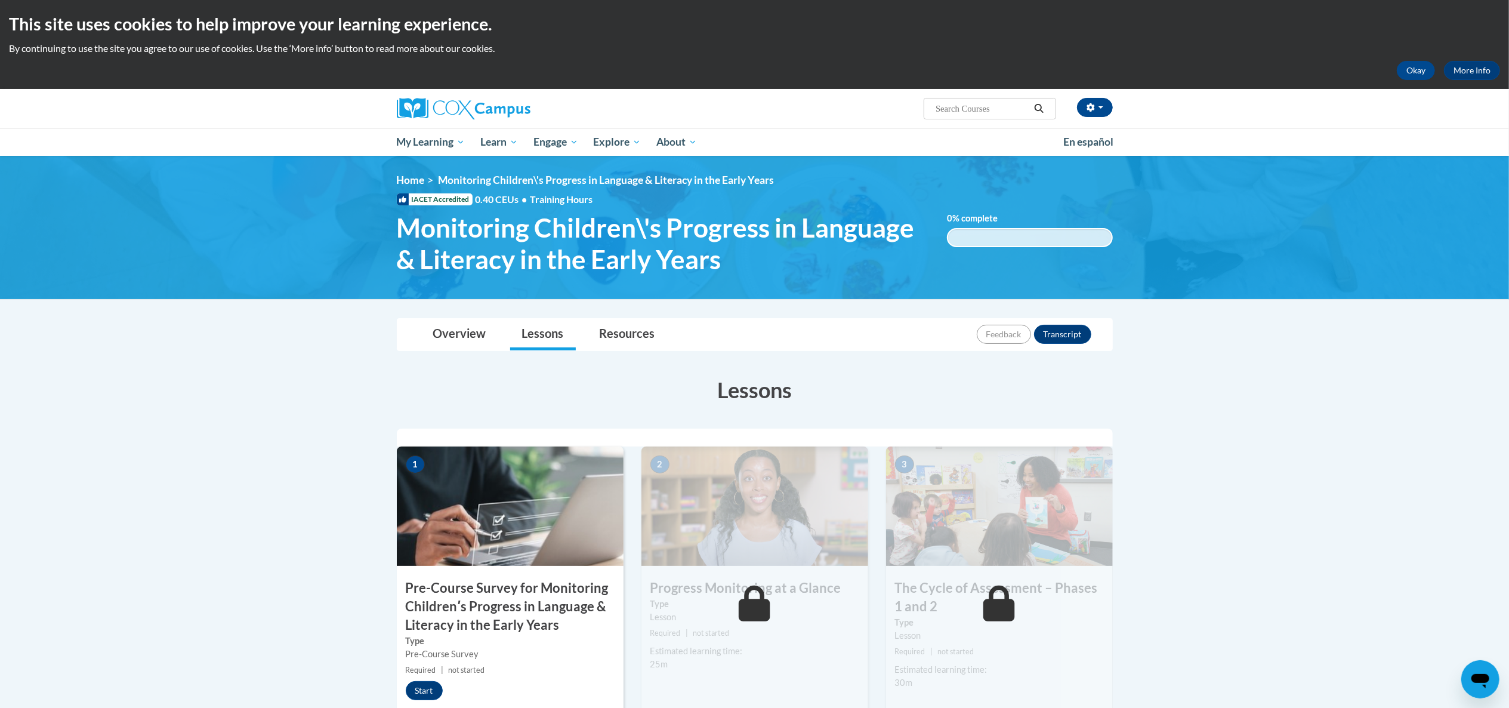
click at [962, 110] on input "Search..." at bounding box center [981, 108] width 95 height 14
type input "supporting duel language learners"
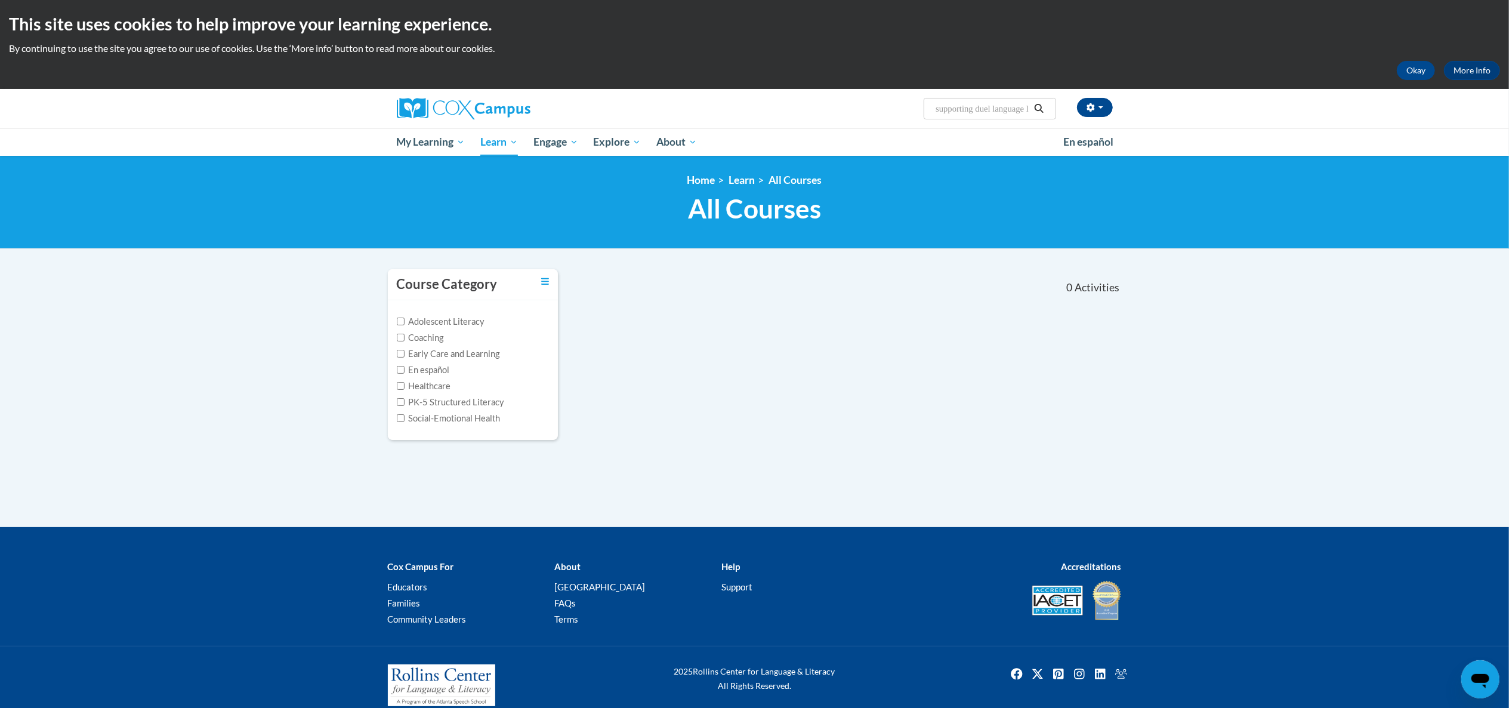
click at [1027, 112] on input "supporting duel language learners" at bounding box center [981, 108] width 95 height 14
click at [1028, 112] on input "supporting duel language learners" at bounding box center [981, 108] width 95 height 14
type input "supporting duel language learners right from the start"
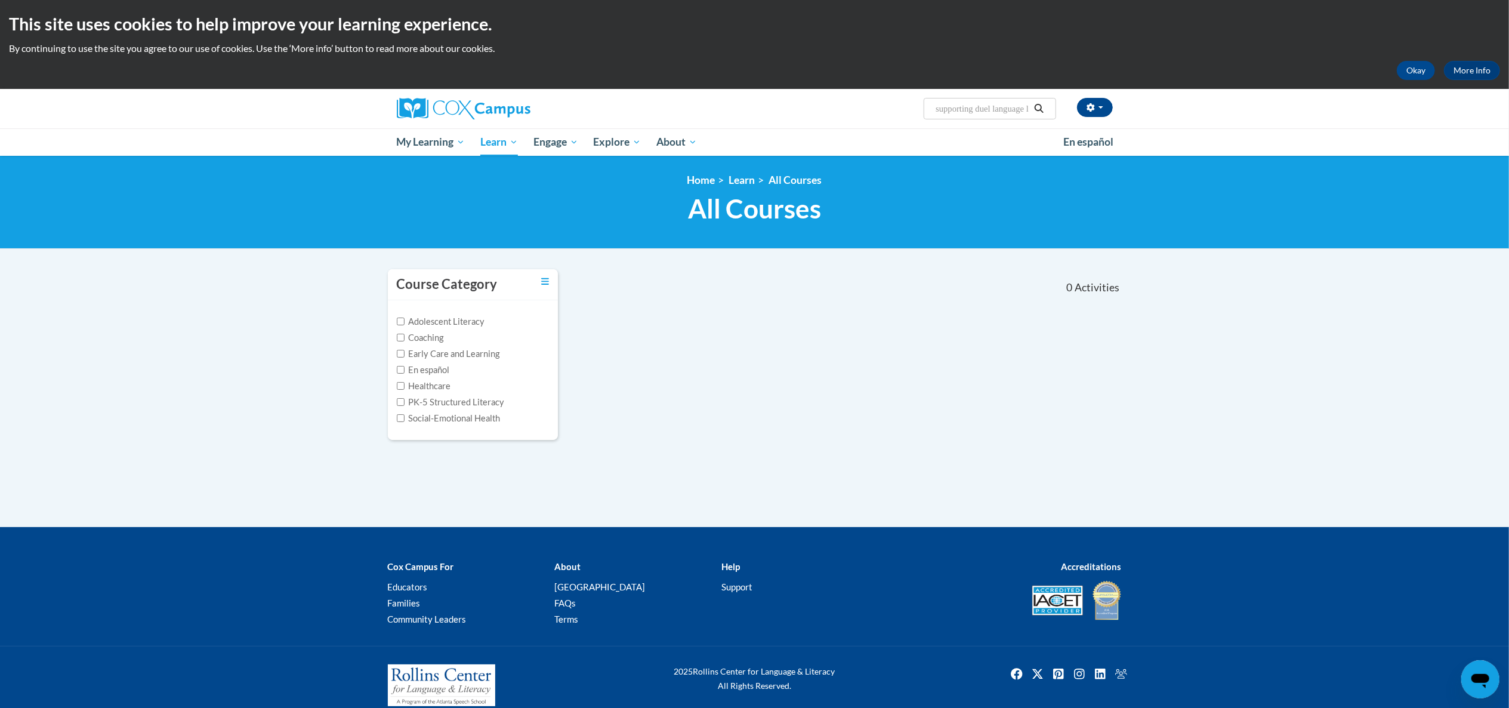
click at [1028, 112] on input "supporting duel language learners right from the start" at bounding box center [981, 108] width 95 height 14
type input "supporting dual language learners right from the start"
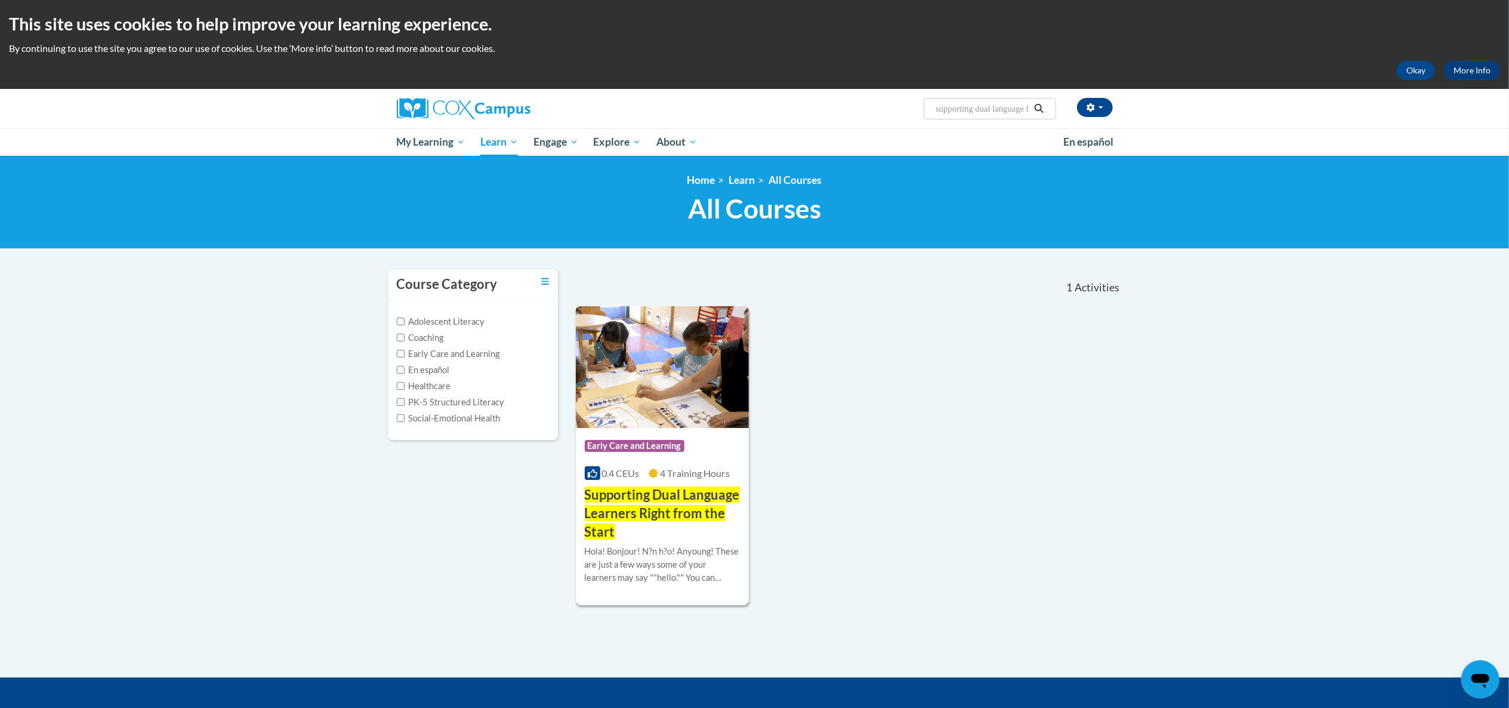
click at [640, 550] on div "Hola! Bonjour! N?n h?o! Anyoung! These are just a few ways some of your learner…" at bounding box center [663, 564] width 156 height 39
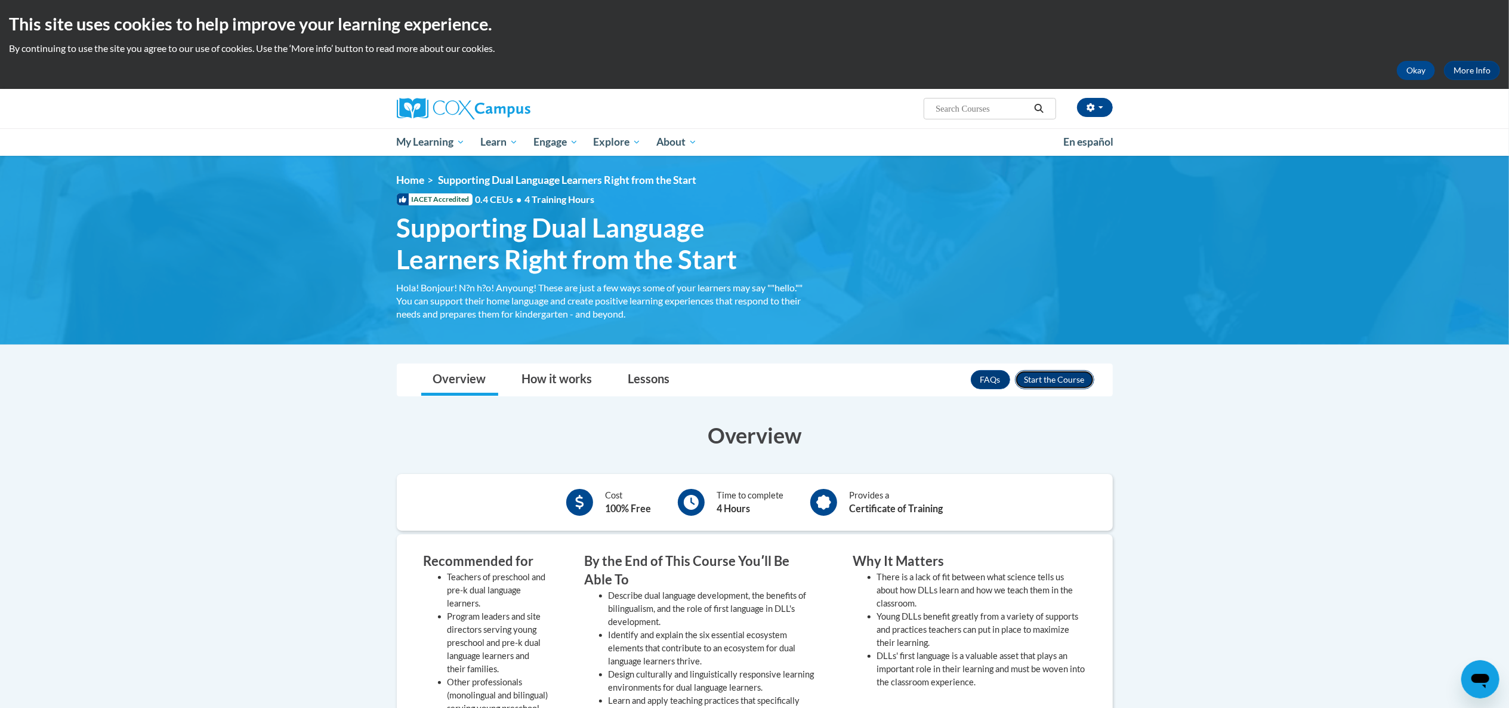
drag, startPoint x: 1026, startPoint y: 375, endPoint x: 1018, endPoint y: 375, distance: 8.4
click at [1018, 375] on button "Enroll" at bounding box center [1054, 379] width 79 height 19
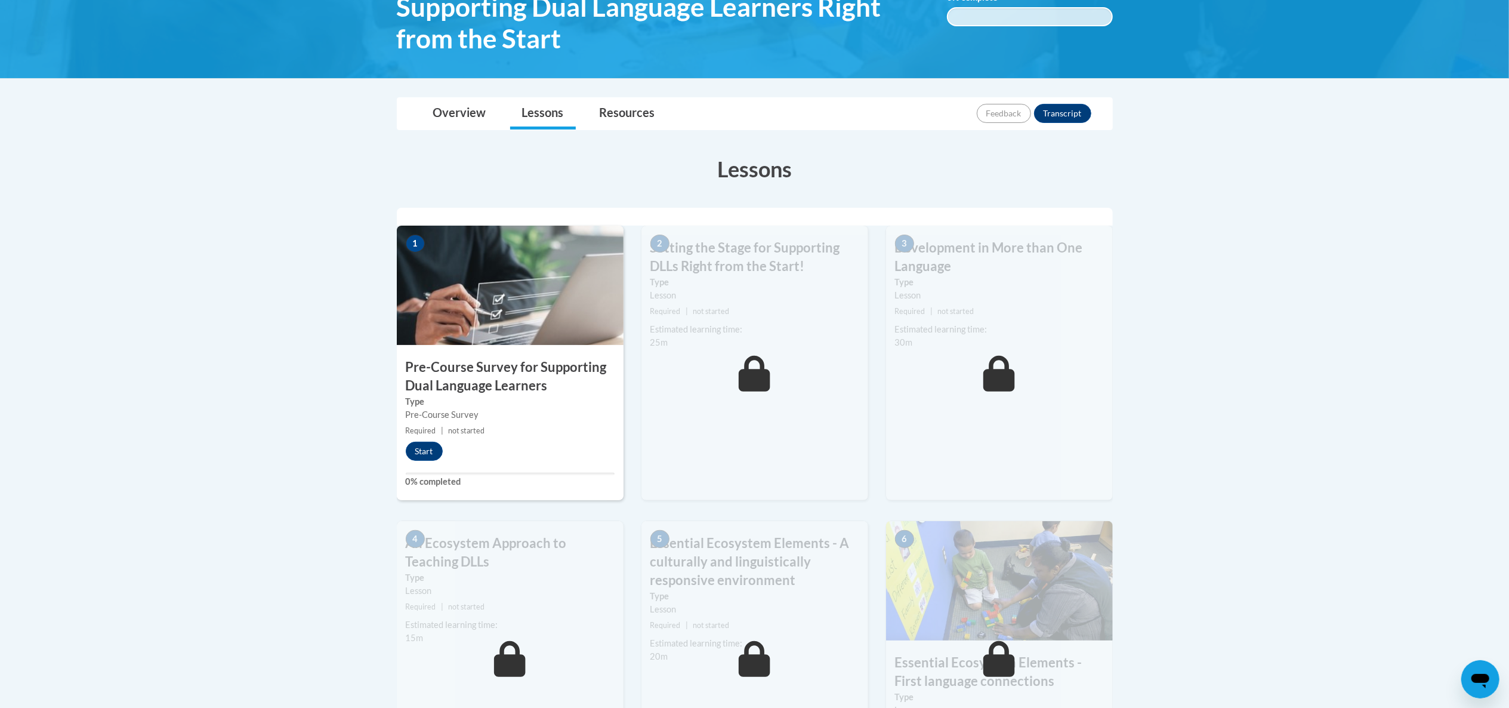
scroll to position [223, 0]
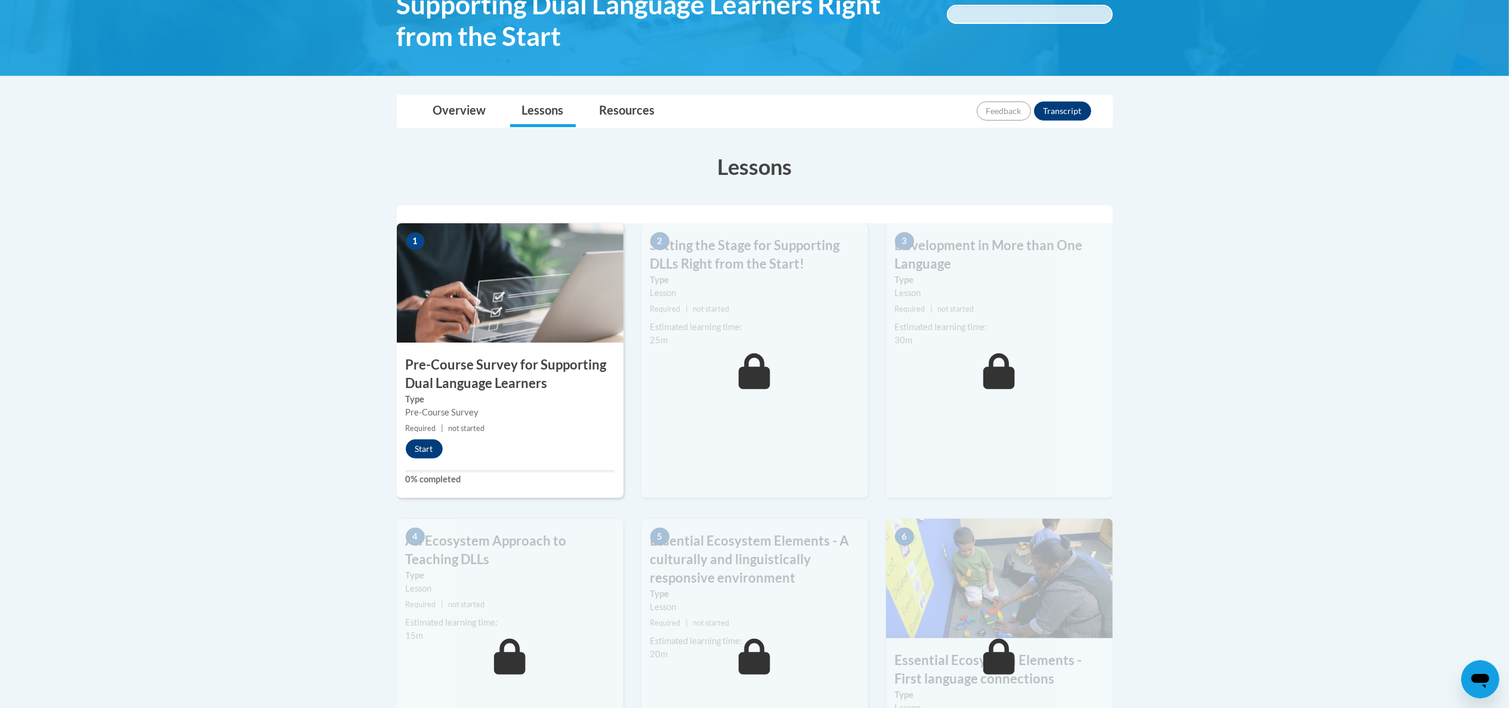
click at [714, 314] on small "Required | not started" at bounding box center [754, 309] width 227 height 13
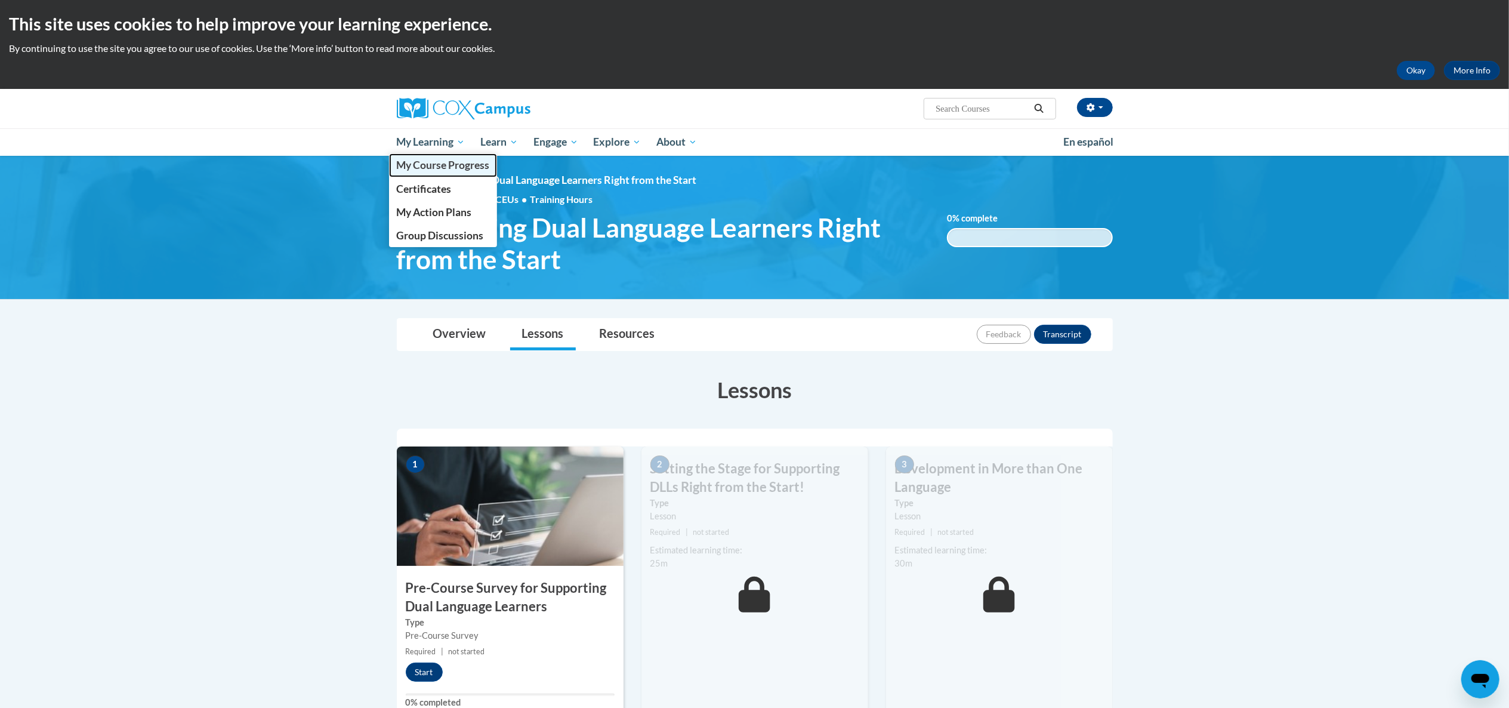
click at [437, 161] on span "My Course Progress" at bounding box center [442, 165] width 93 height 13
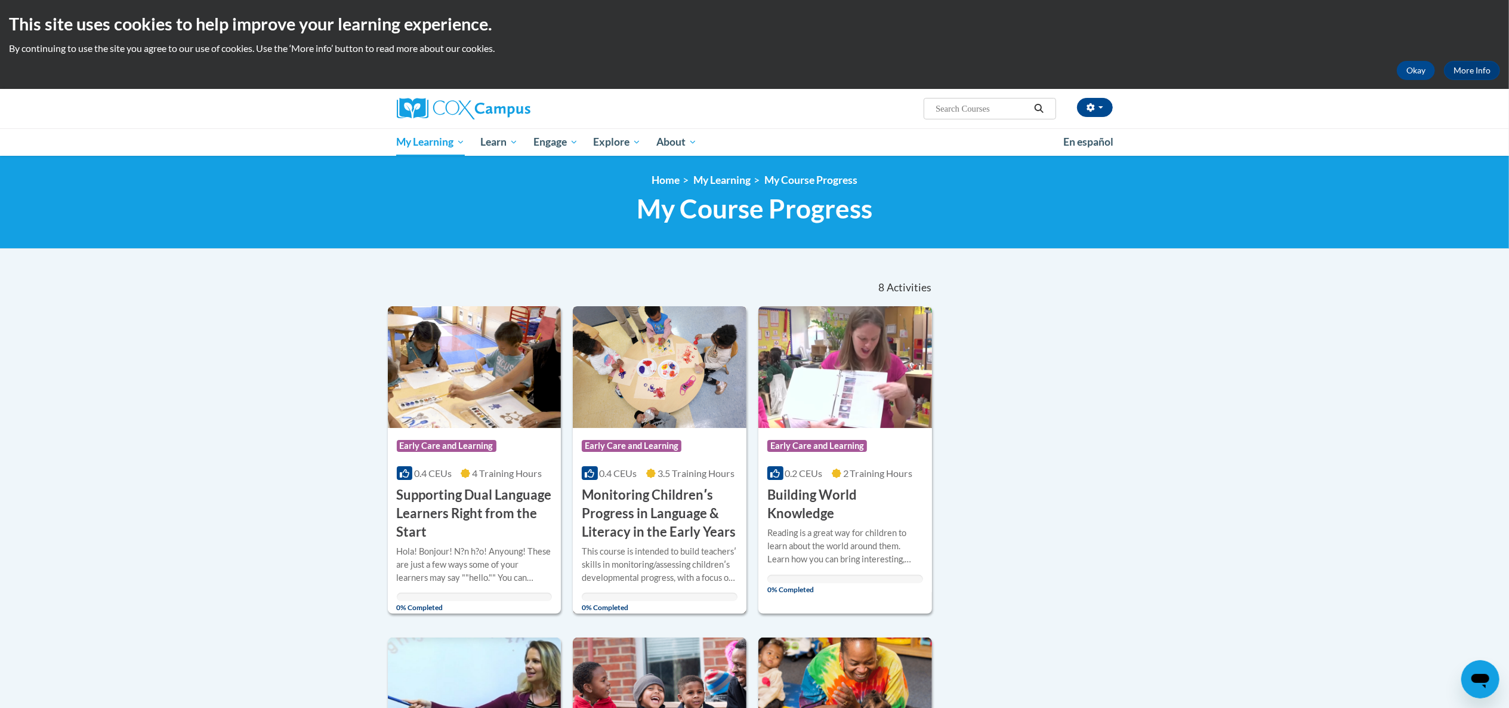
click at [707, 510] on h3 "Monitoring Childrenʹs Progress in Language & Literacy in the Early Years" at bounding box center [660, 513] width 156 height 55
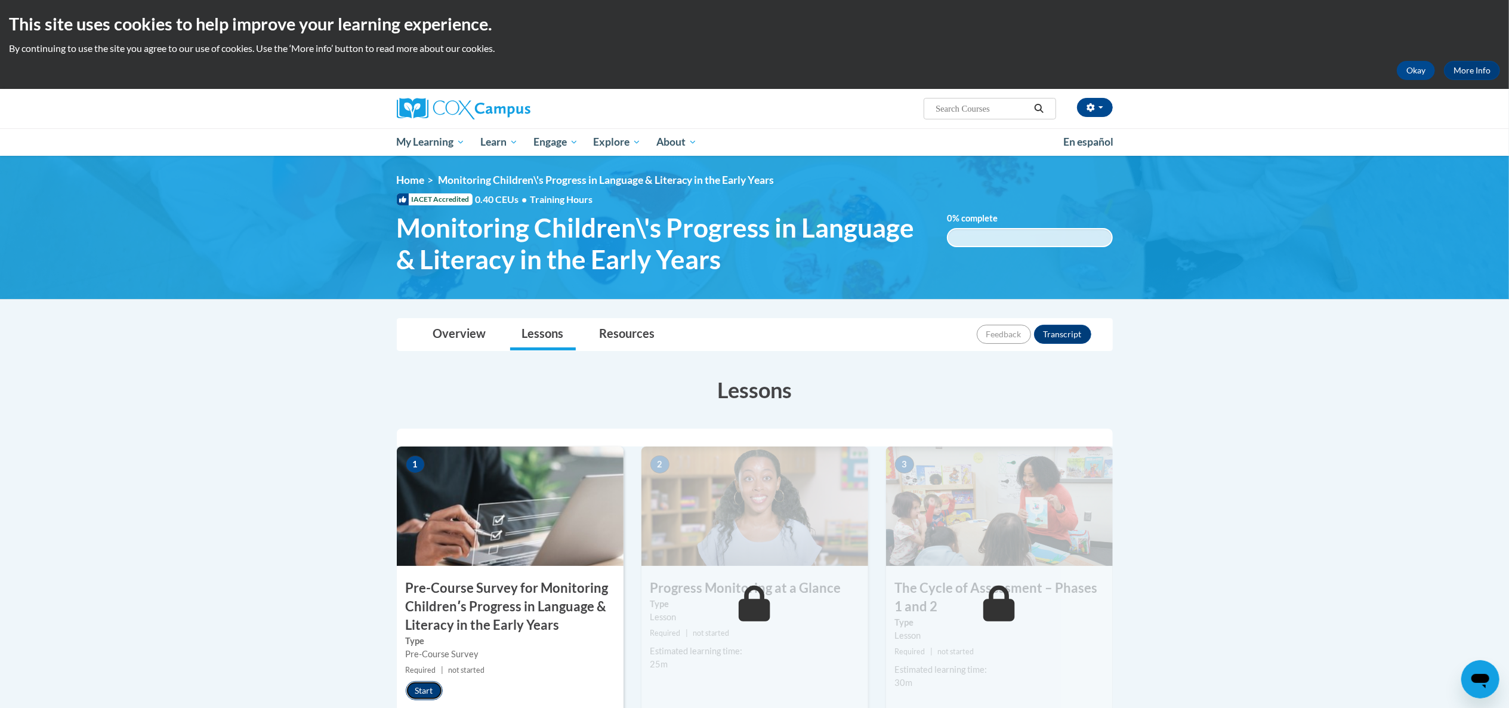
click at [427, 684] on button "Start" at bounding box center [424, 690] width 37 height 19
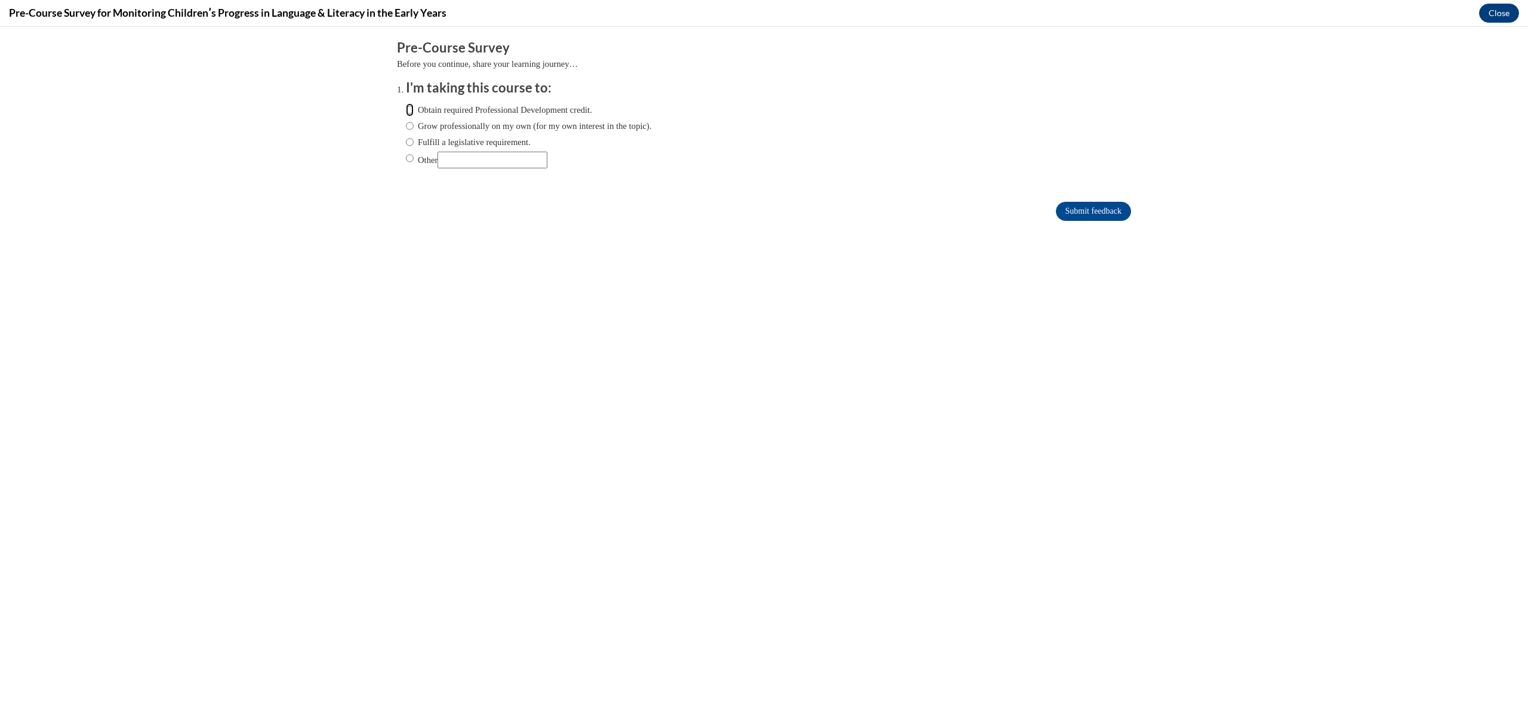
click at [406, 115] on input "Obtain required Professional Development credit." at bounding box center [410, 109] width 8 height 13
radio input "true"
click at [1063, 209] on input "Submit feedback" at bounding box center [1093, 211] width 75 height 19
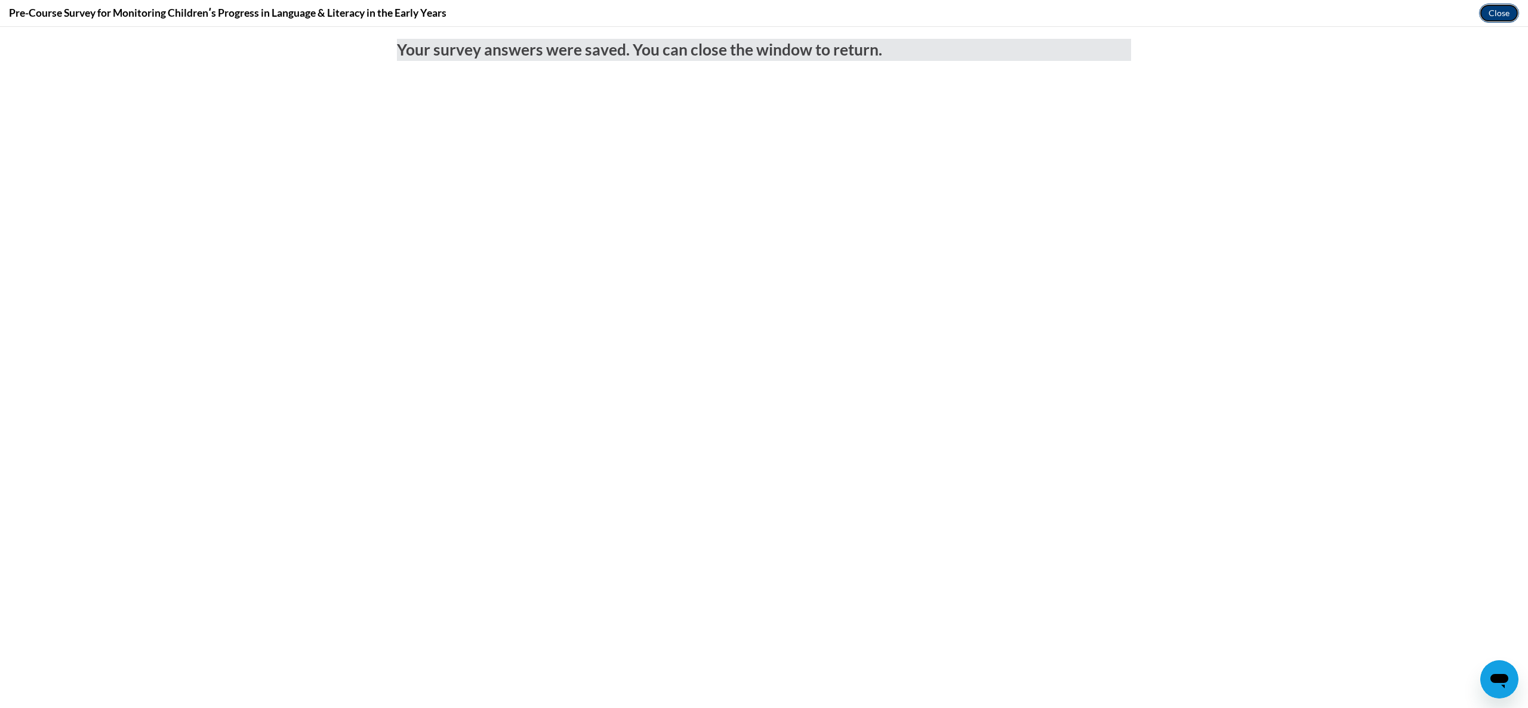
click at [1501, 18] on button "Close" at bounding box center [1499, 13] width 40 height 19
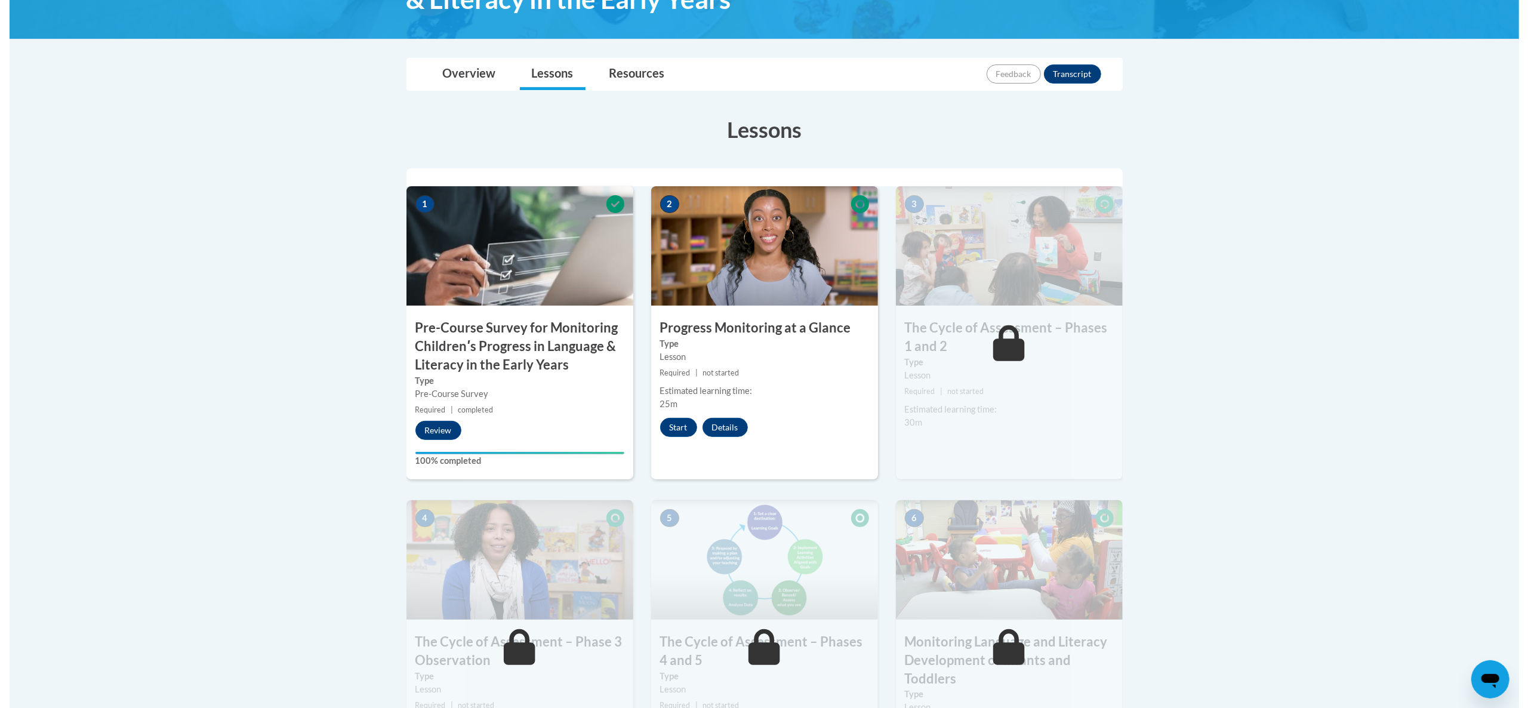
scroll to position [268, 0]
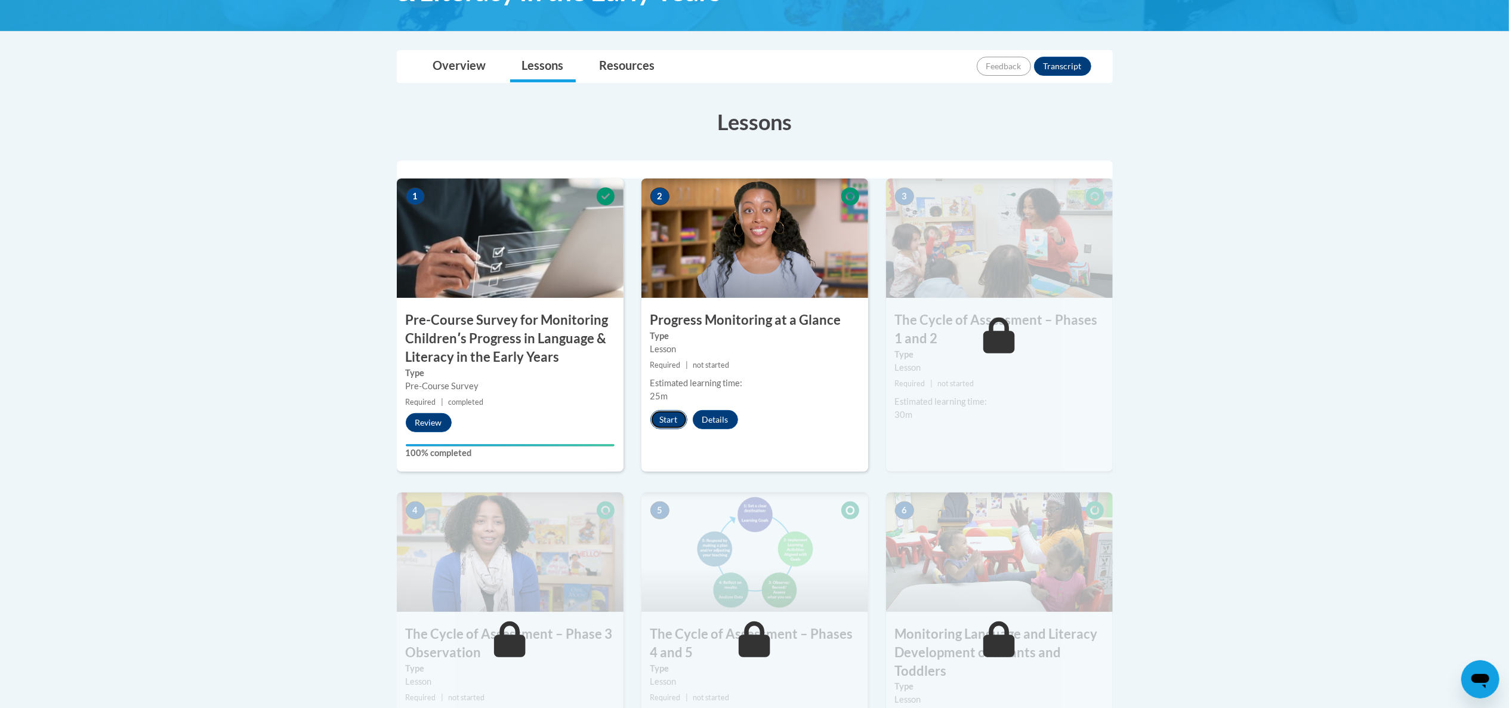
click at [673, 422] on button "Start" at bounding box center [668, 419] width 37 height 19
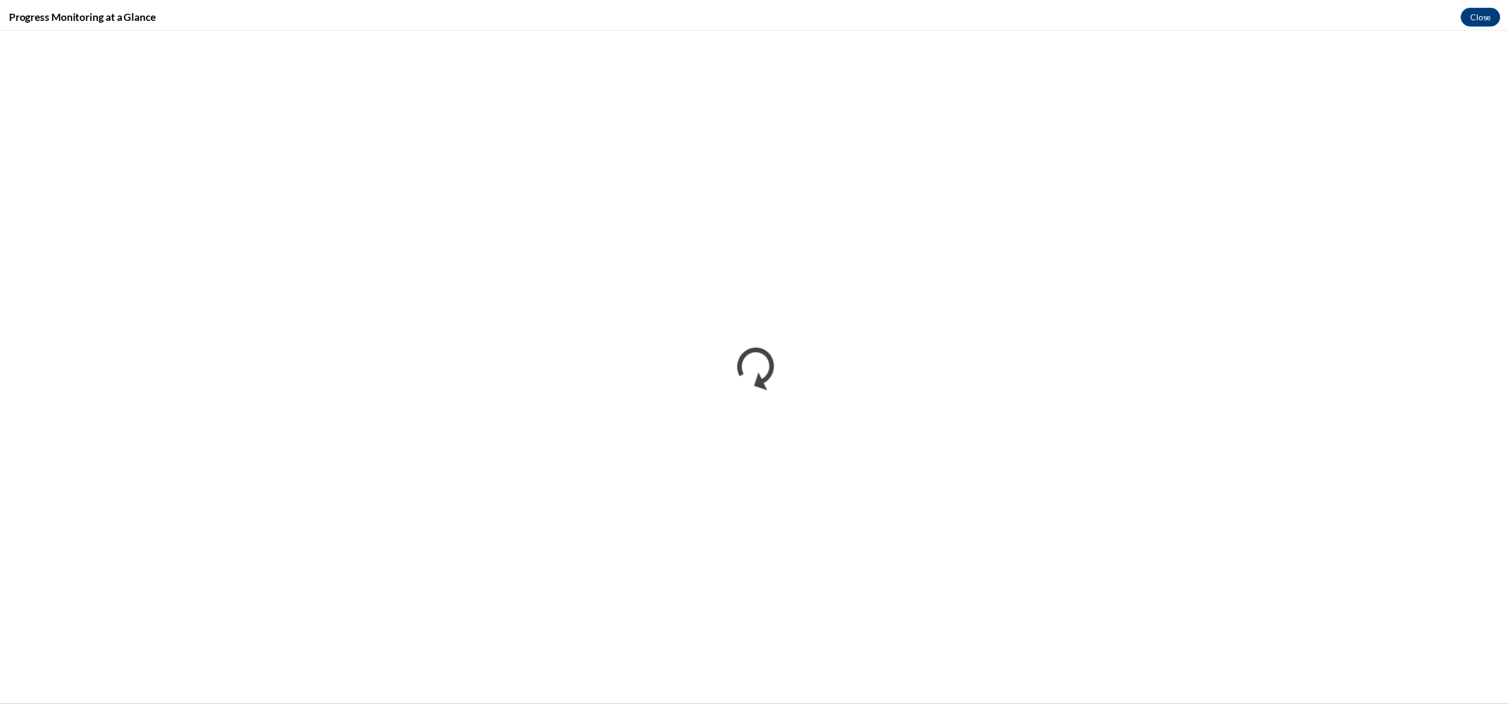
scroll to position [0, 0]
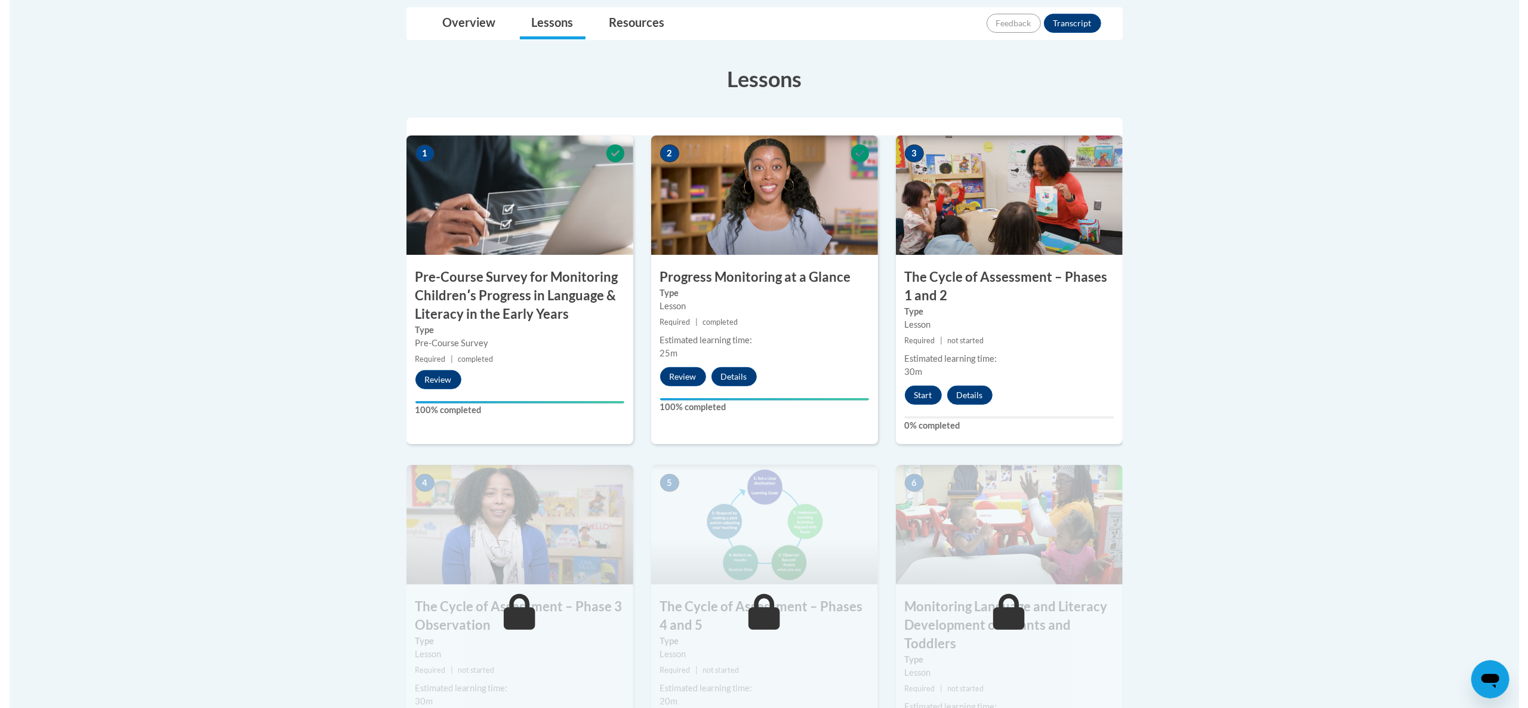
scroll to position [313, 0]
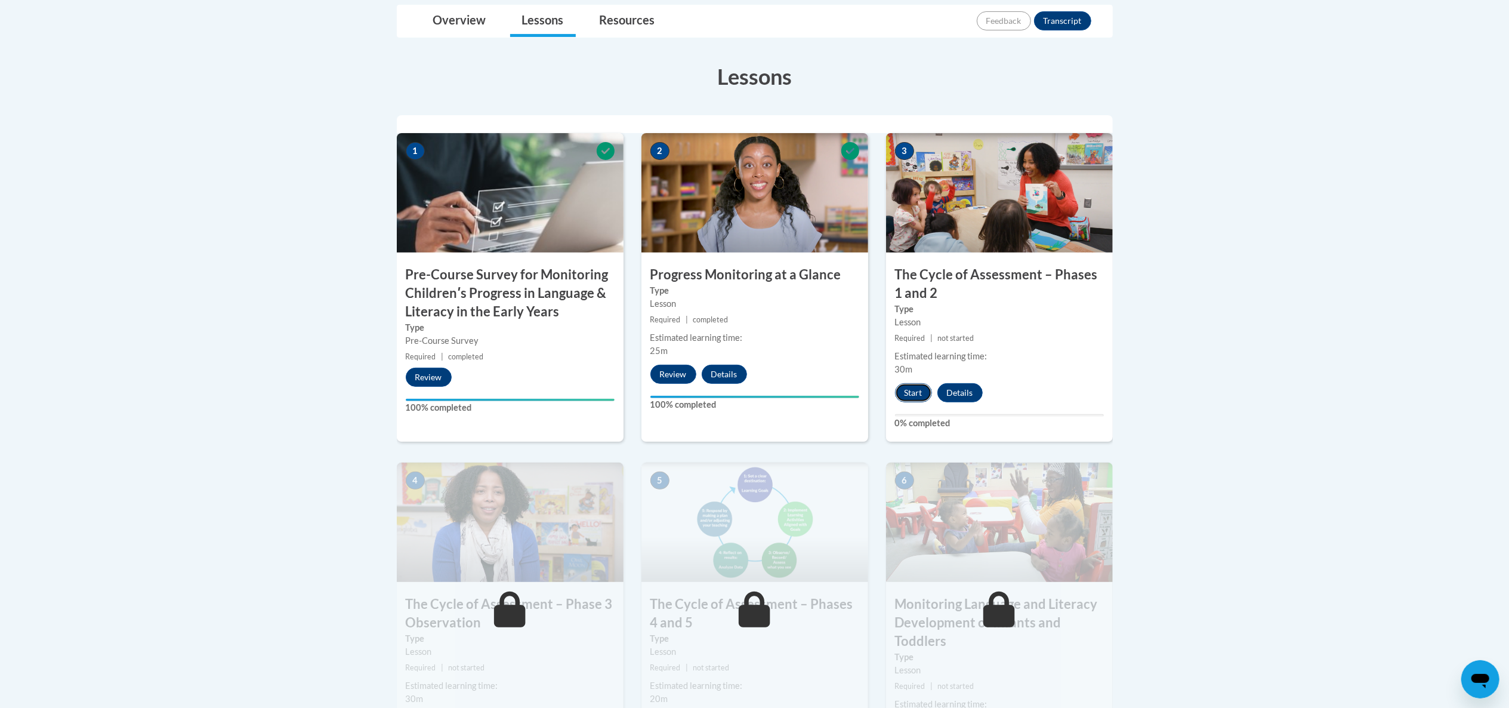
click at [908, 395] on button "Start" at bounding box center [913, 392] width 37 height 19
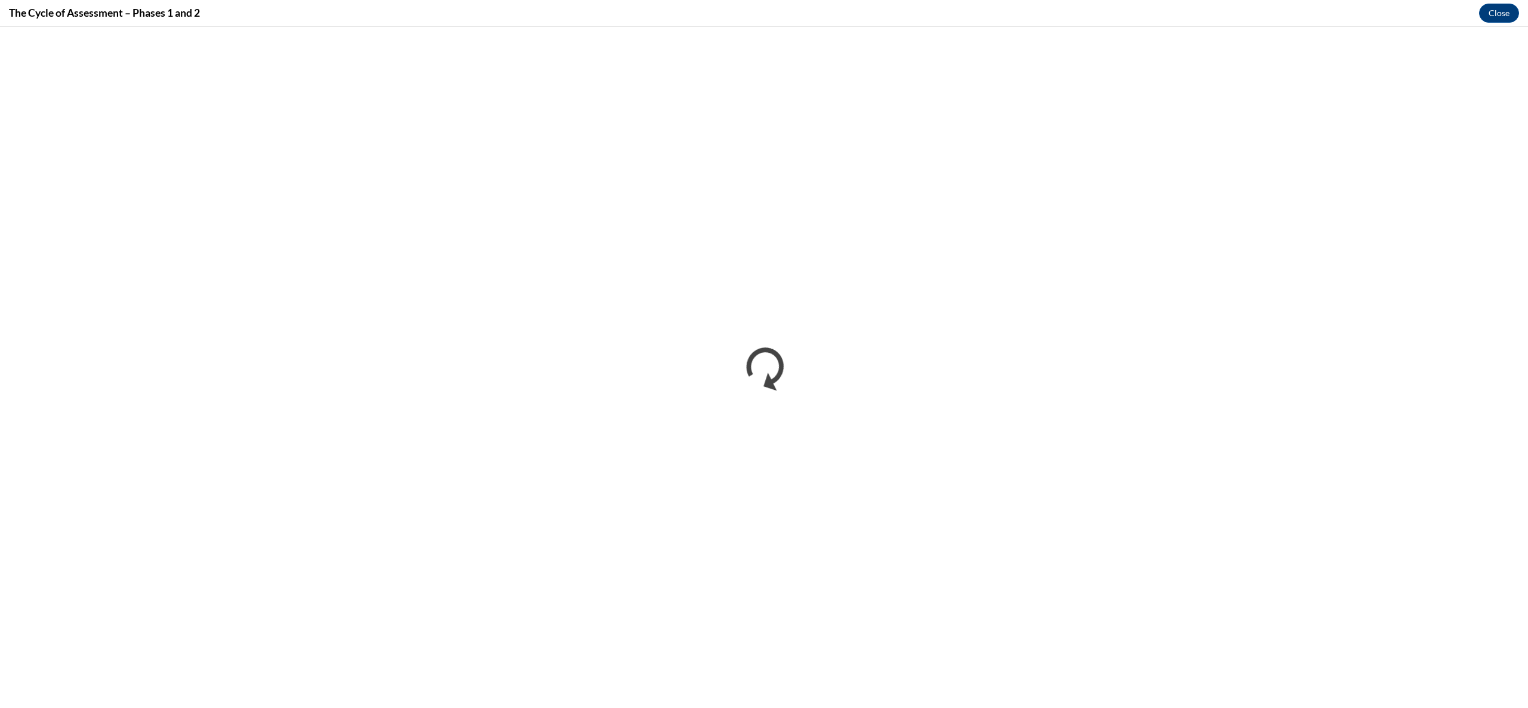
scroll to position [0, 0]
